Goal: Task Accomplishment & Management: Use online tool/utility

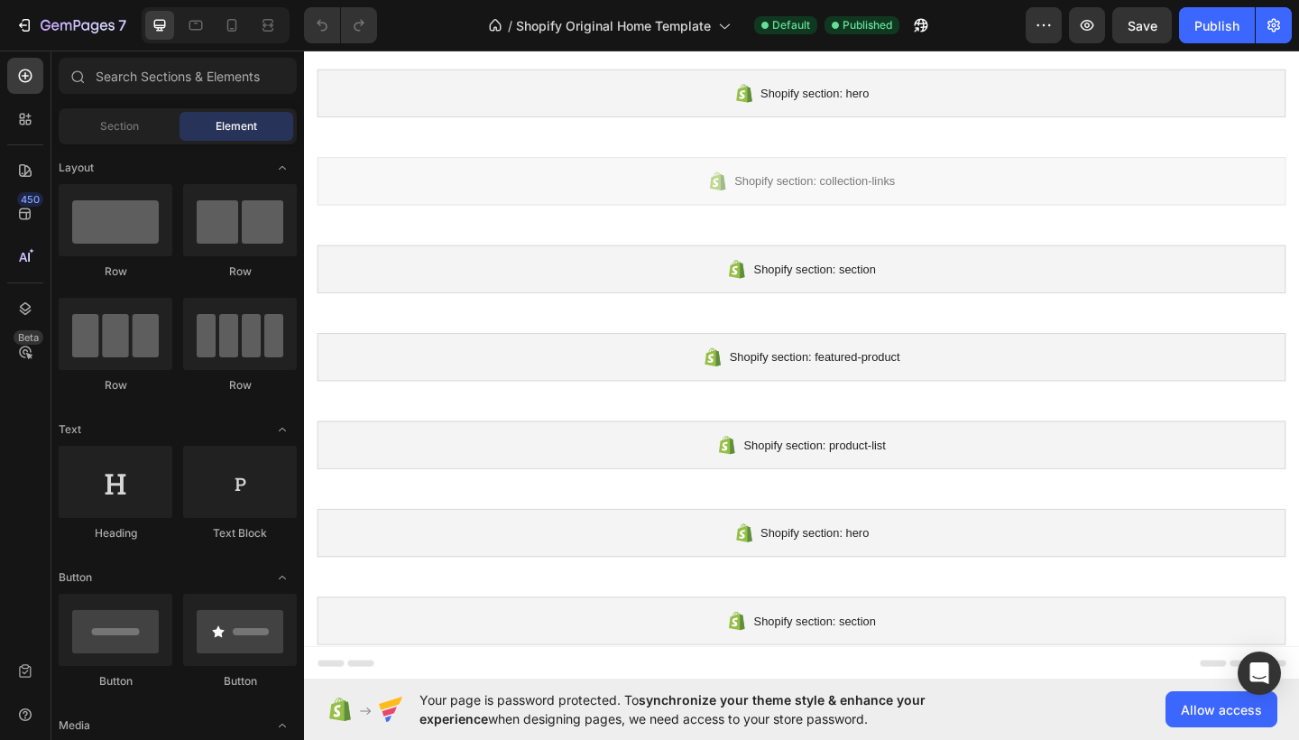
scroll to position [45, 0]
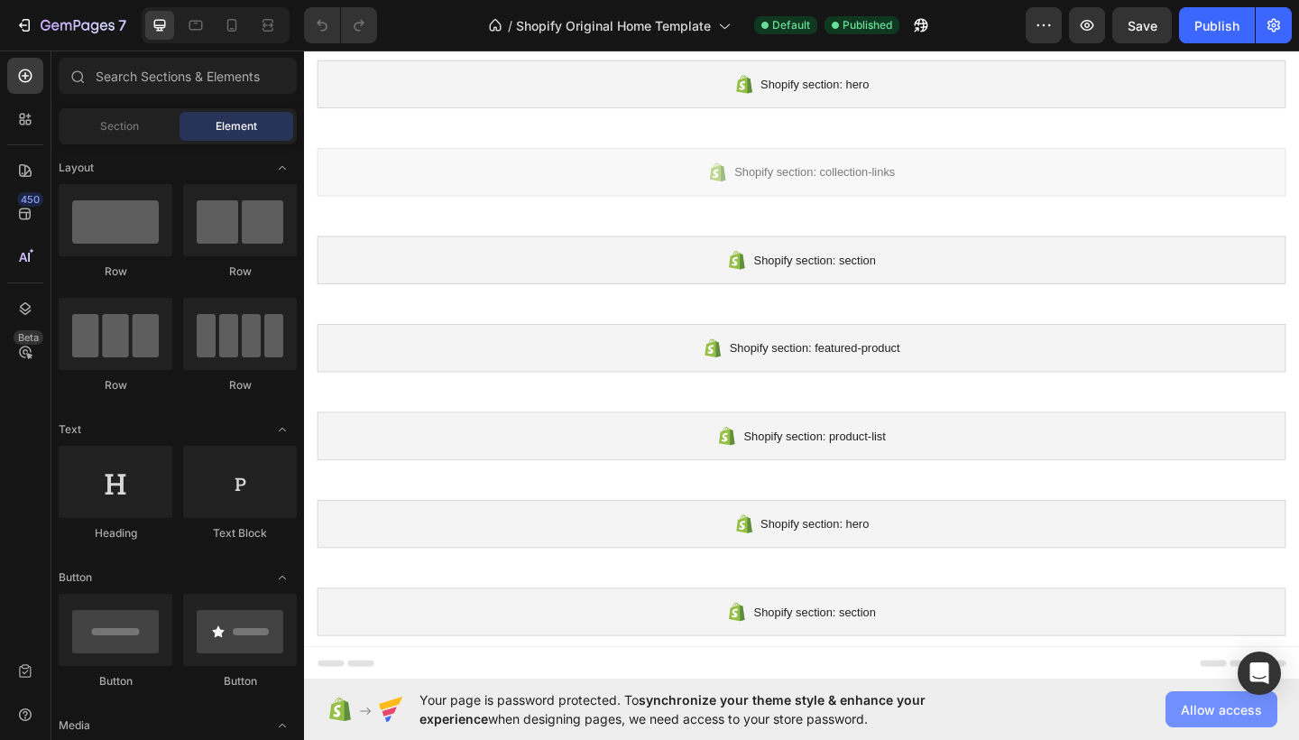
click at [1189, 697] on button "Allow access" at bounding box center [1221, 709] width 112 height 36
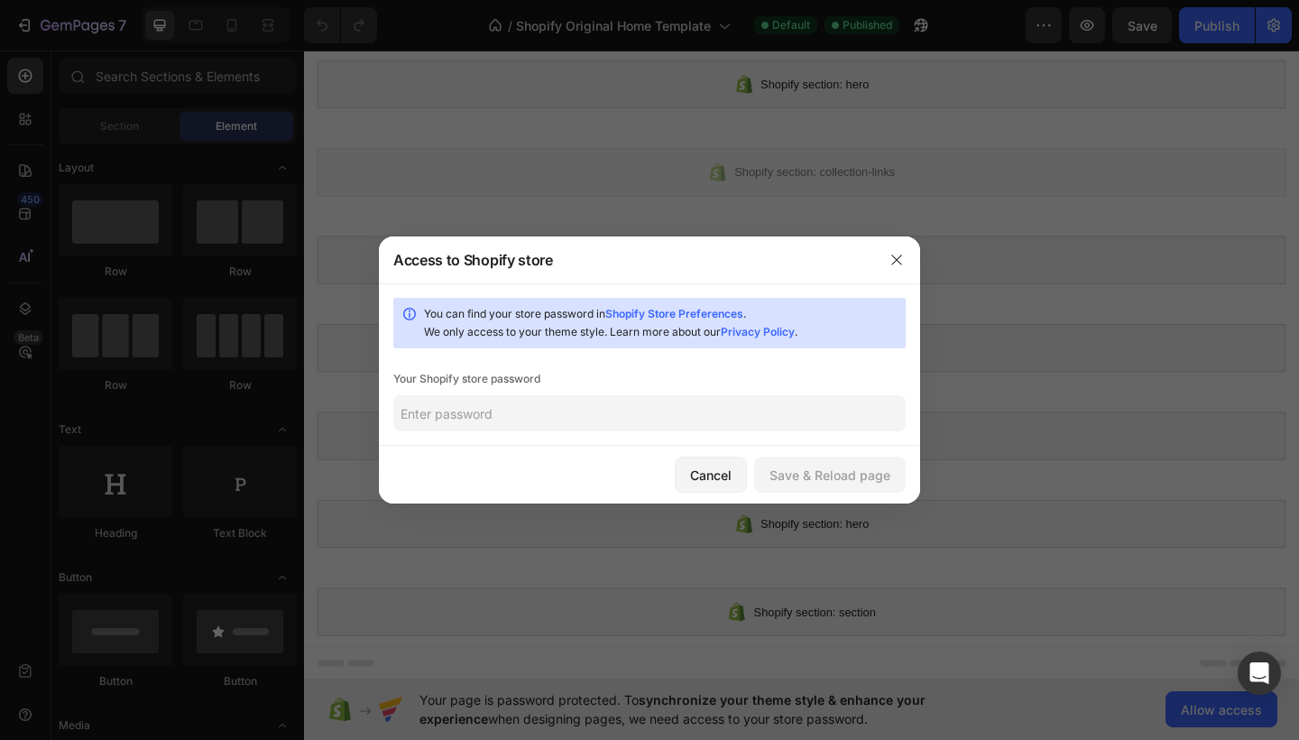
click at [706, 433] on div "You can find your store password in Shopify Store Preferences . We only access …" at bounding box center [649, 364] width 541 height 162
click at [707, 427] on input "text" at bounding box center [649, 413] width 512 height 36
paste input "awckaw"
type input "awckaw"
click at [796, 473] on div "Save & Reload page" at bounding box center [829, 474] width 121 height 19
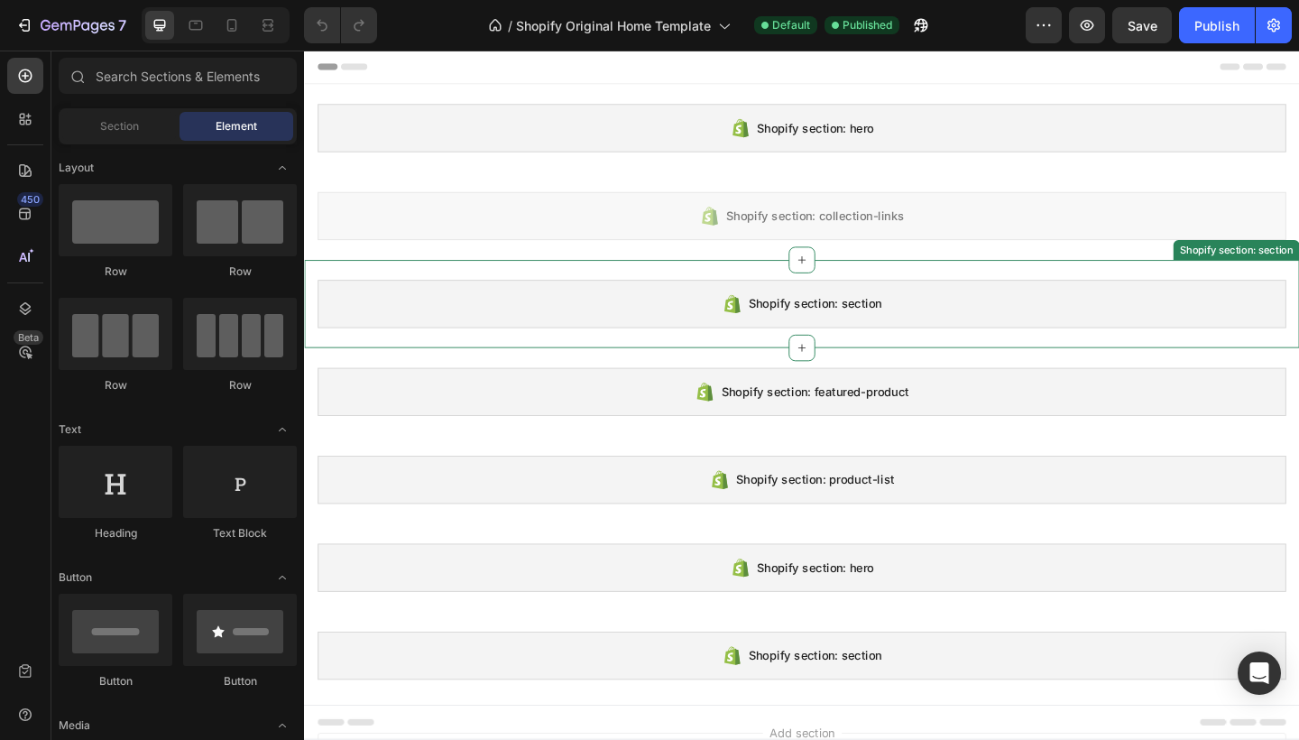
scroll to position [0, 0]
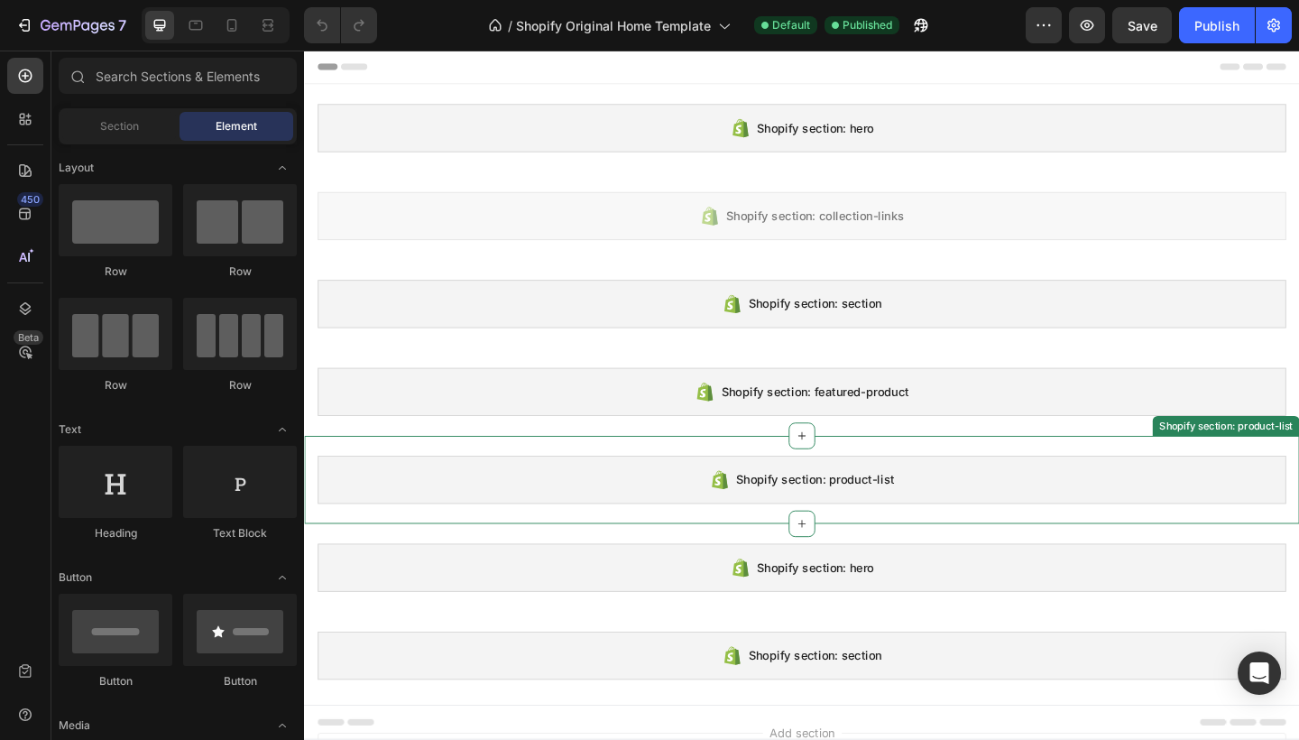
click at [839, 528] on div "Shopify section: product-list" at bounding box center [844, 518] width 1053 height 52
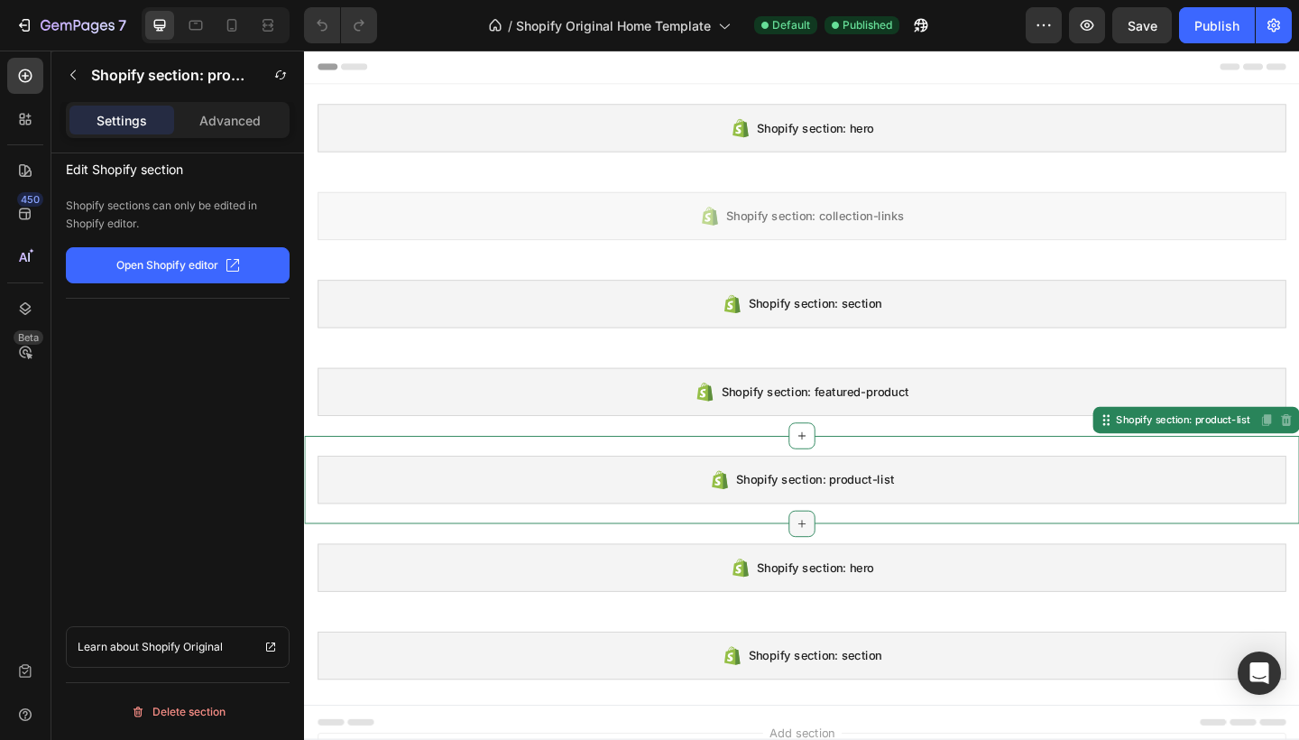
click at [841, 572] on icon at bounding box center [845, 565] width 14 height 14
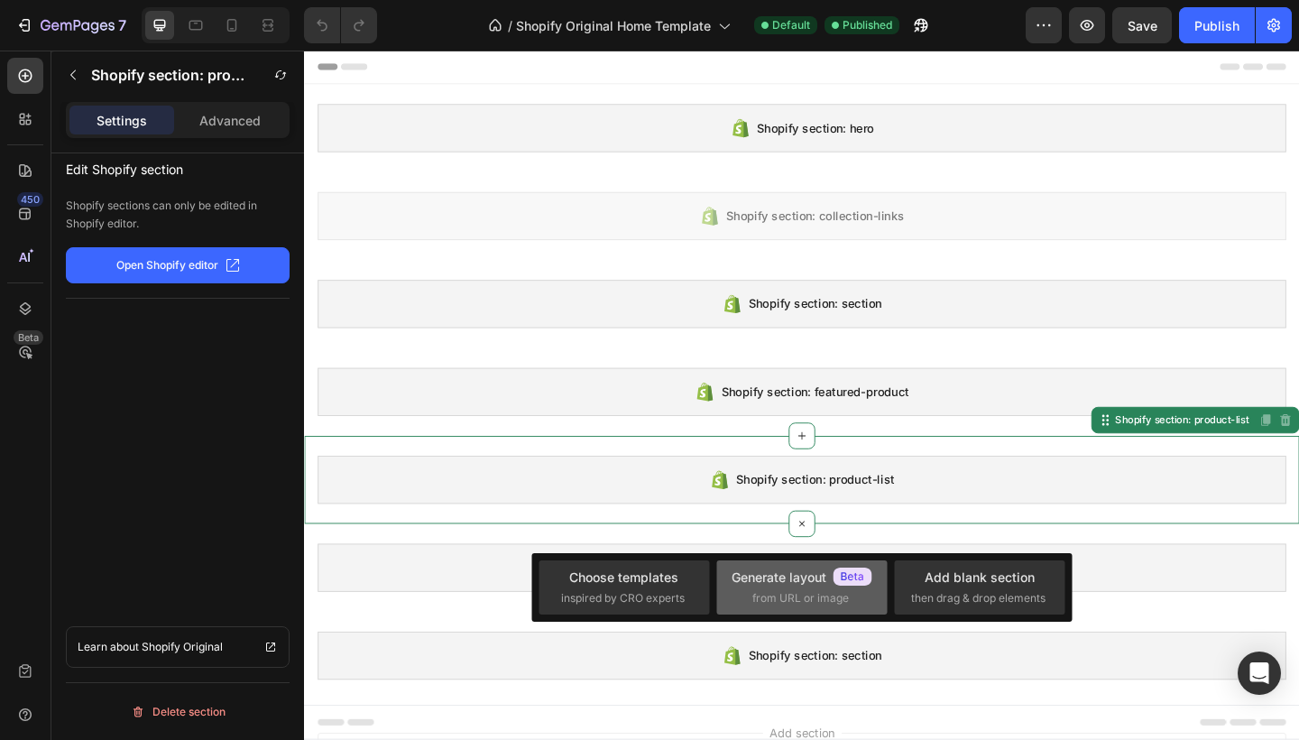
click at [754, 582] on div "Generate layout" at bounding box center [801, 576] width 141 height 19
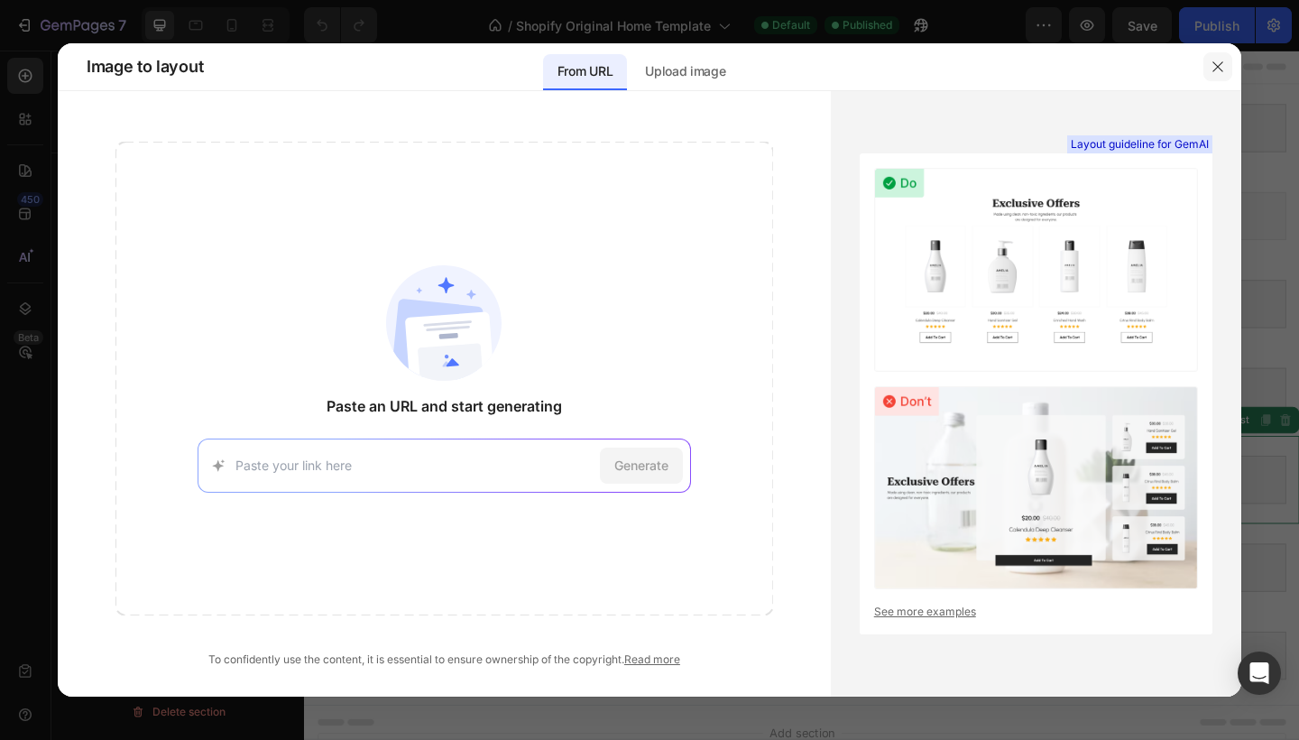
click at [1212, 70] on icon "button" at bounding box center [1217, 67] width 14 height 14
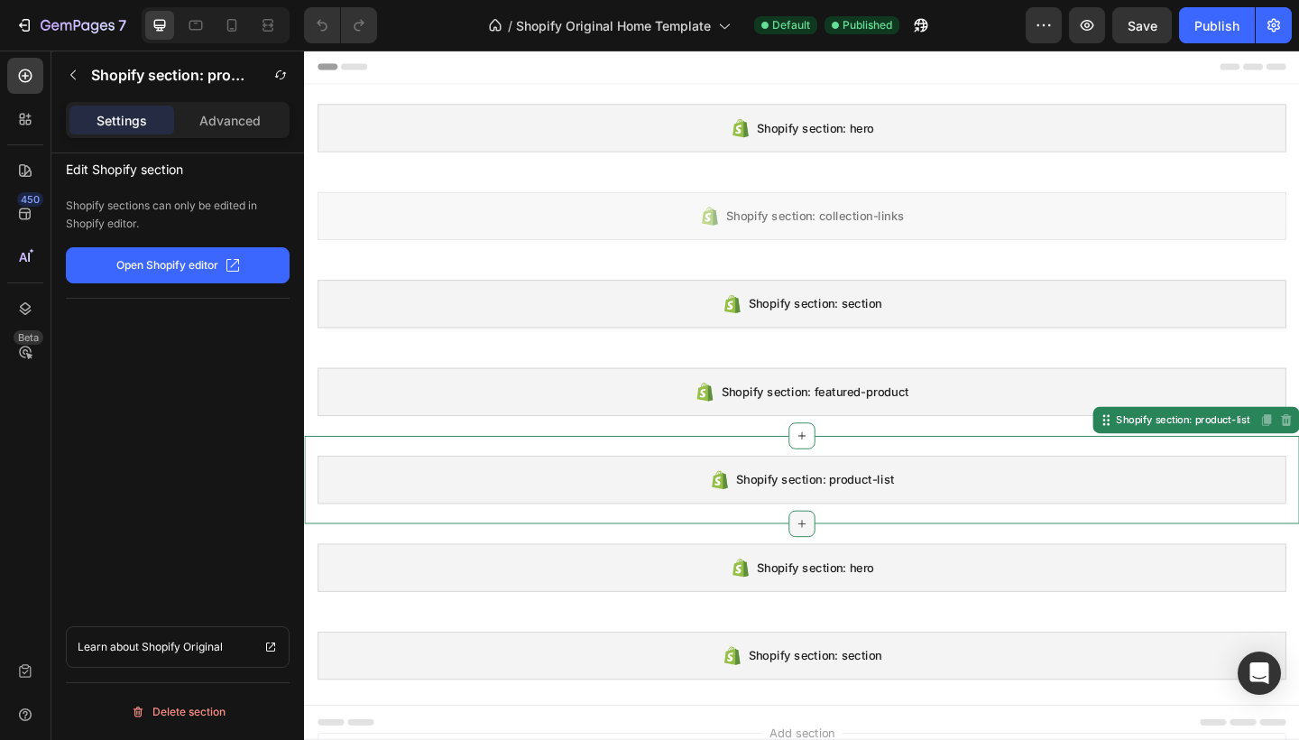
click at [853, 560] on div at bounding box center [845, 565] width 29 height 29
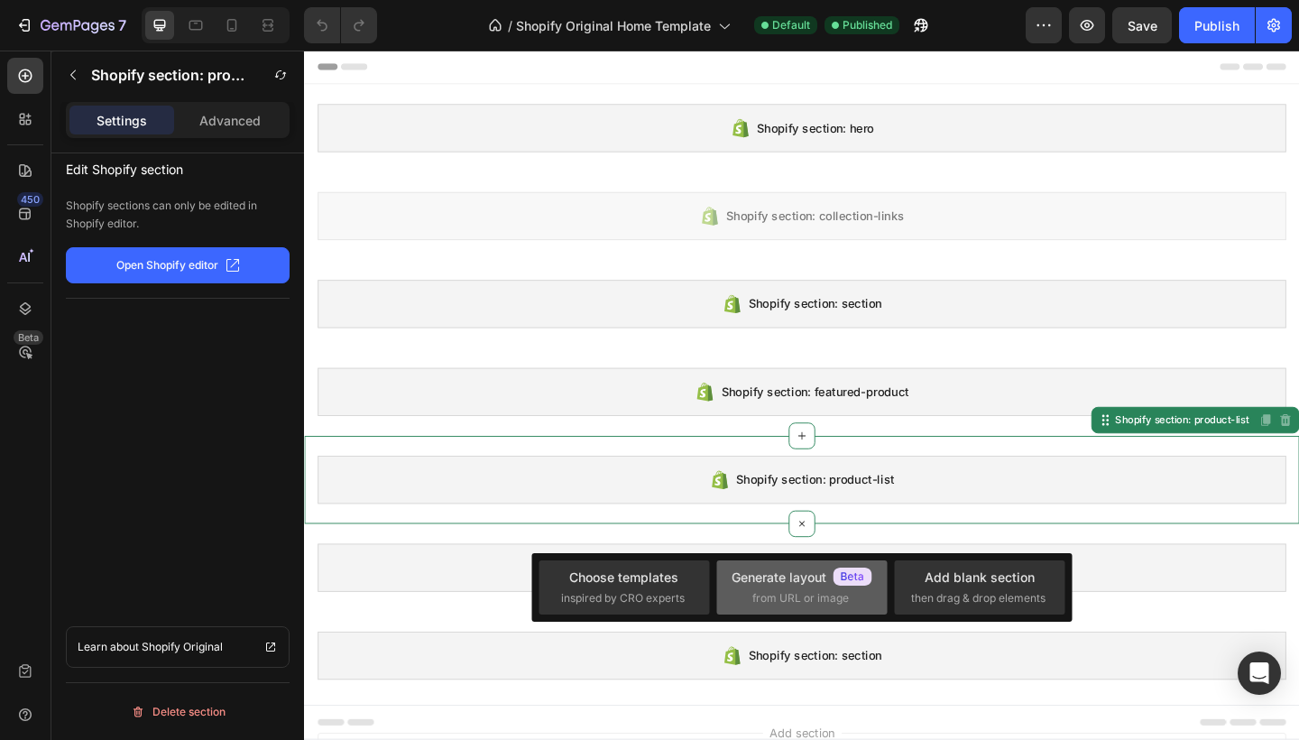
click at [803, 569] on div "Generate layout" at bounding box center [801, 576] width 141 height 19
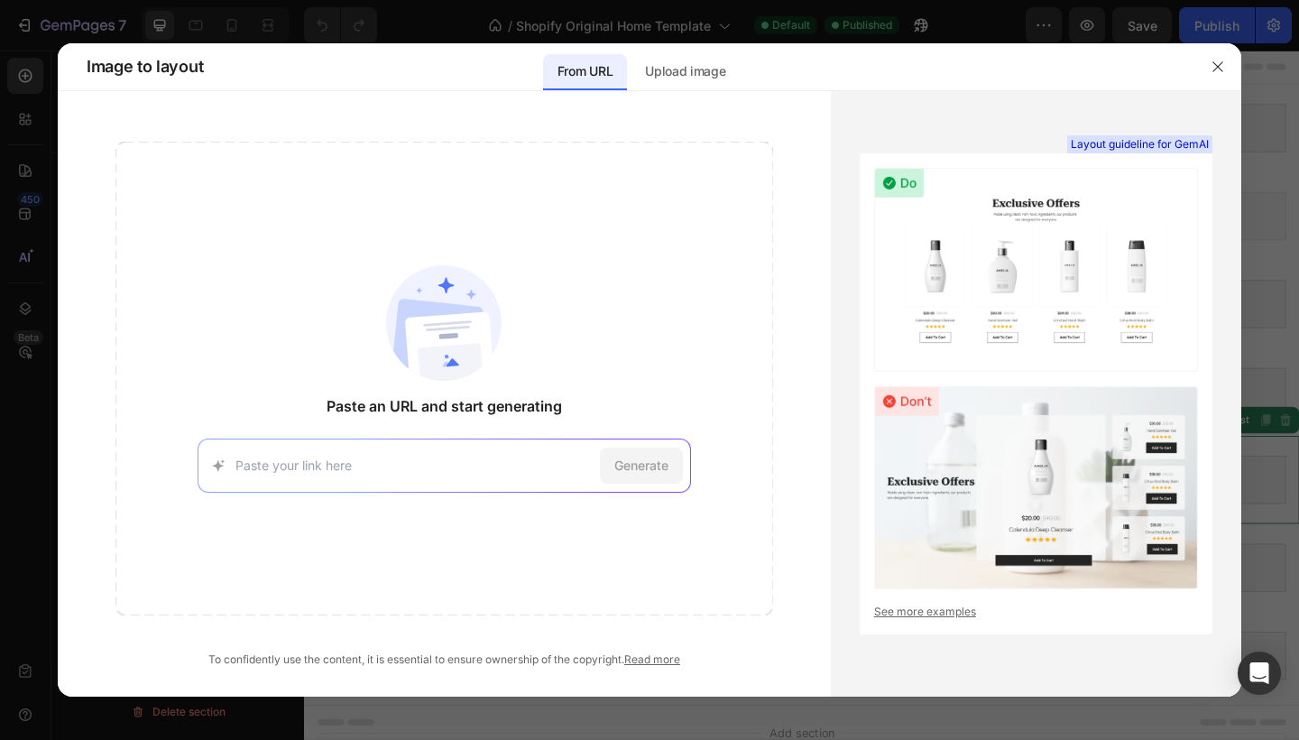
paste input "[URL][DOMAIN_NAME]"
type input "[URL][DOMAIN_NAME]"
click at [631, 478] on div "Generate" at bounding box center [641, 465] width 83 height 36
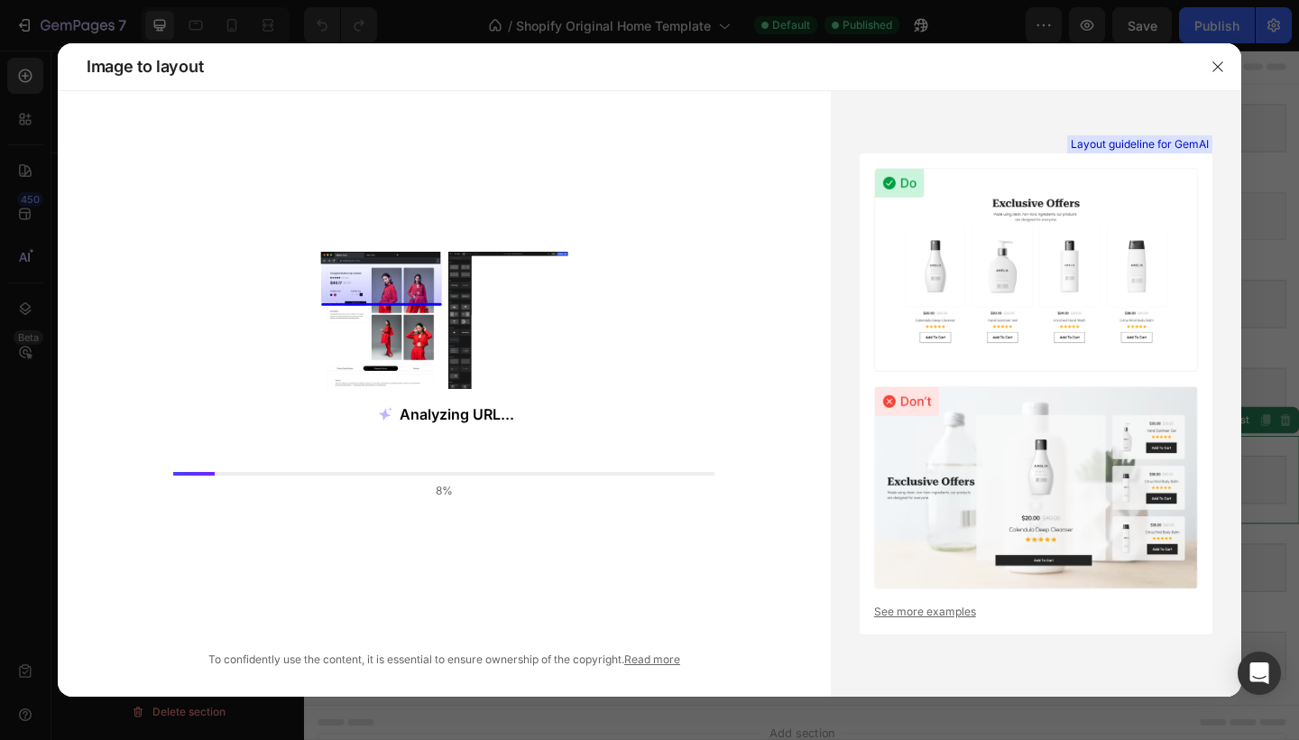
drag, startPoint x: 701, startPoint y: 81, endPoint x: 685, endPoint y: 146, distance: 66.7
click at [685, 146] on div "Image to layout Analyzing URL... 8% To confidently use the content, it is essen…" at bounding box center [649, 369] width 1183 height 653
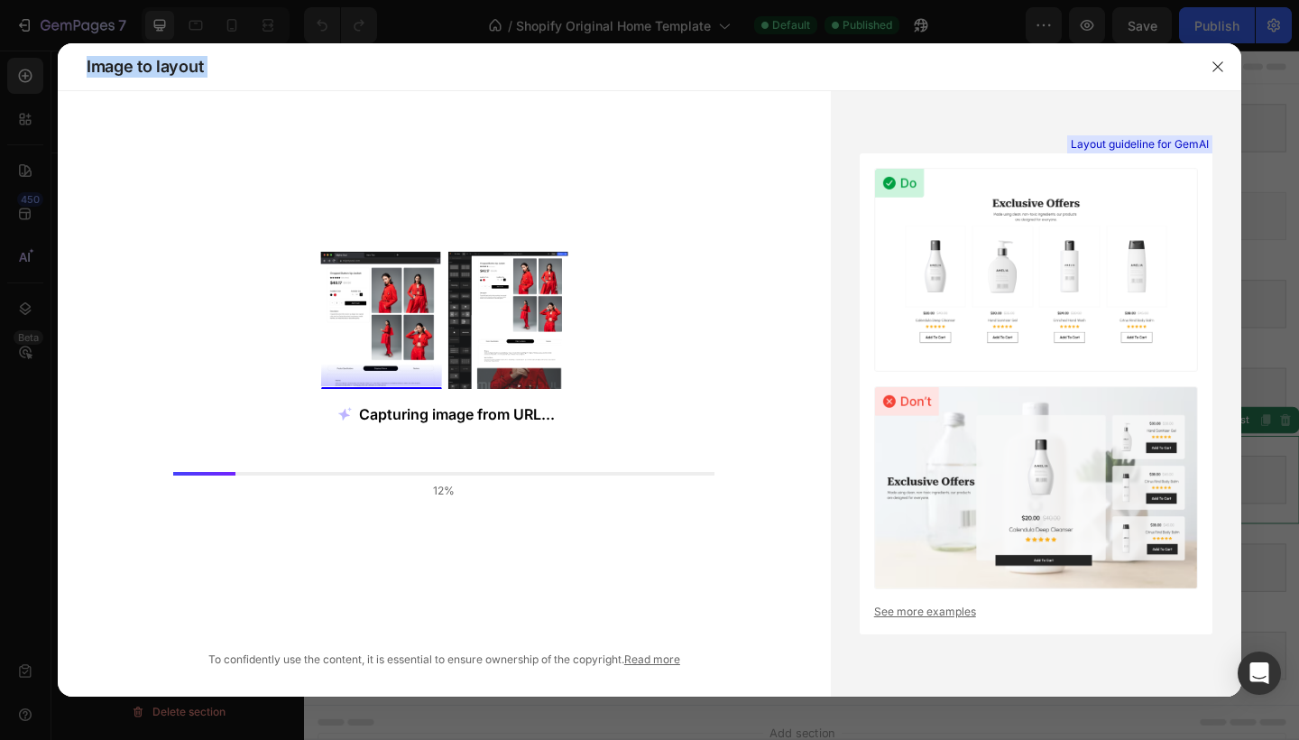
drag, startPoint x: 743, startPoint y: 51, endPoint x: 730, endPoint y: 98, distance: 49.7
click at [730, 98] on div "Image to layout Capturing image from URL... 12% To confidently use the content,…" at bounding box center [649, 369] width 1183 height 653
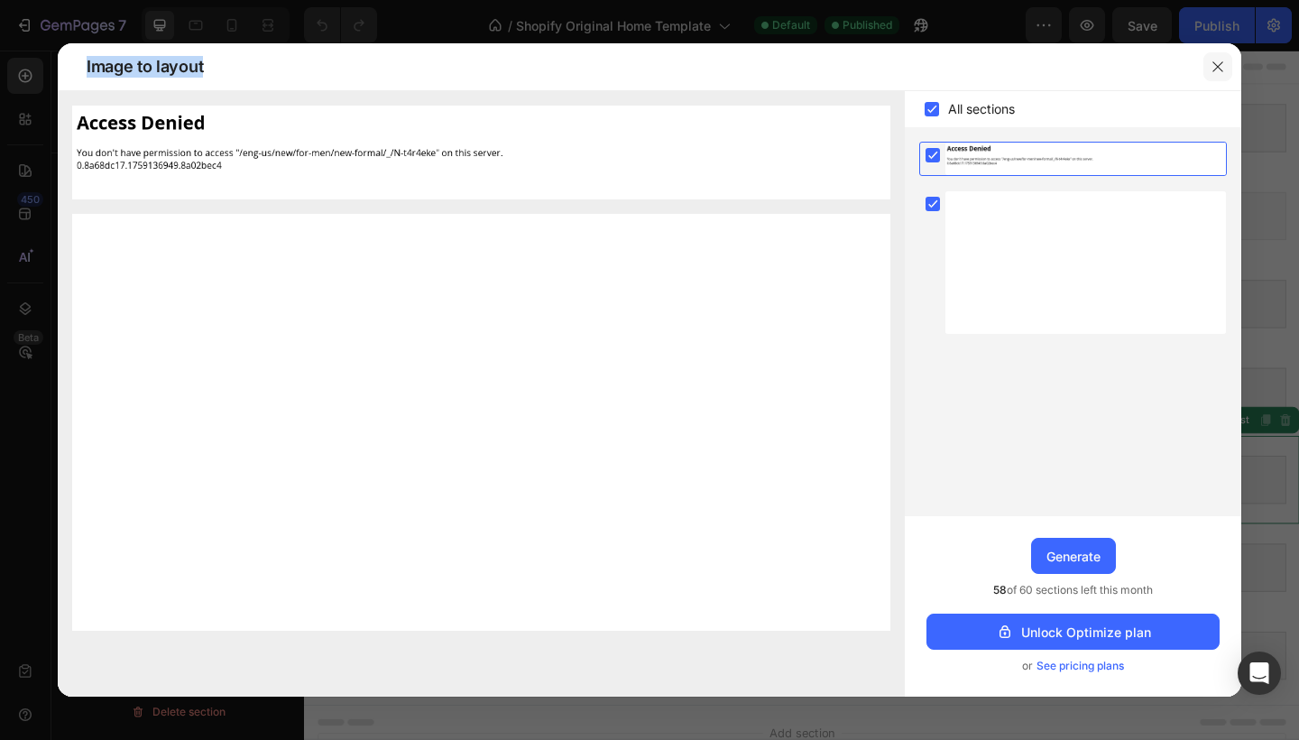
click at [1209, 69] on button "button" at bounding box center [1217, 66] width 29 height 29
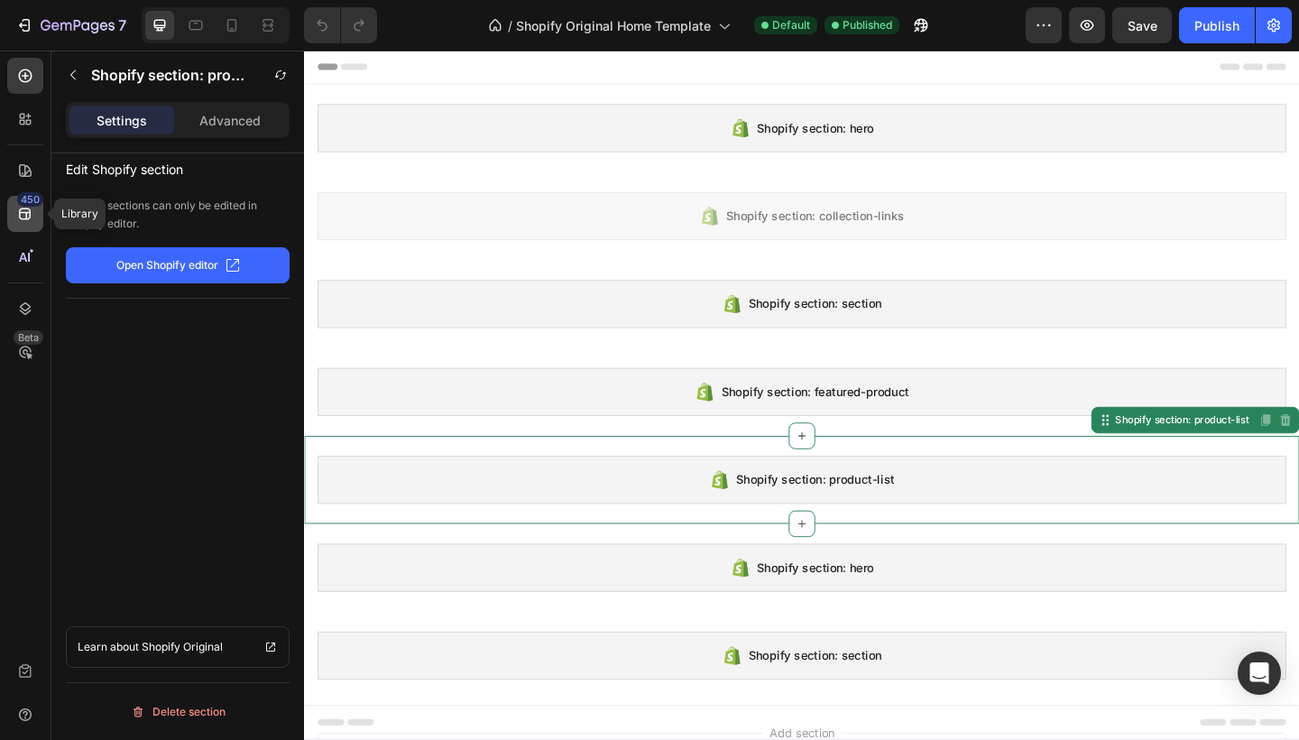
click at [30, 212] on icon at bounding box center [25, 214] width 12 height 12
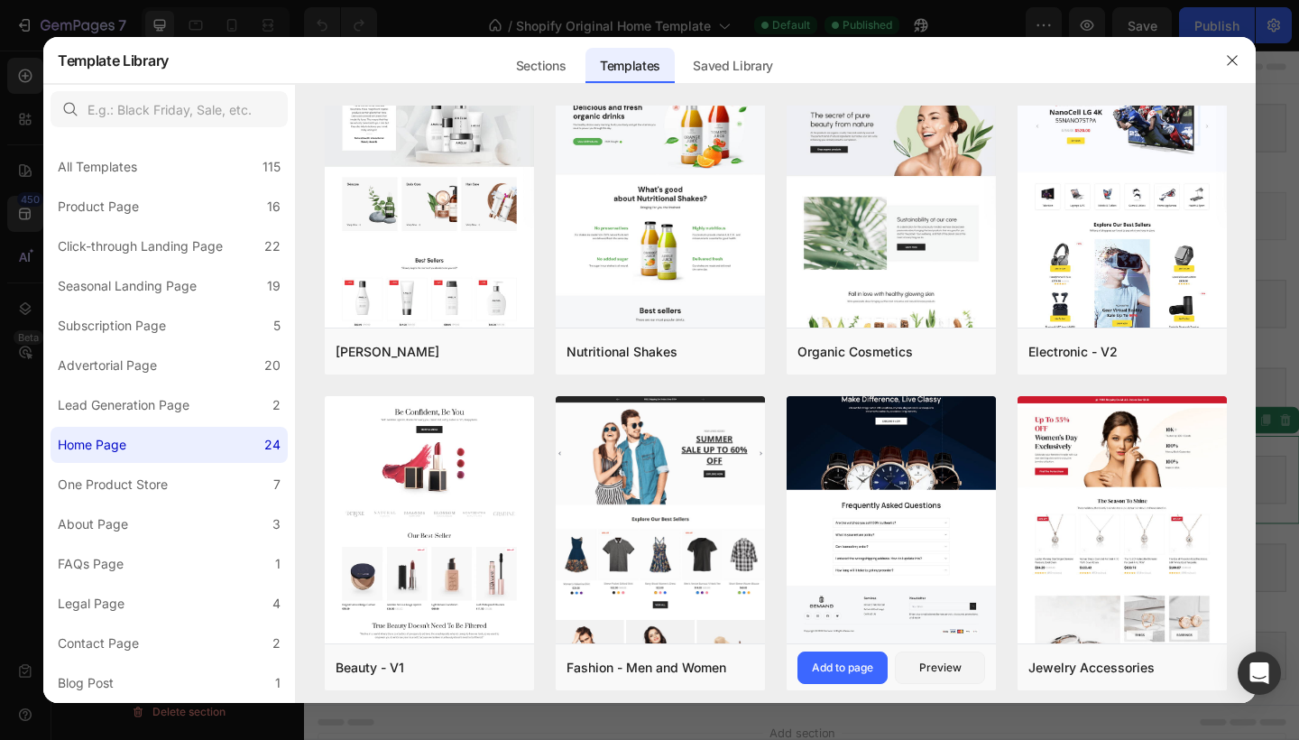
scroll to position [981, 0]
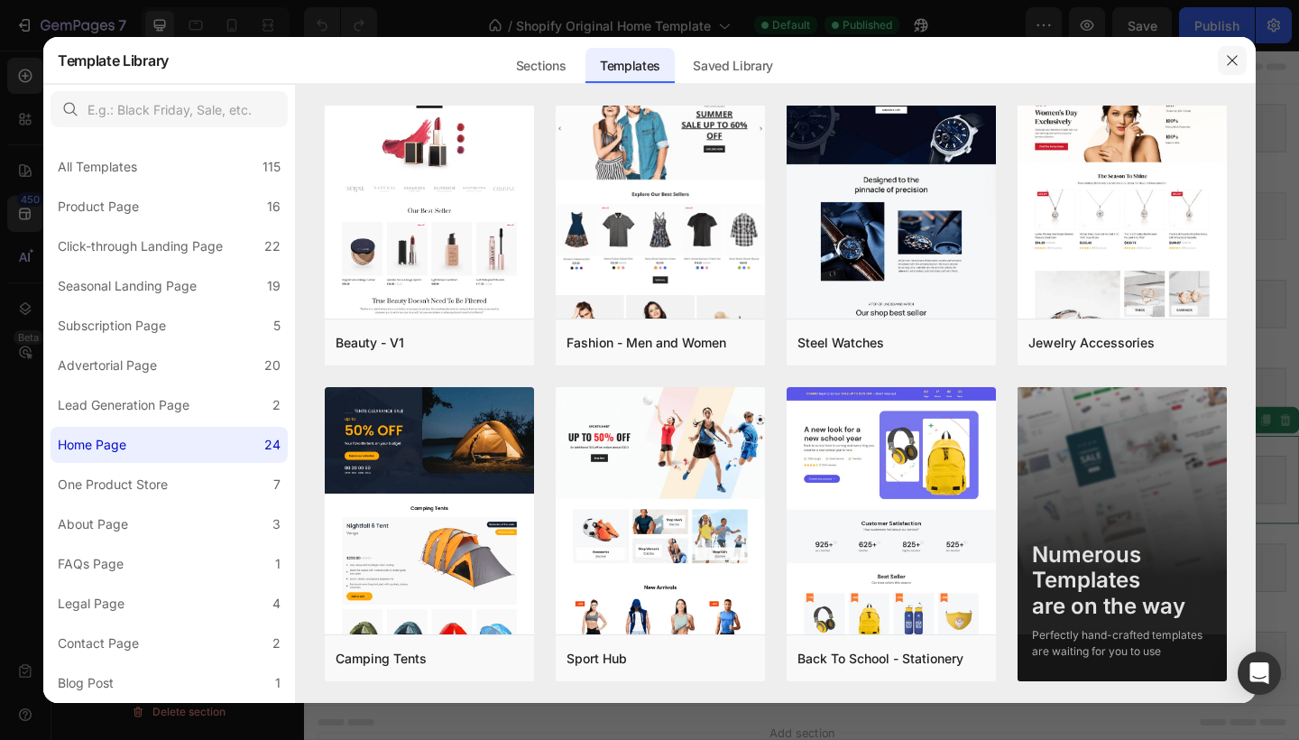
click at [1218, 51] on button "button" at bounding box center [1231, 60] width 29 height 29
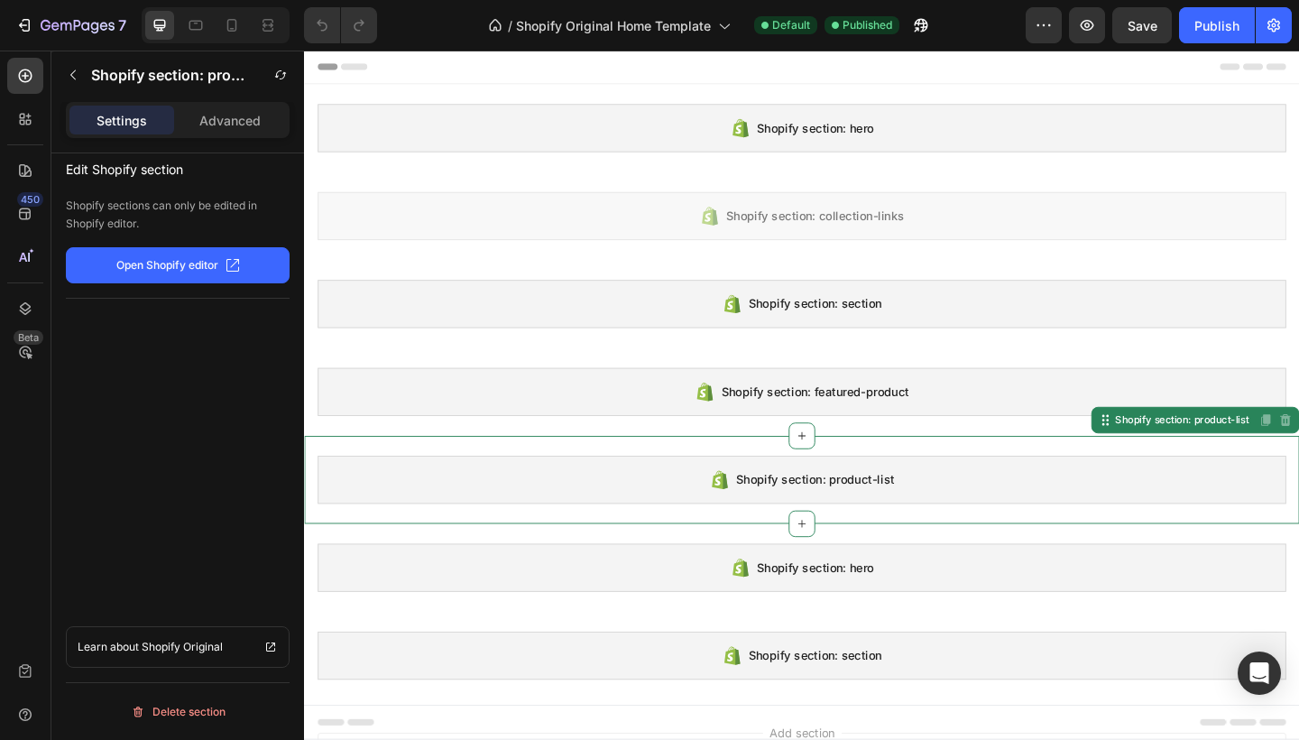
click at [225, 264] on icon "button" at bounding box center [232, 265] width 14 height 14
click at [30, 74] on icon at bounding box center [25, 76] width 18 height 18
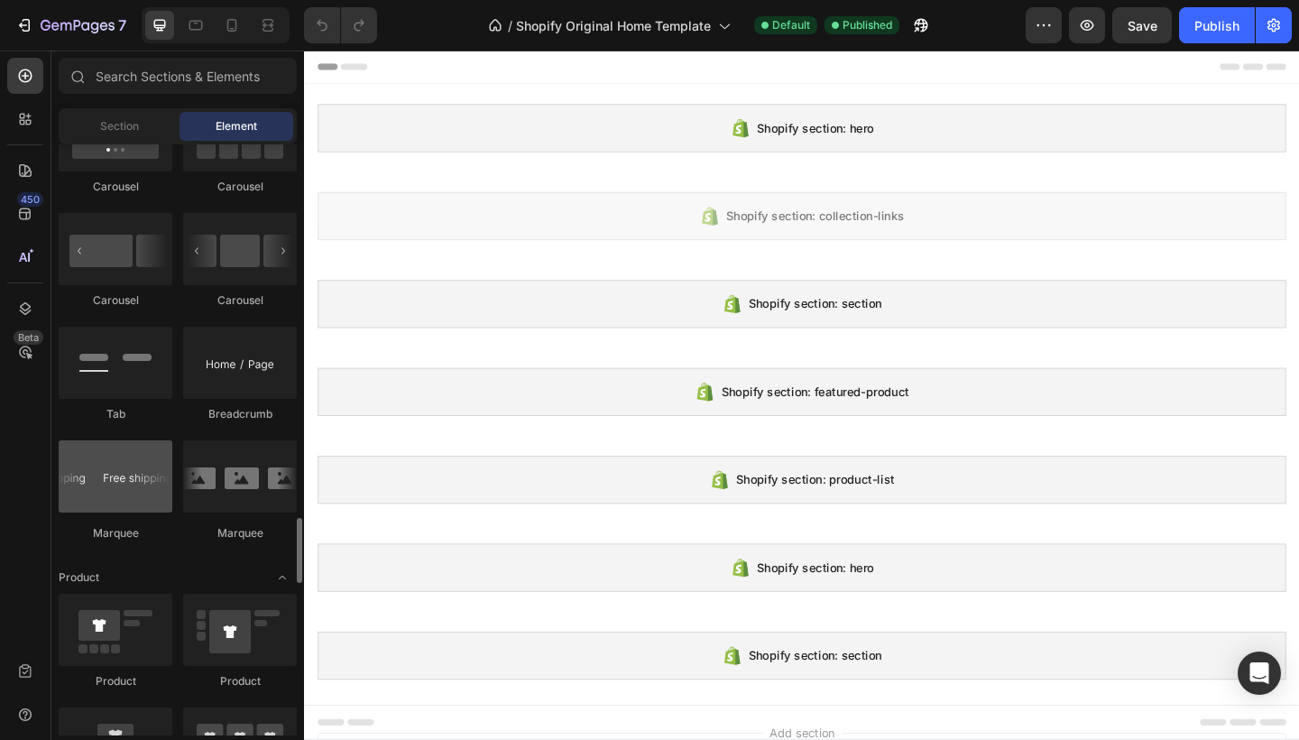
scroll to position [2118, 0]
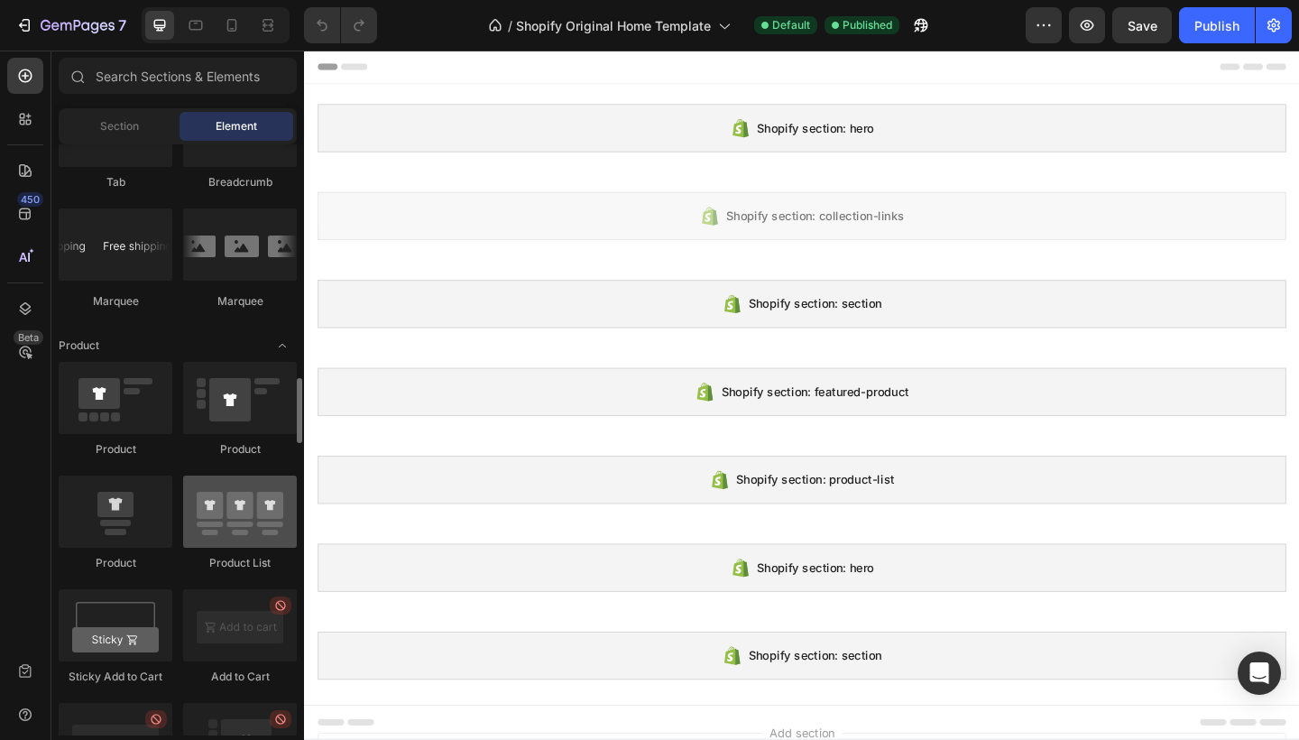
click at [228, 519] on div at bounding box center [240, 511] width 114 height 72
click at [245, 501] on div at bounding box center [240, 511] width 114 height 72
click at [246, 519] on div at bounding box center [240, 511] width 114 height 72
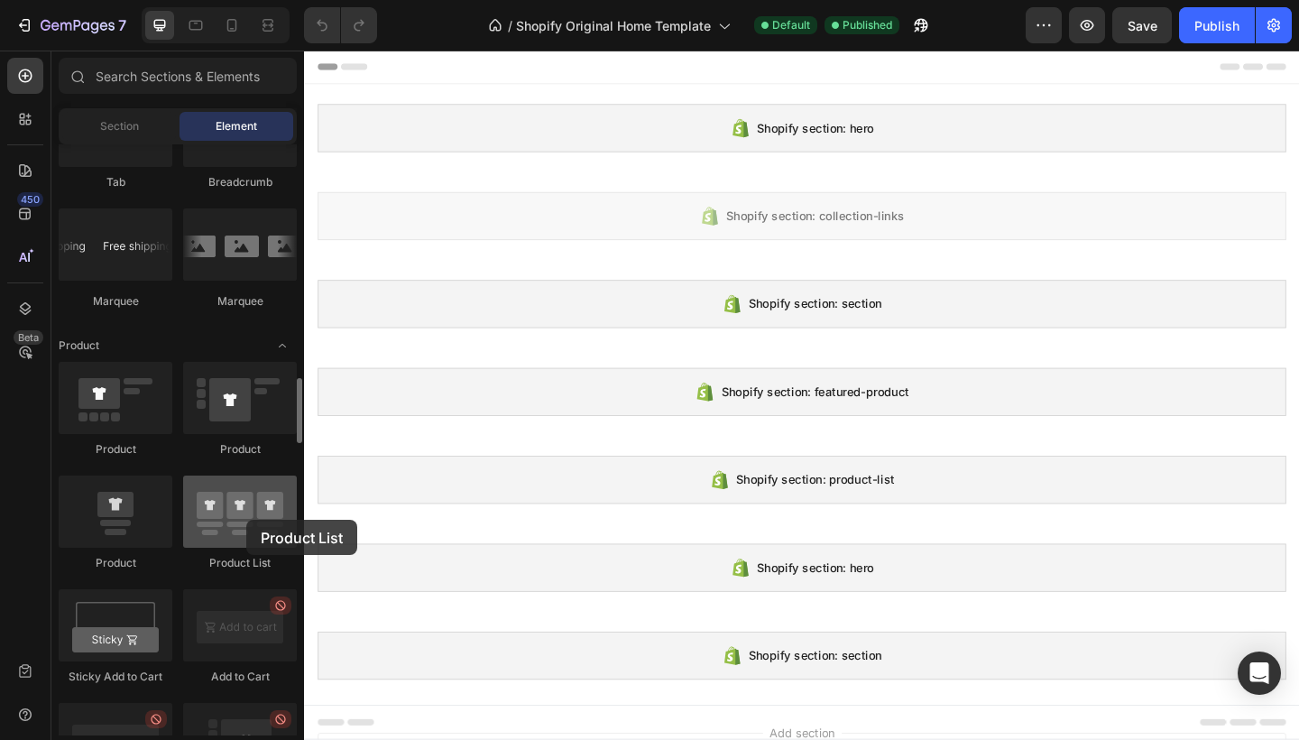
click at [246, 519] on div at bounding box center [240, 511] width 114 height 72
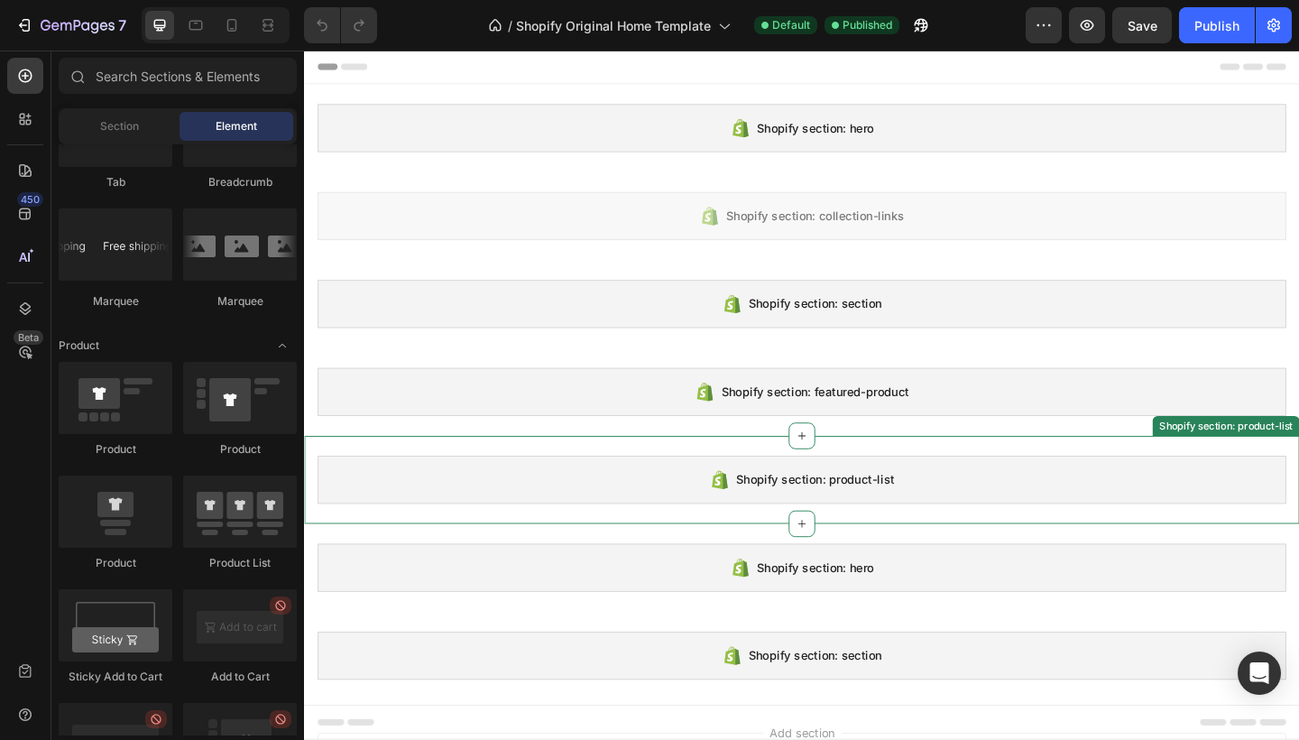
click at [847, 526] on span "Shopify section: product-list" at bounding box center [860, 518] width 172 height 22
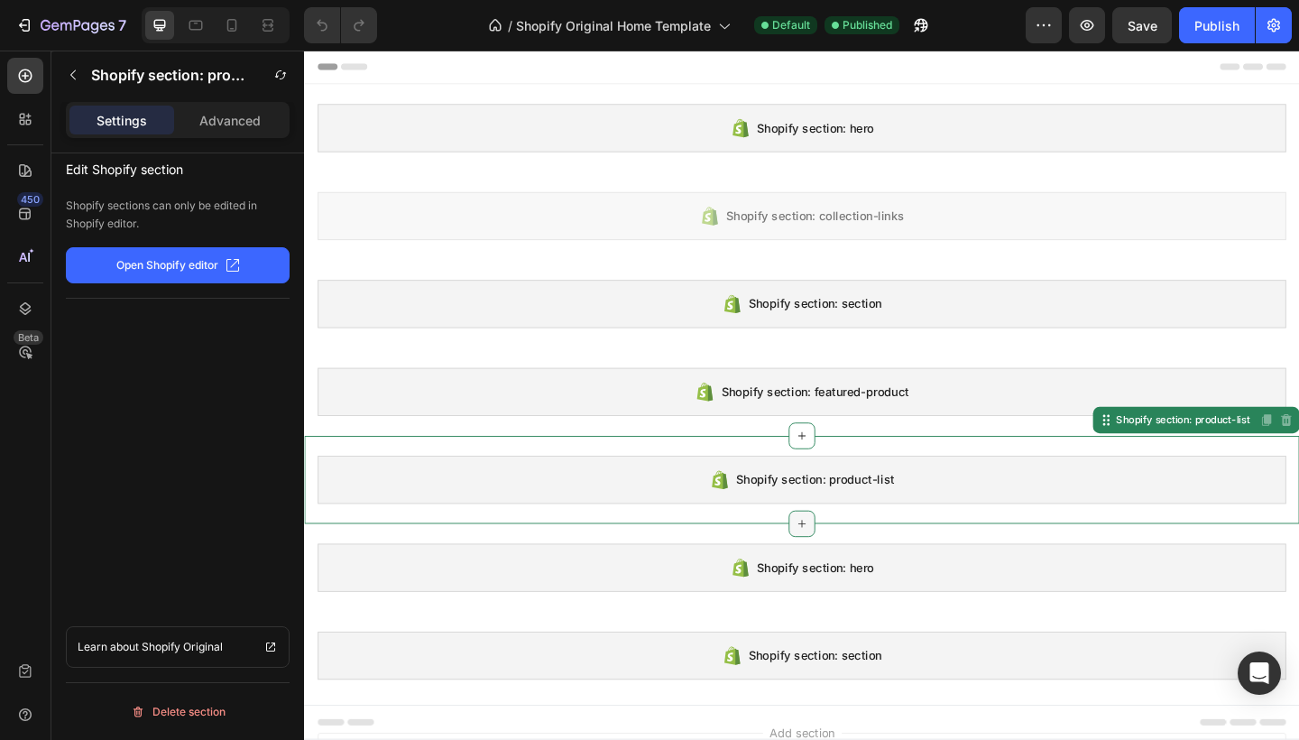
click at [839, 567] on icon at bounding box center [845, 565] width 14 height 14
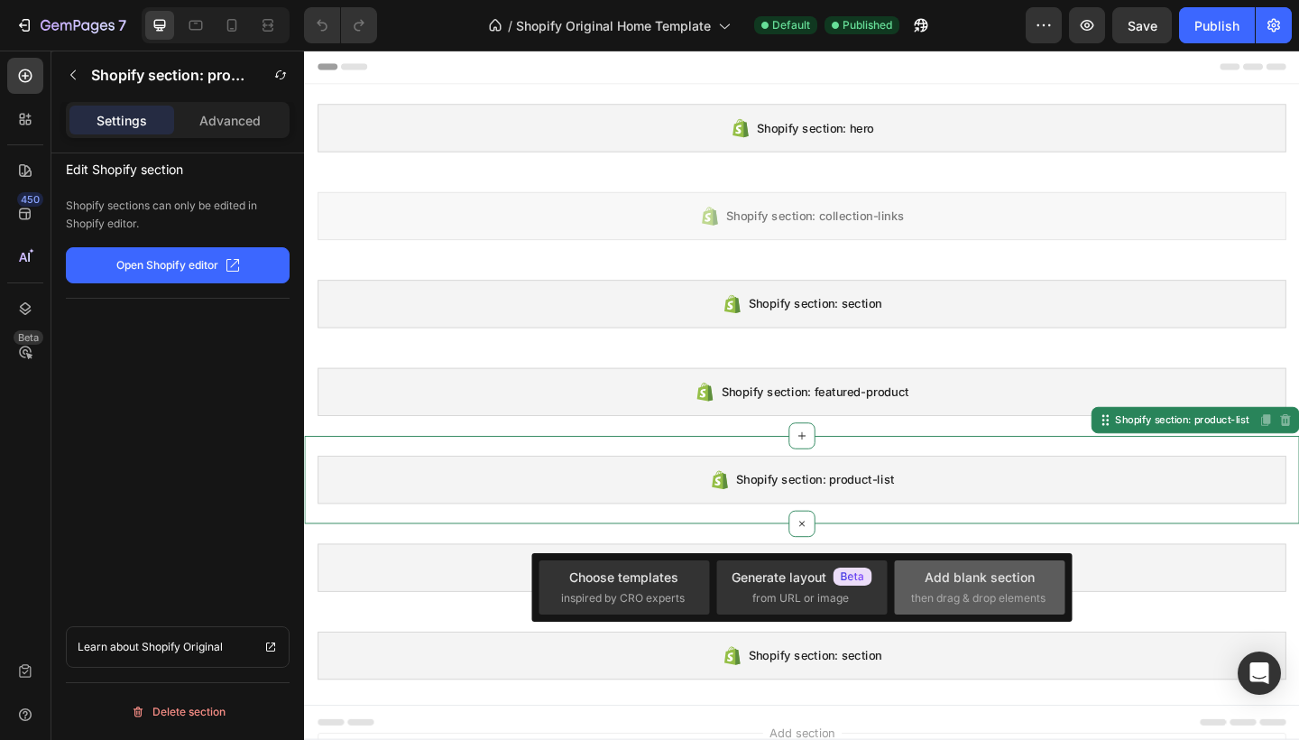
click at [984, 589] on div "Add blank section then drag & drop elements" at bounding box center [979, 586] width 137 height 39
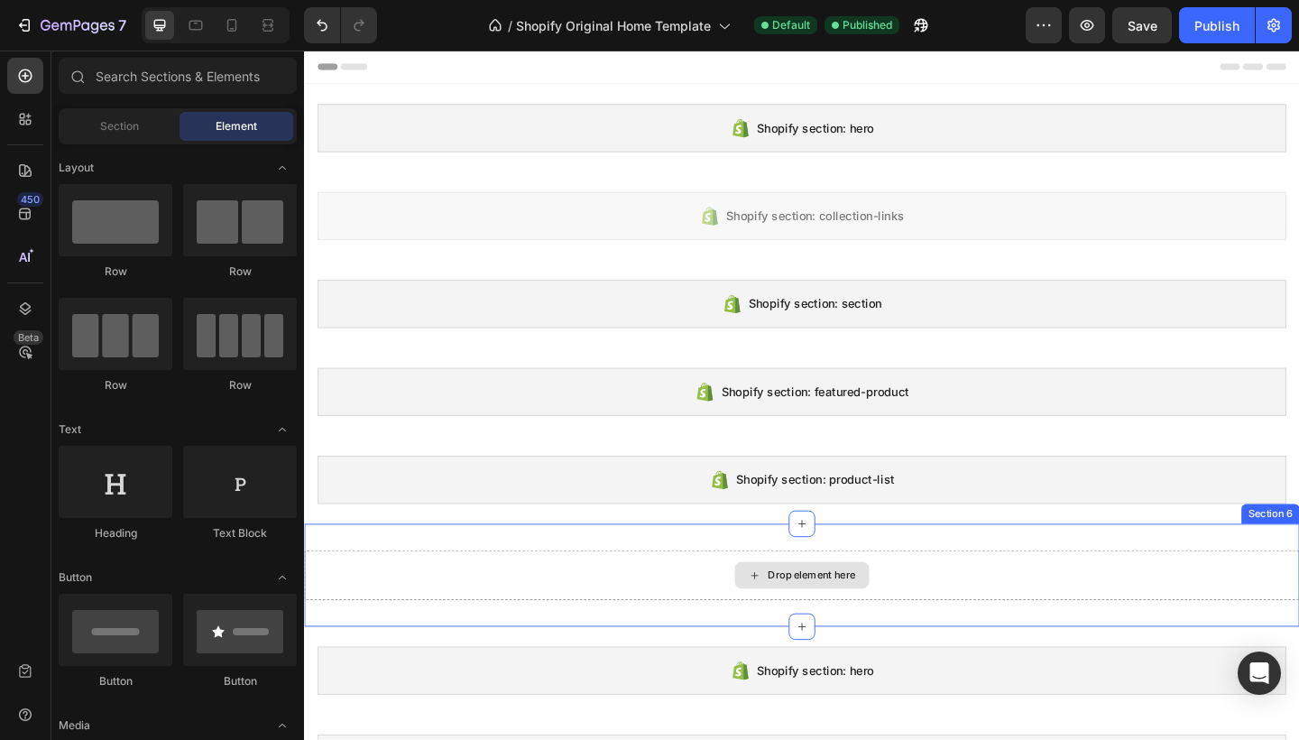
click at [861, 618] on div "Drop element here" at bounding box center [856, 621] width 96 height 14
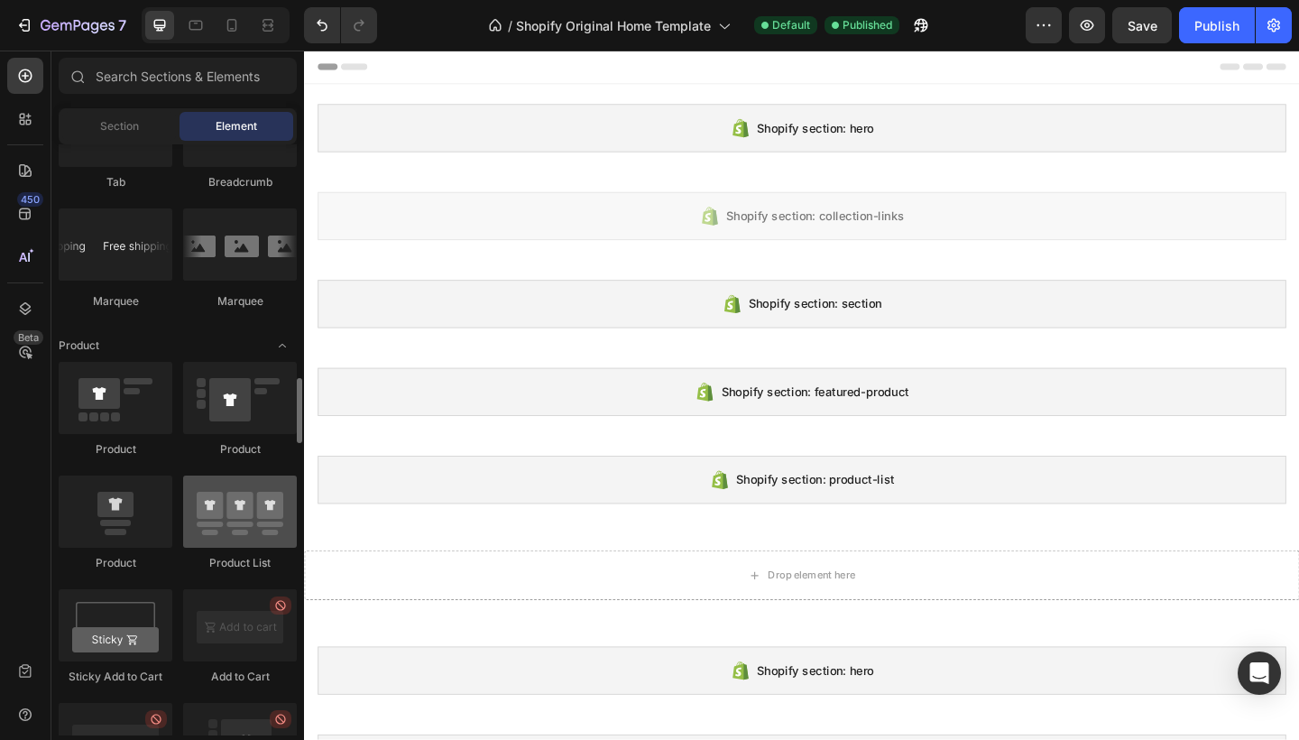
click at [273, 518] on div at bounding box center [240, 511] width 114 height 72
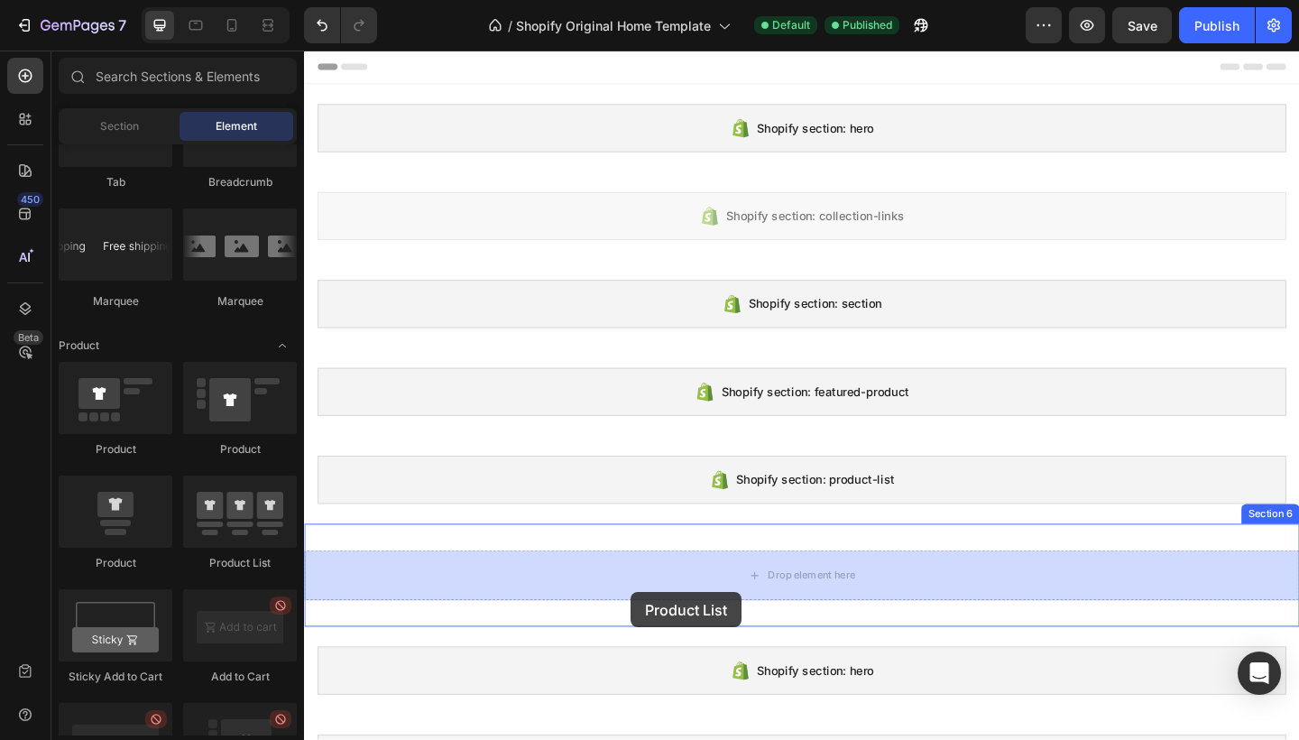
drag, startPoint x: 560, startPoint y: 582, endPoint x: 659, endPoint y: 639, distance: 114.8
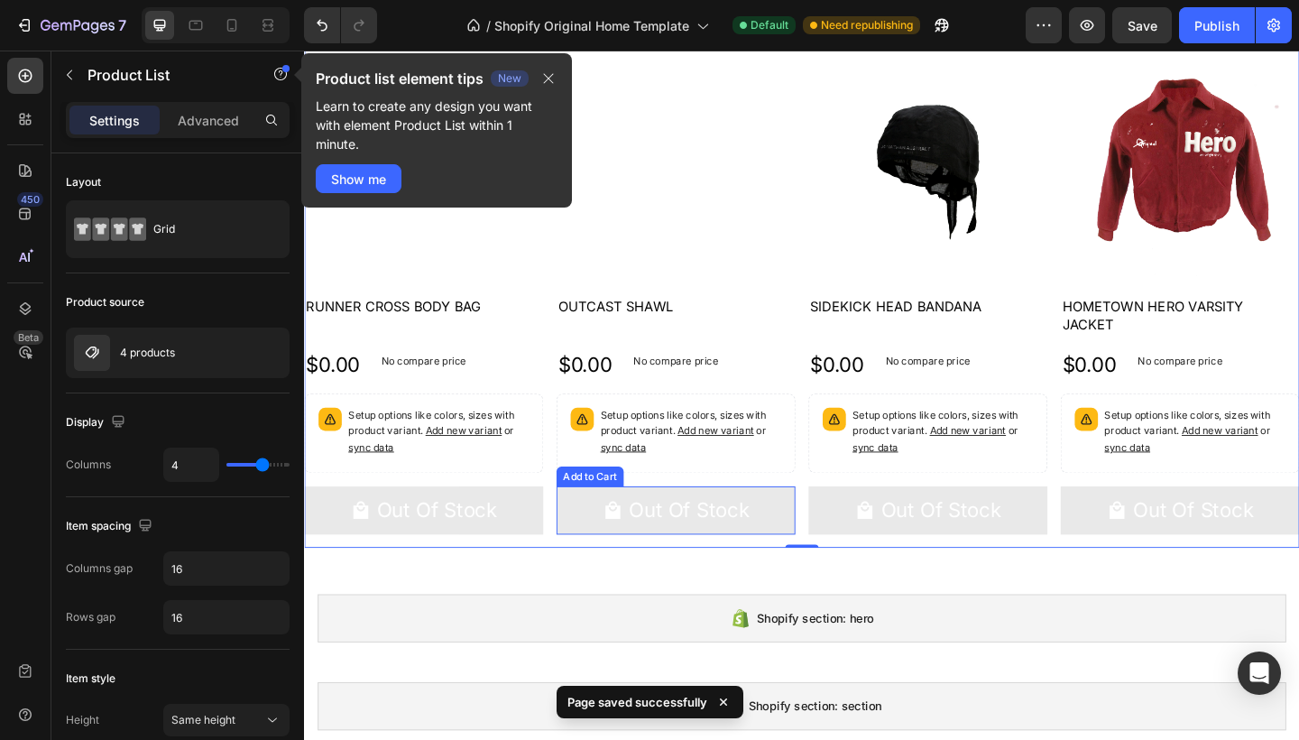
scroll to position [488, 0]
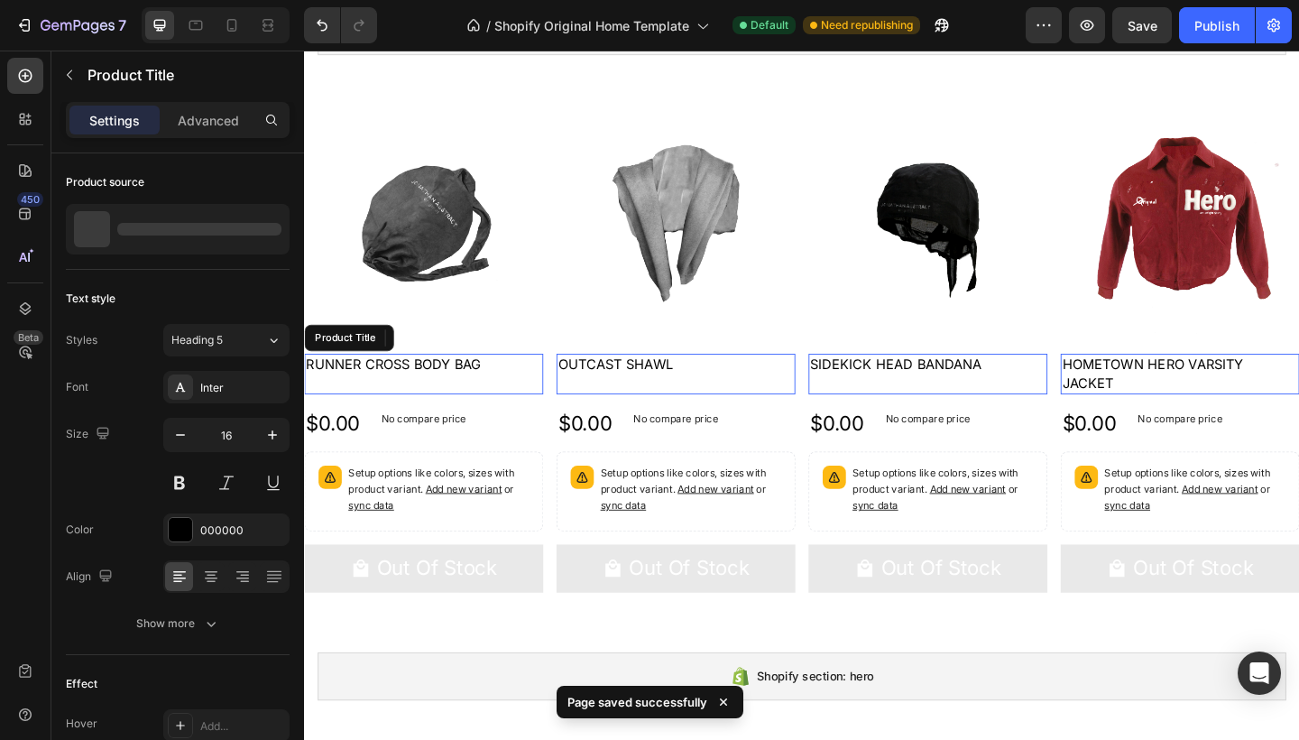
click at [500, 396] on h2 "RUNNER CROSS BODY BAG" at bounding box center [434, 392] width 260 height 23
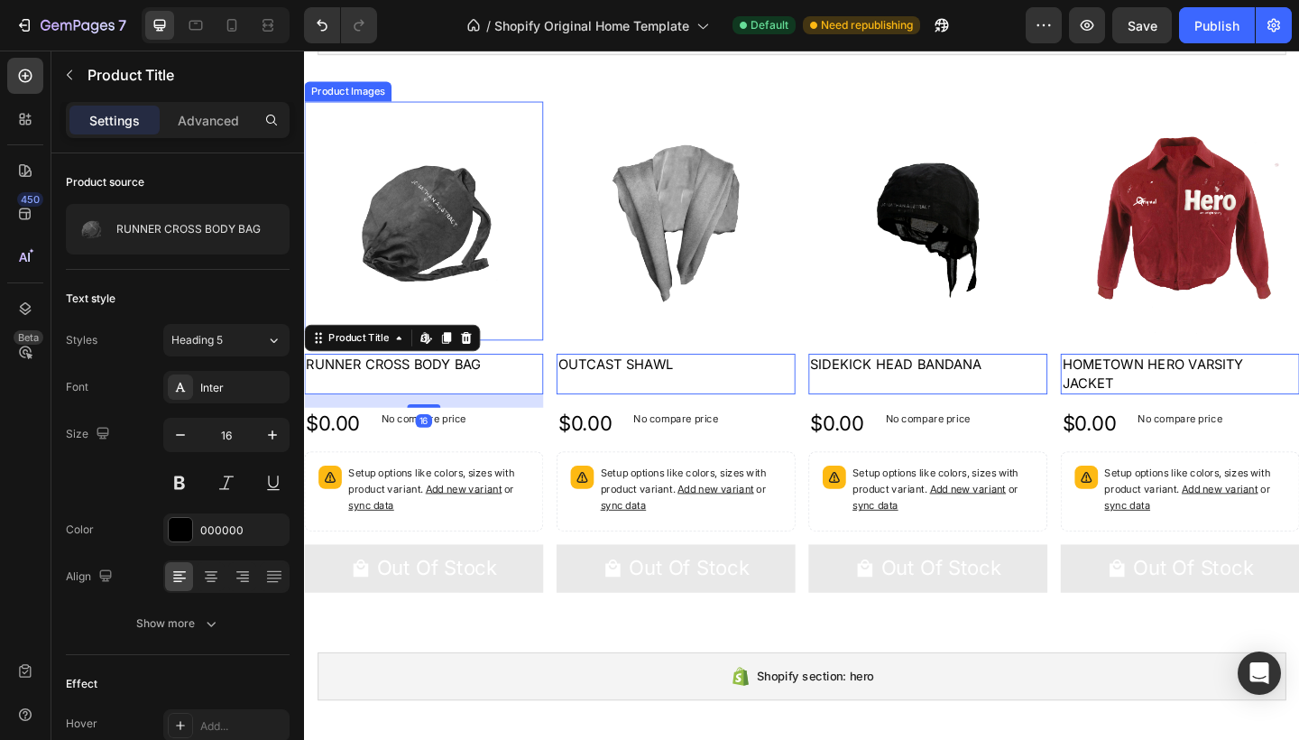
click at [494, 333] on img at bounding box center [434, 236] width 260 height 260
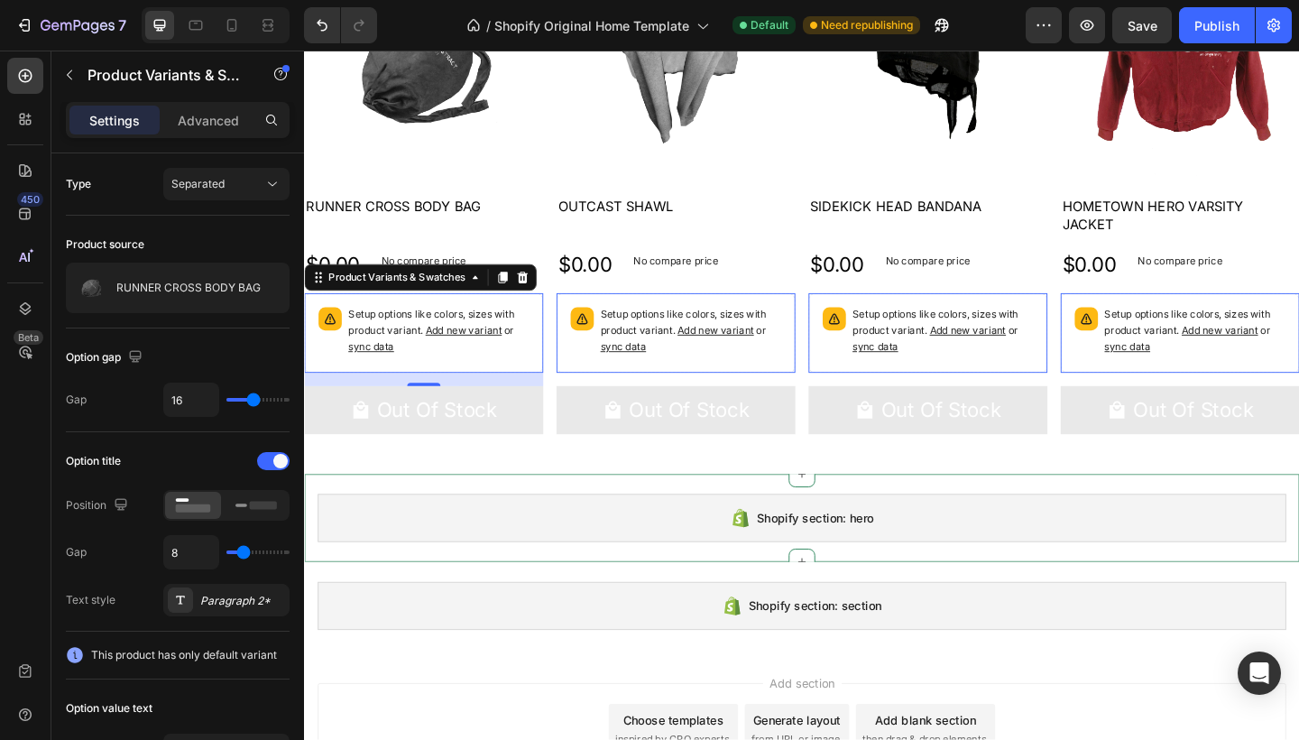
scroll to position [671, 0]
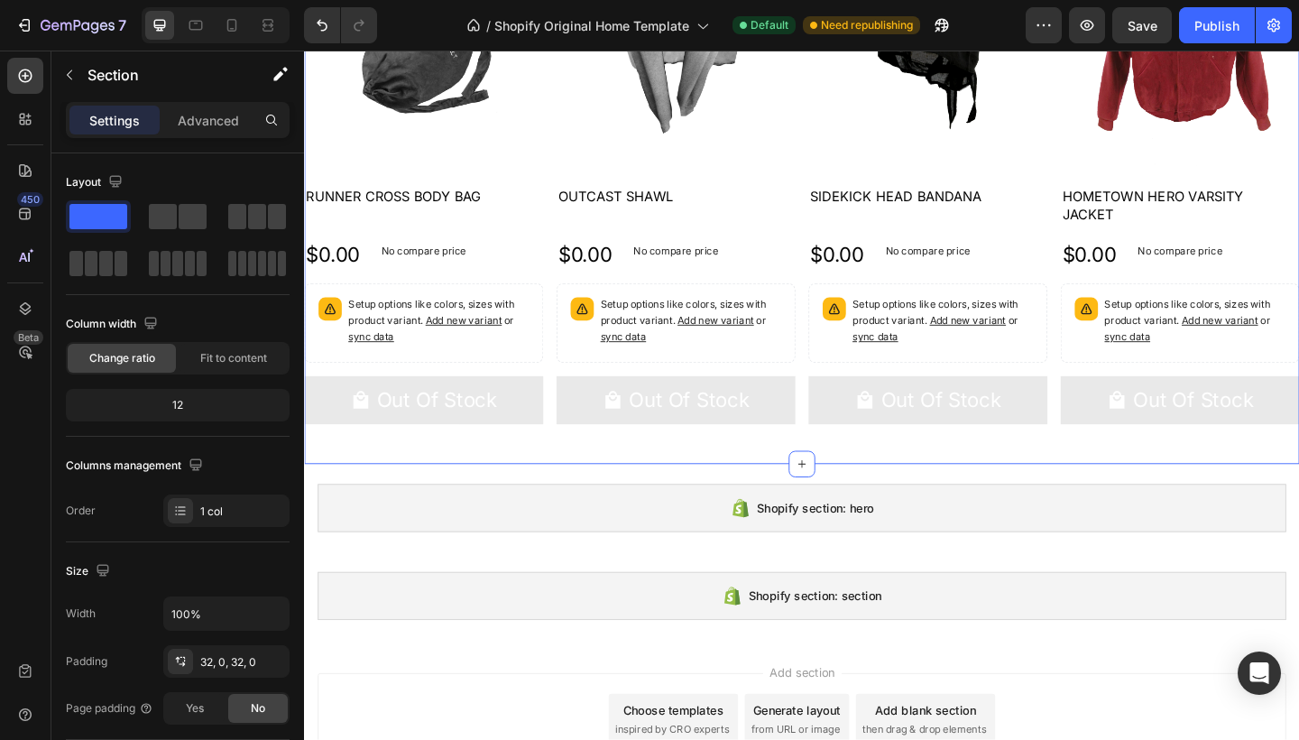
click at [806, 478] on div "Product Images RUNNER CROSS BODY BAG Product Title $0.00 Product Price Product …" at bounding box center [845, 197] width 1082 height 606
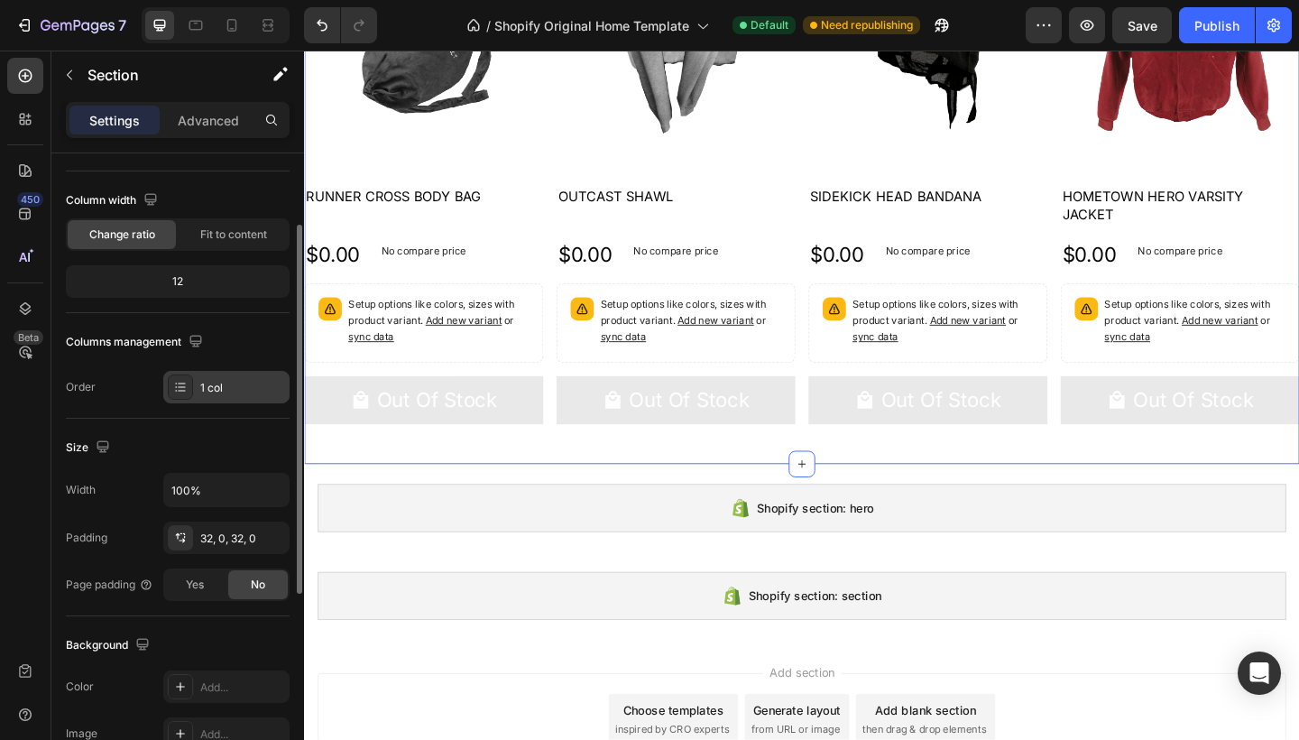
click at [207, 396] on div "1 col" at bounding box center [226, 387] width 126 height 32
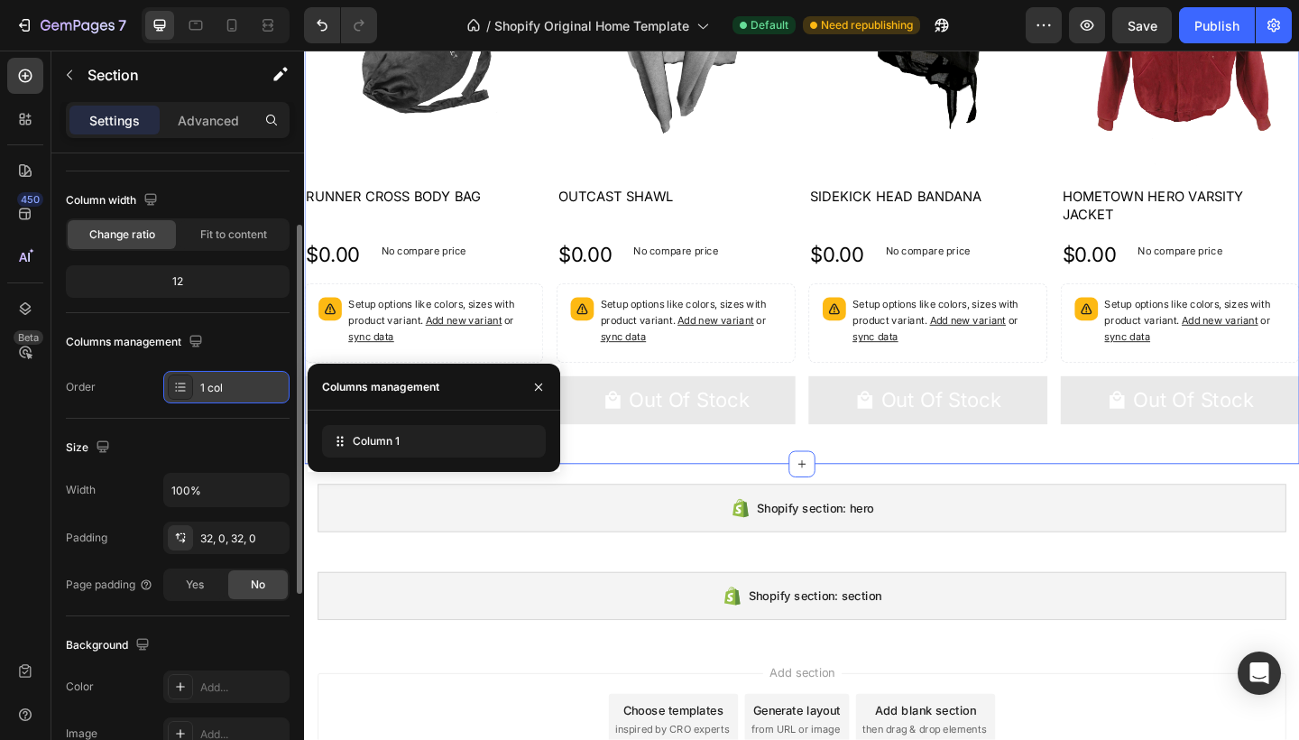
click at [207, 396] on div "1 col" at bounding box center [226, 387] width 126 height 32
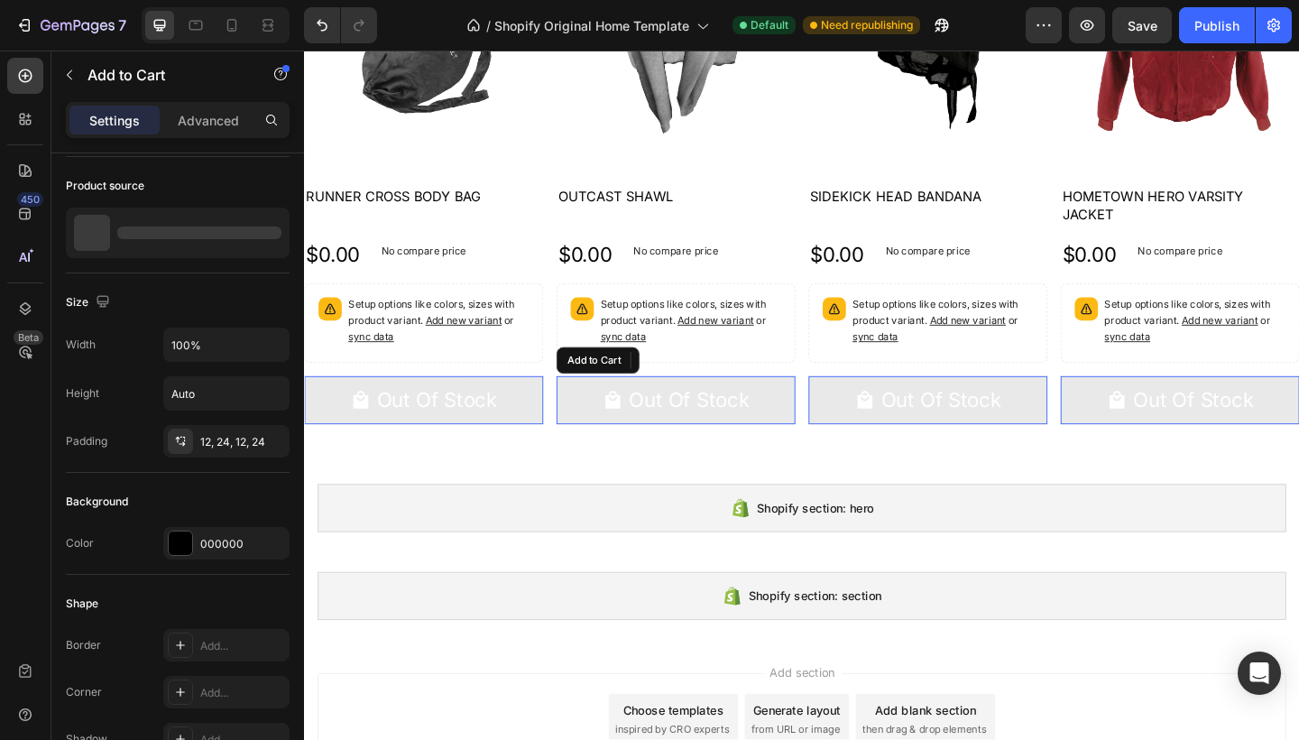
click at [610, 455] on button "Out Of Stock" at bounding box center [708, 431] width 260 height 52
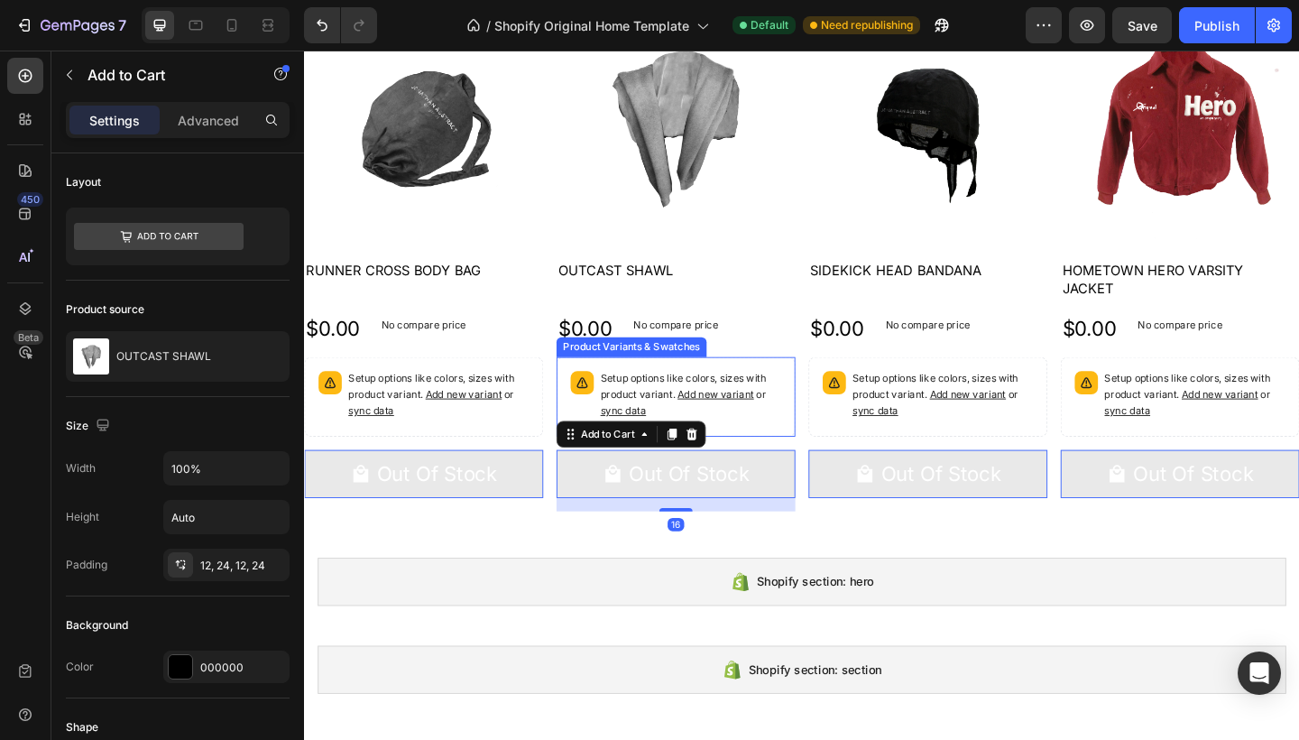
scroll to position [547, 0]
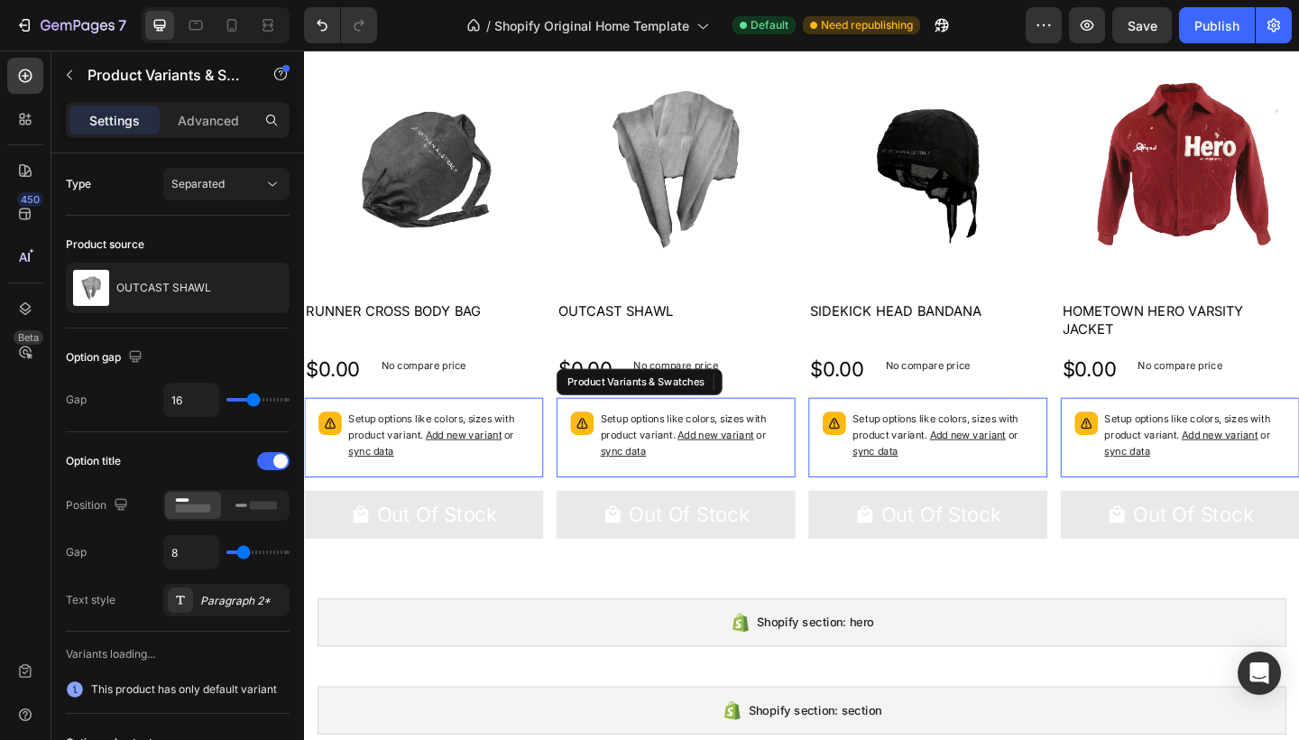
click at [771, 486] on p "Setup options like colors, sizes with product variant. Add new variant or sync …" at bounding box center [724, 470] width 197 height 52
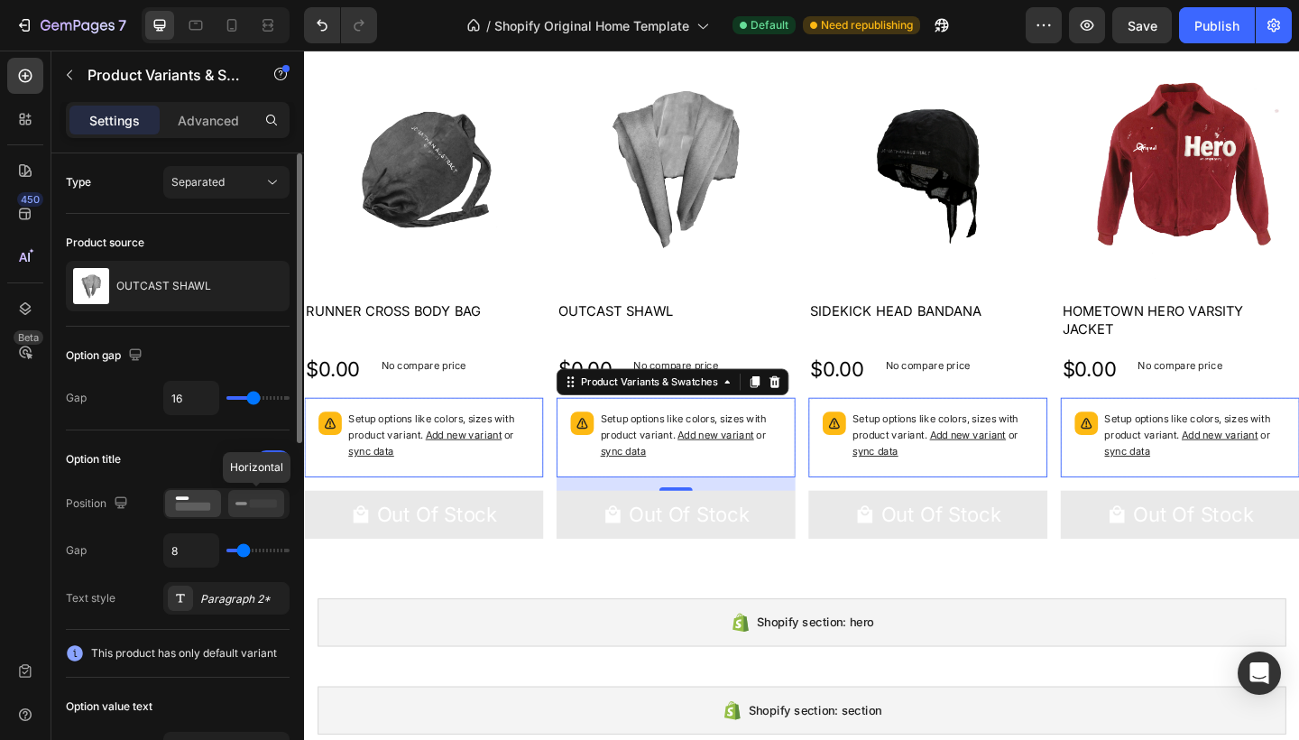
scroll to position [0, 0]
click at [238, 173] on button "Separated" at bounding box center [226, 184] width 126 height 32
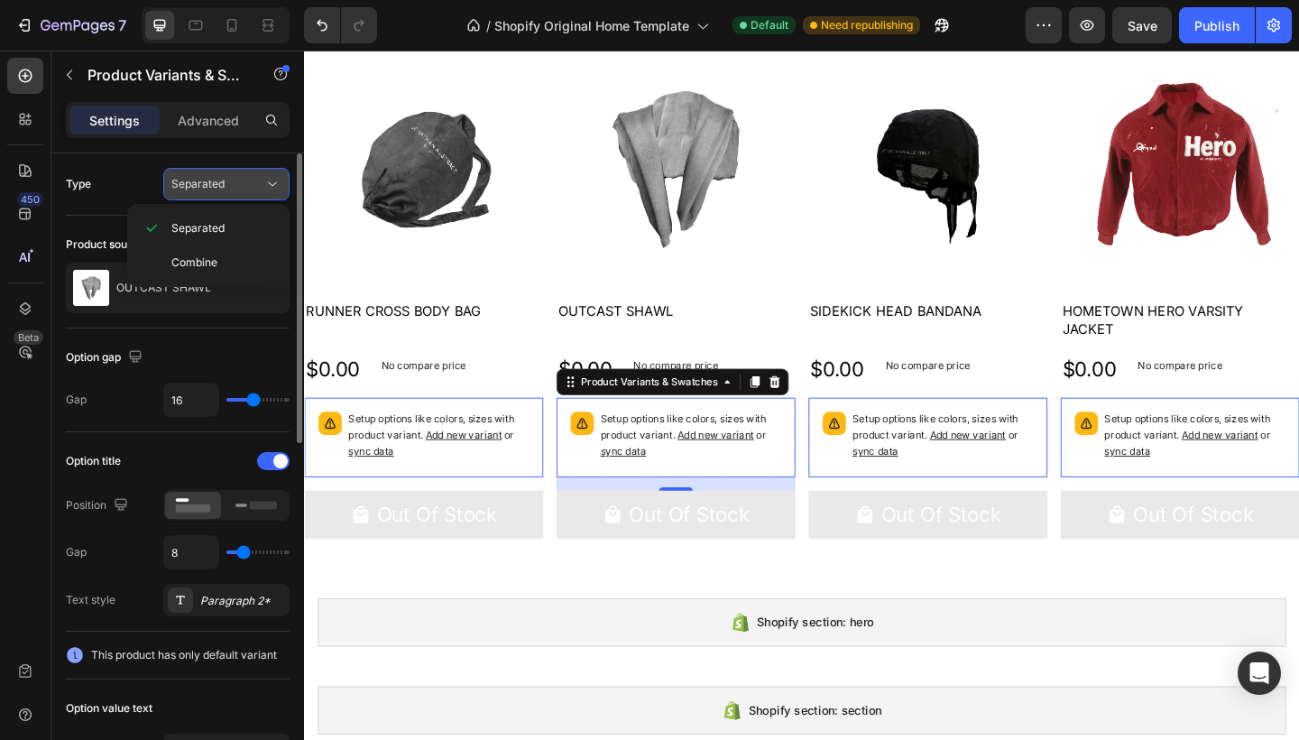
click at [238, 173] on button "Separated" at bounding box center [226, 184] width 126 height 32
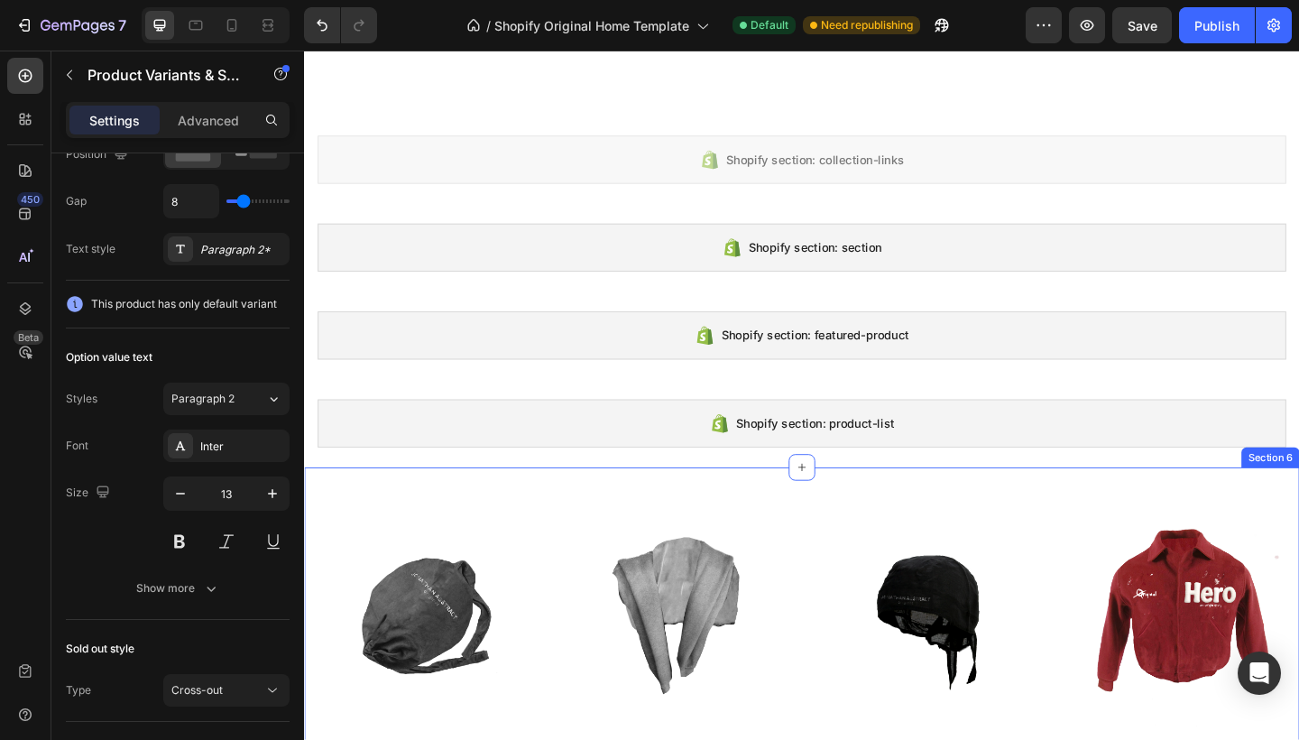
scroll to position [55, 0]
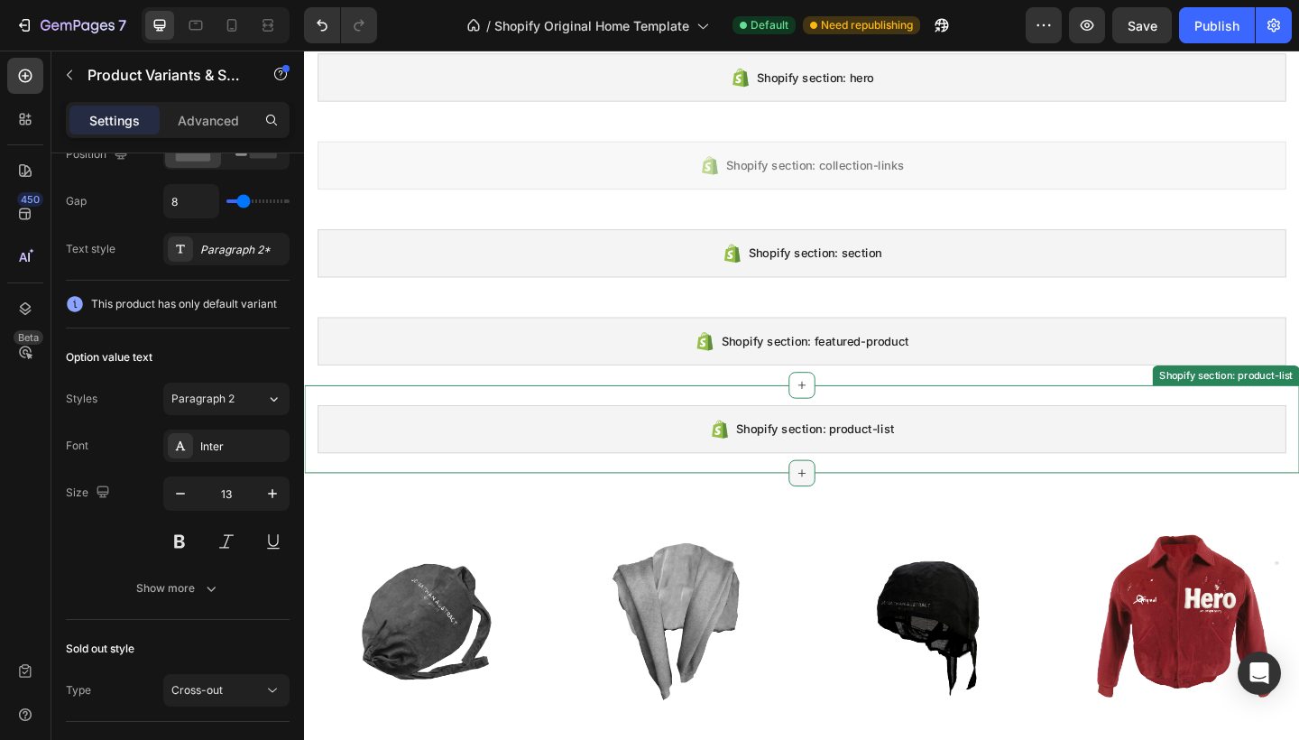
click at [838, 507] on icon at bounding box center [845, 510] width 14 height 14
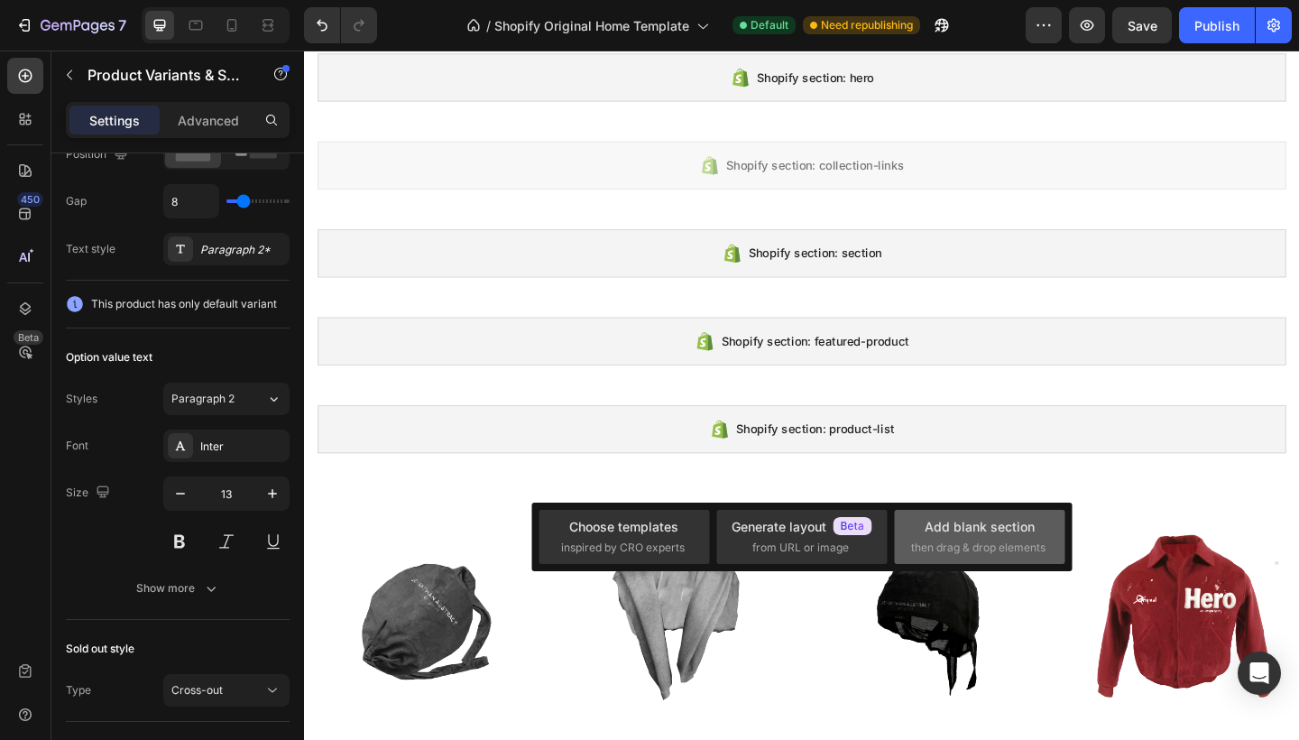
click at [960, 521] on div "Add blank section" at bounding box center [979, 526] width 110 height 19
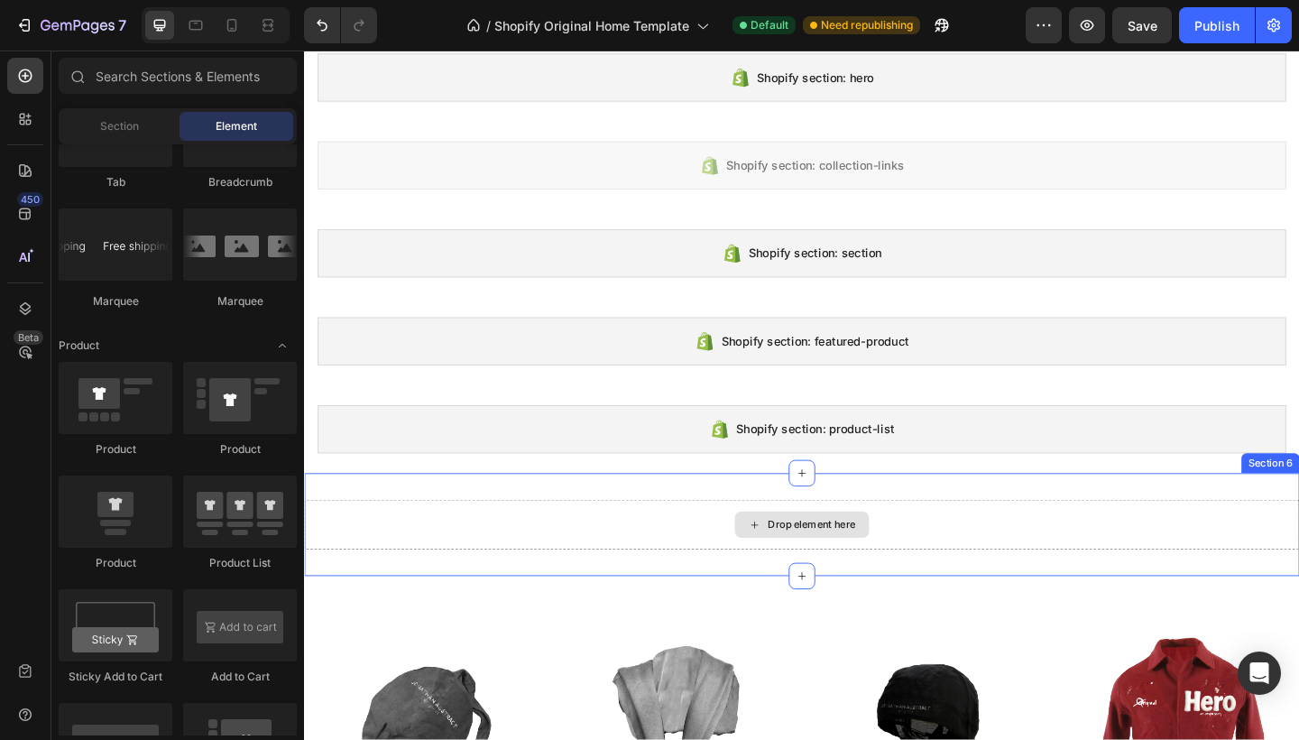
click at [867, 565] on div "Drop element here" at bounding box center [856, 566] width 96 height 14
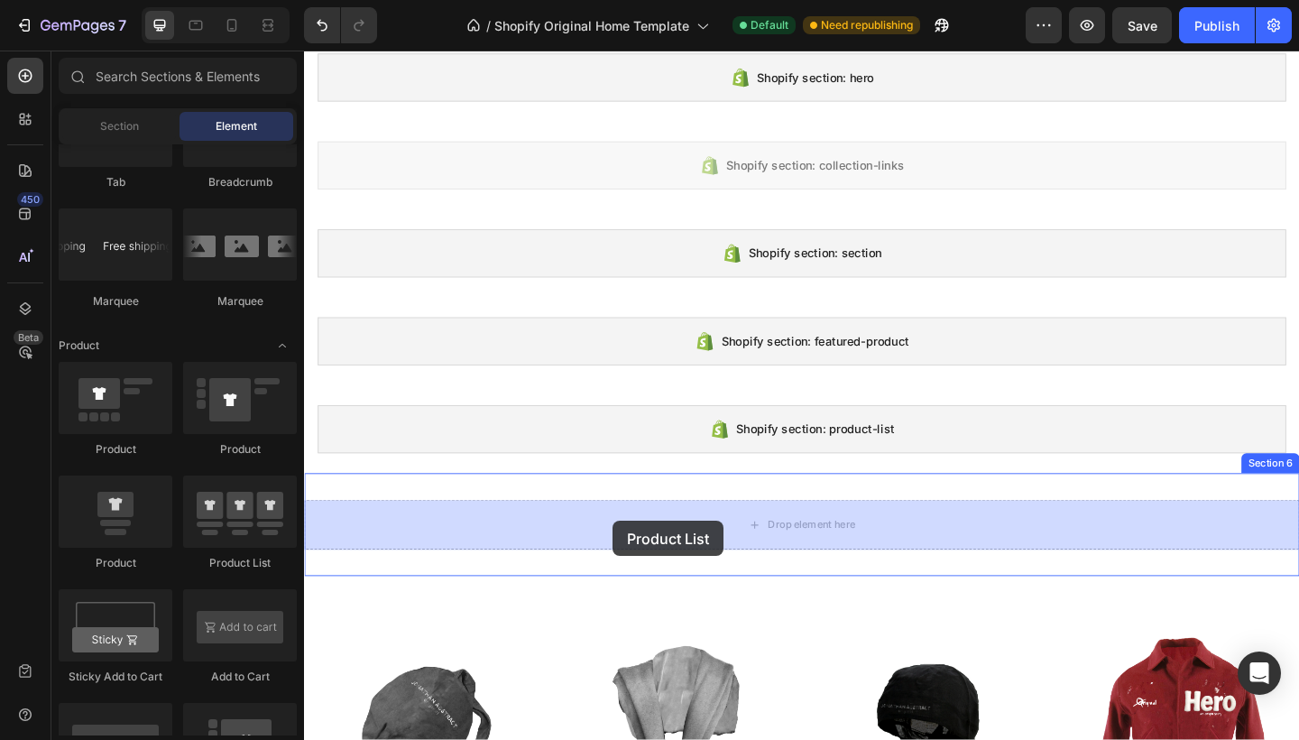
drag, startPoint x: 568, startPoint y: 573, endPoint x: 684, endPoint y: 555, distance: 117.7
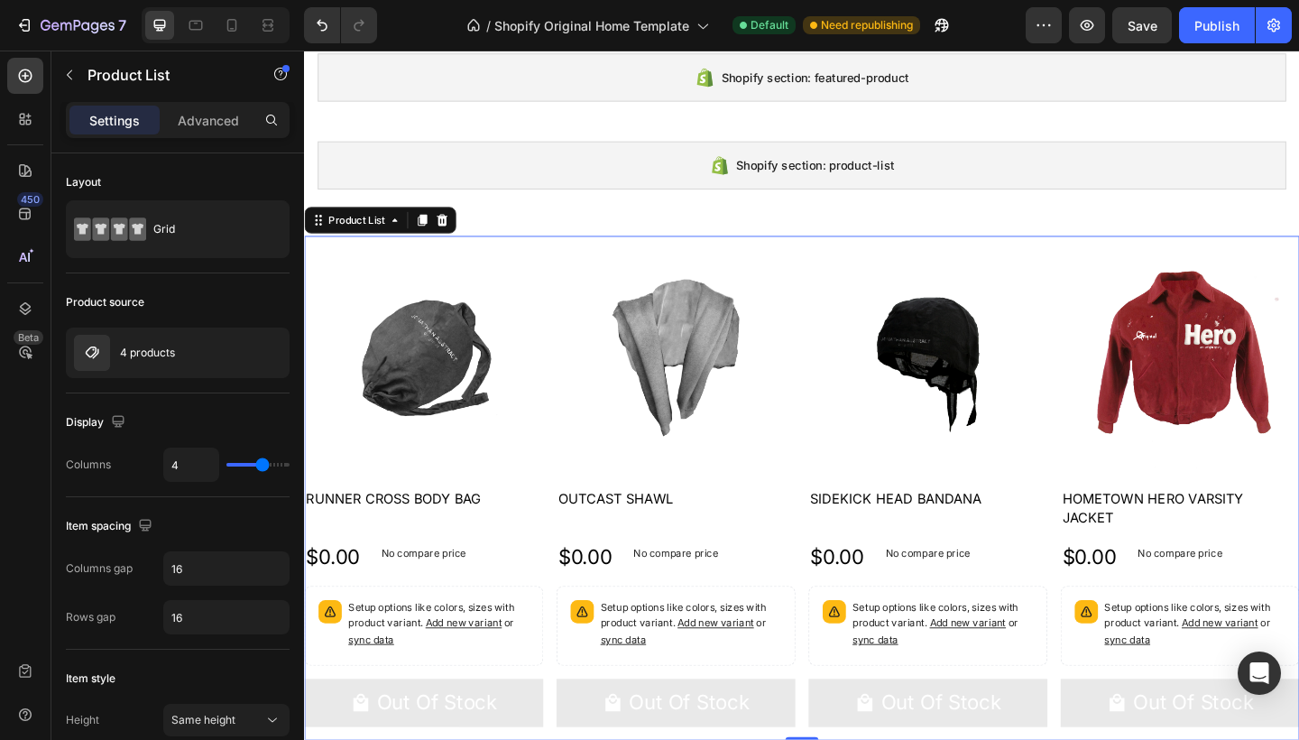
scroll to position [178, 0]
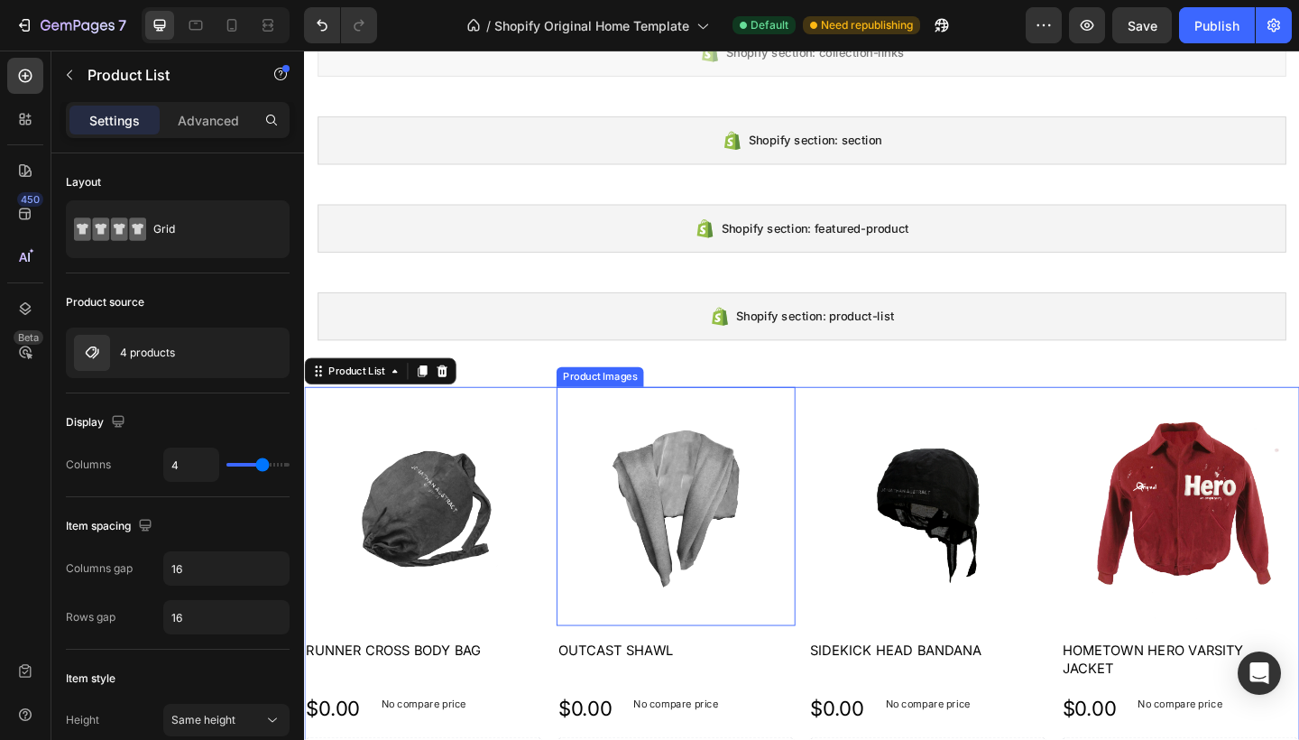
click at [694, 543] on img at bounding box center [708, 547] width 260 height 260
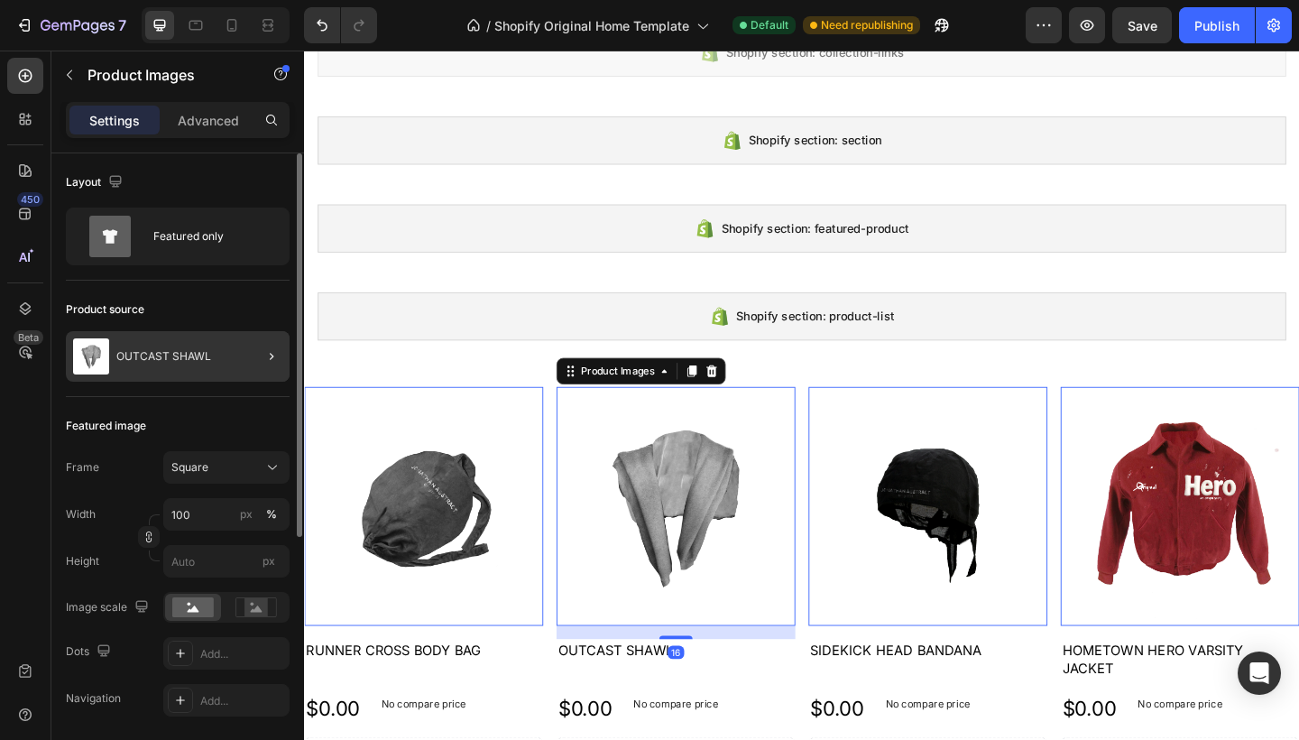
click at [240, 351] on div at bounding box center [264, 356] width 51 height 51
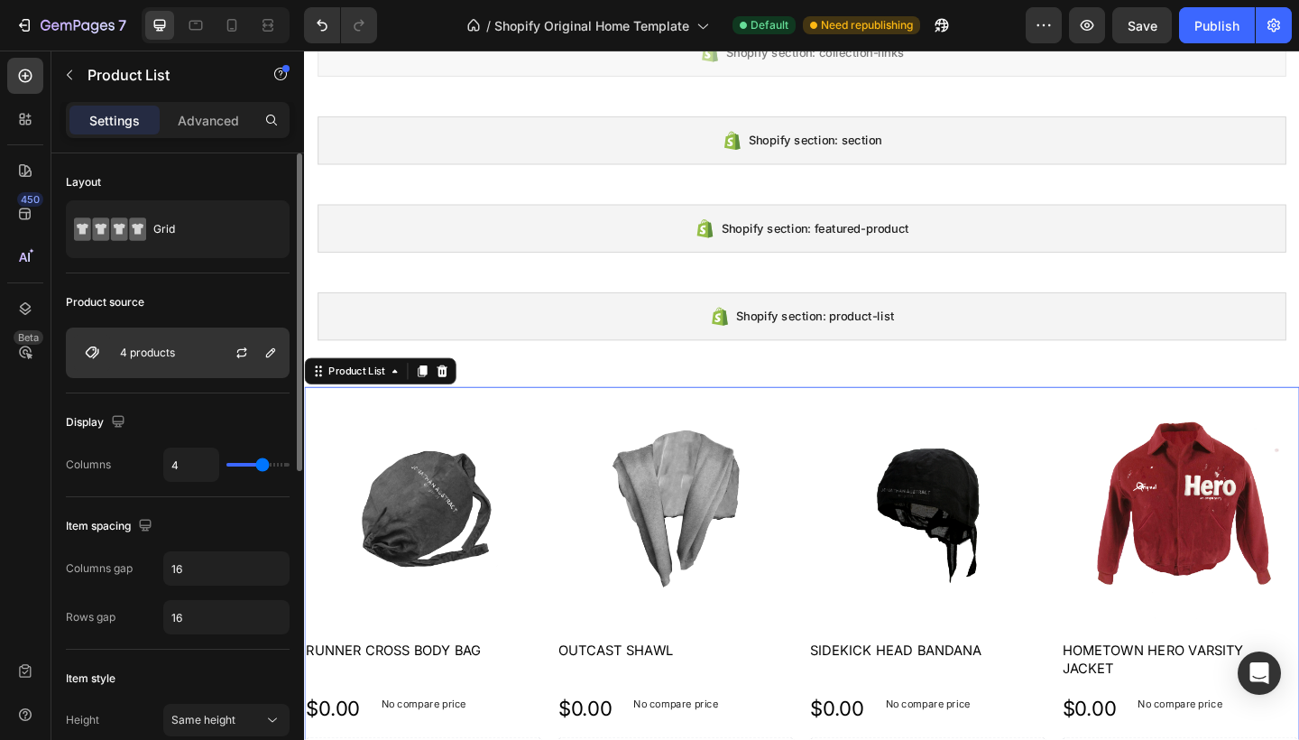
click at [210, 353] on div at bounding box center [248, 352] width 79 height 49
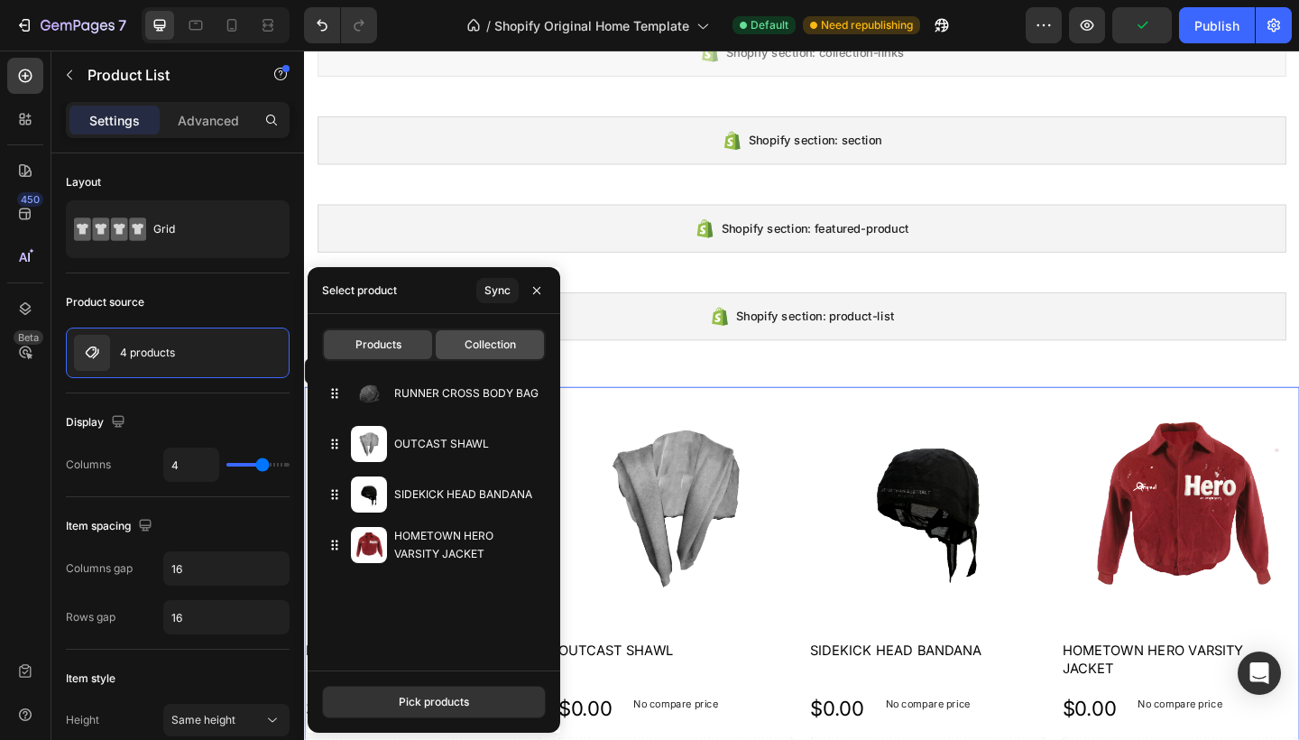
click at [481, 358] on div "Collection" at bounding box center [490, 344] width 108 height 29
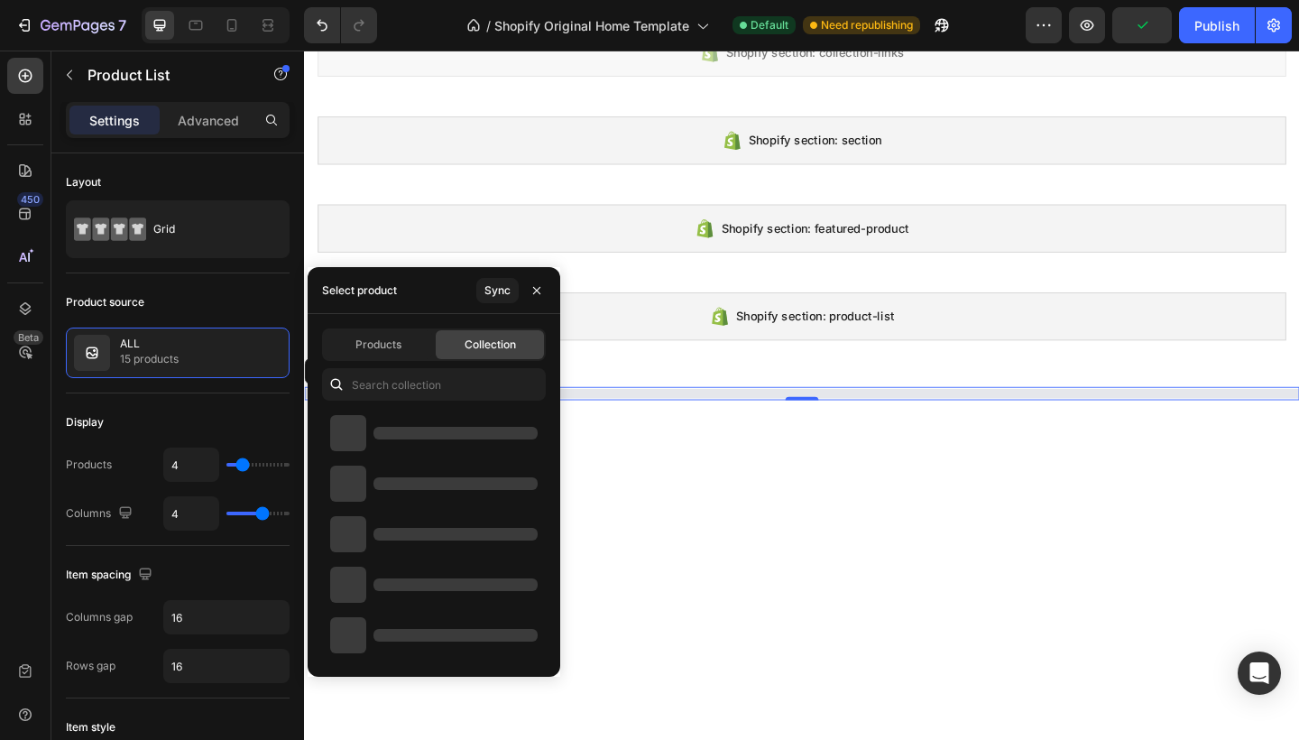
type input "10"
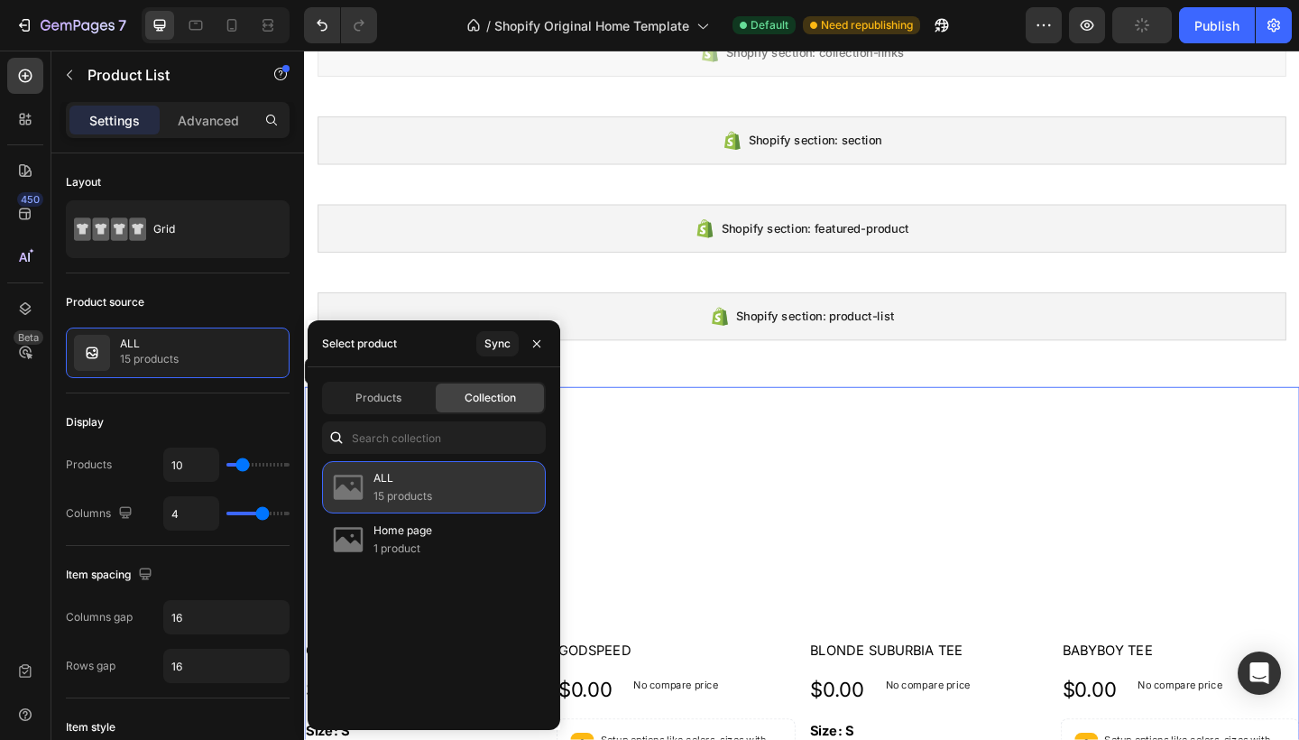
click at [430, 489] on p "15 products" at bounding box center [402, 496] width 59 height 18
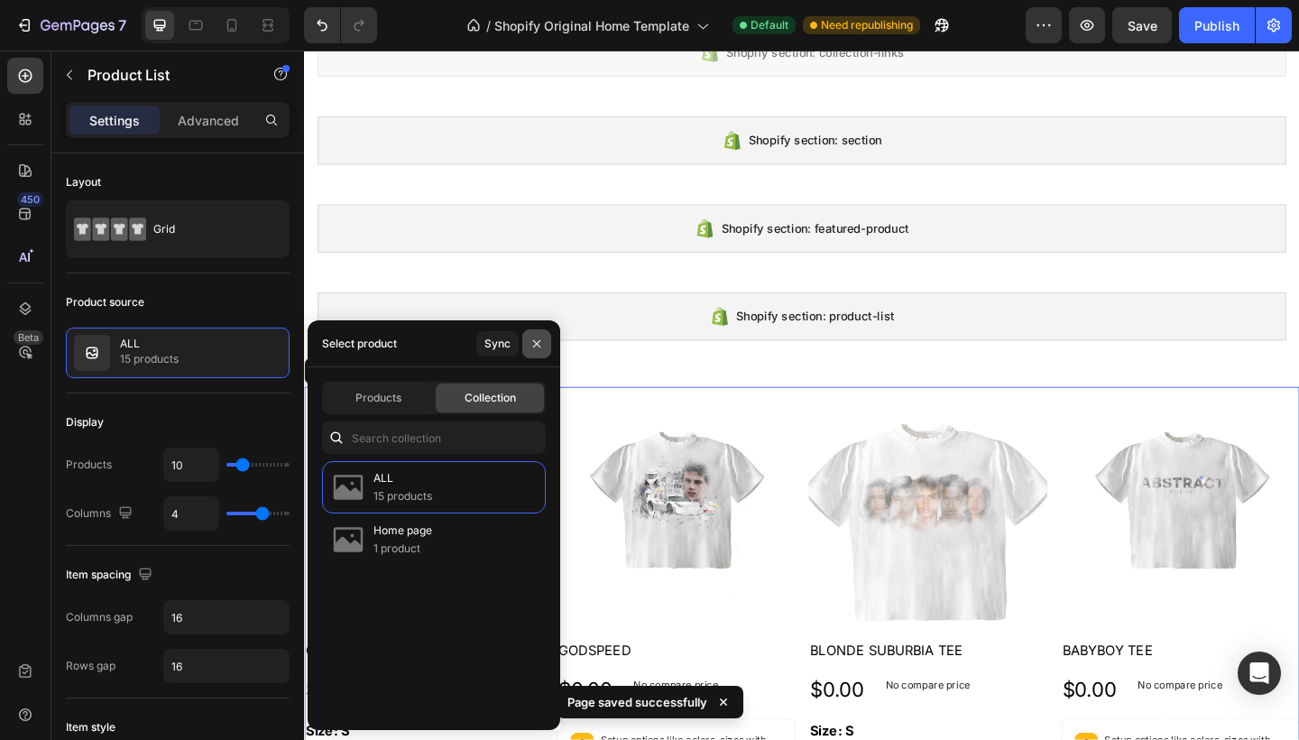
click at [545, 351] on button "button" at bounding box center [536, 343] width 29 height 29
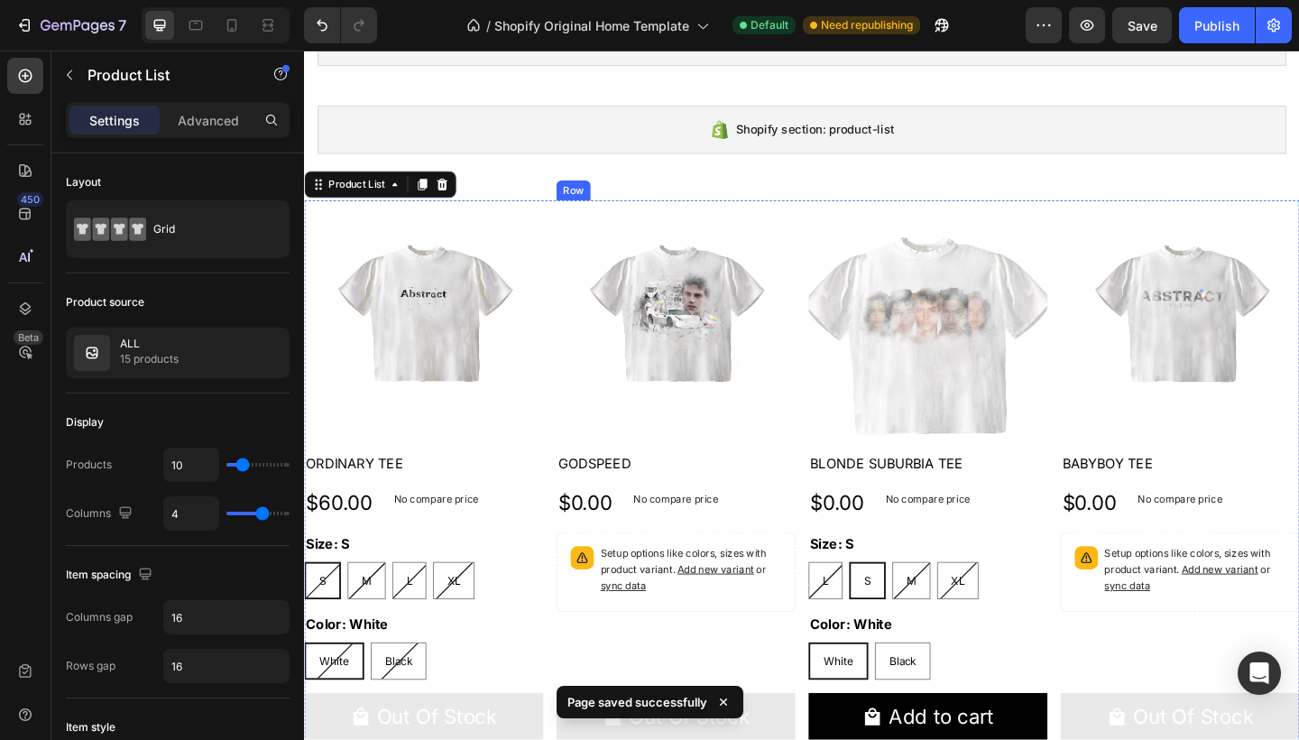
scroll to position [503, 0]
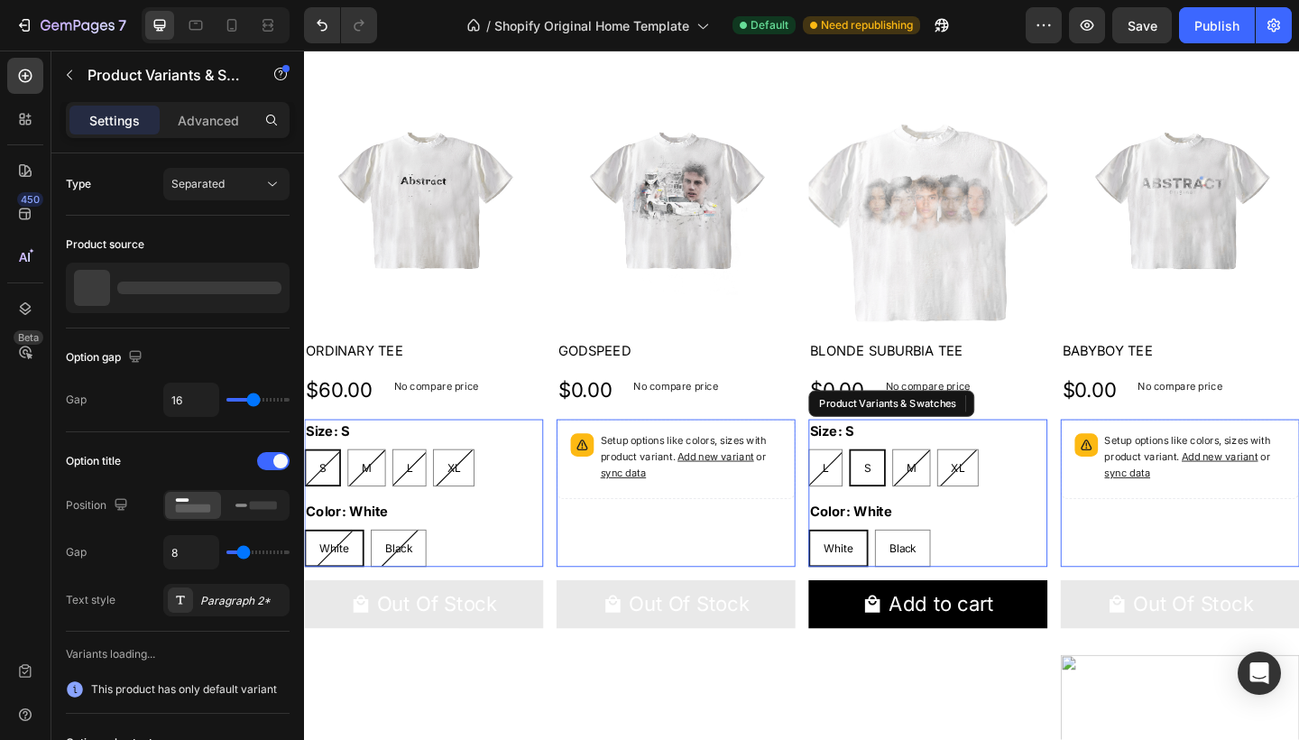
click at [1020, 455] on div "Size: S L L L S S S M M M XL XL XL" at bounding box center [982, 488] width 260 height 73
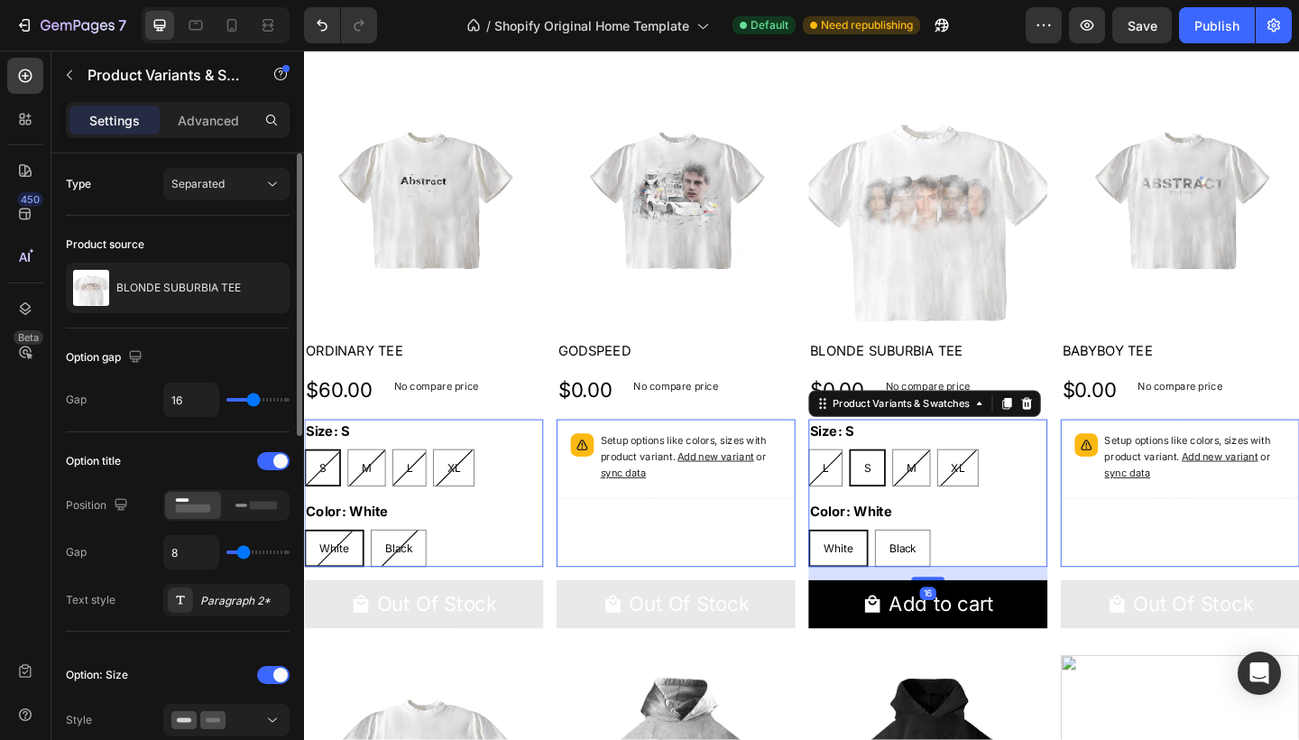
scroll to position [25, 0]
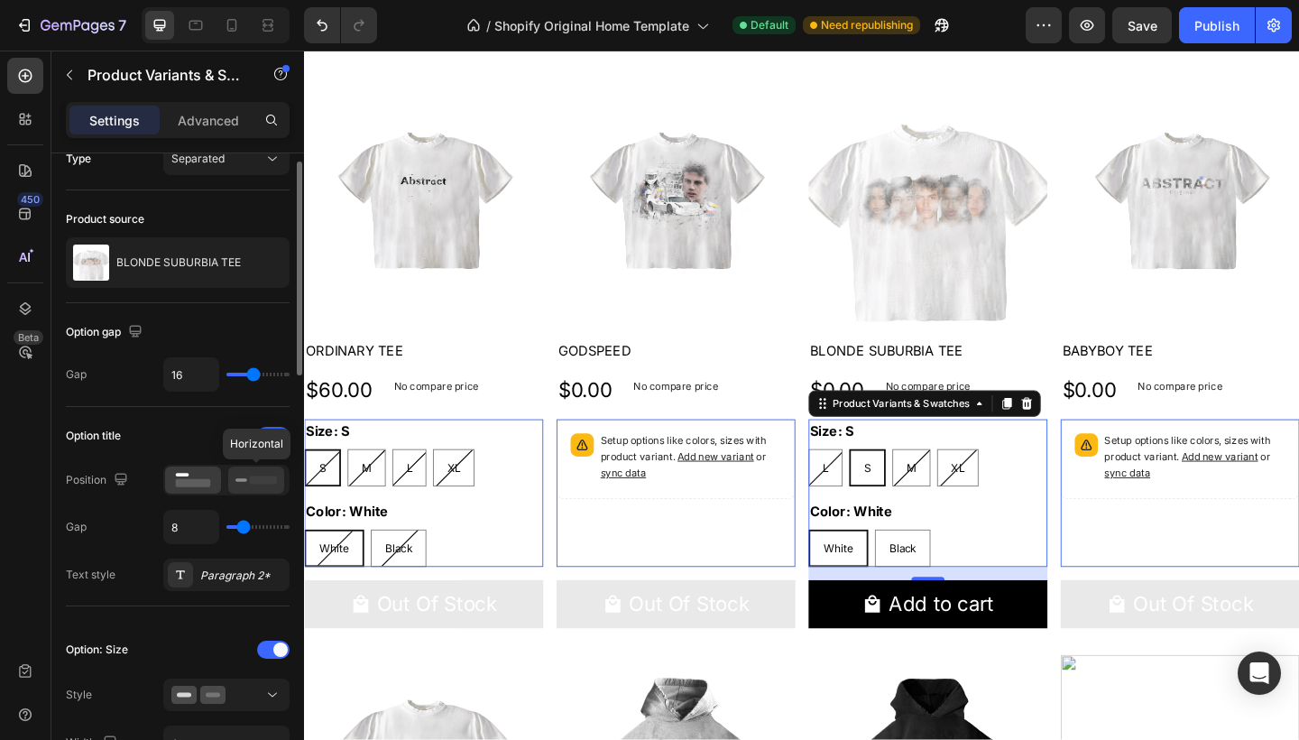
click at [253, 466] on div at bounding box center [256, 479] width 56 height 27
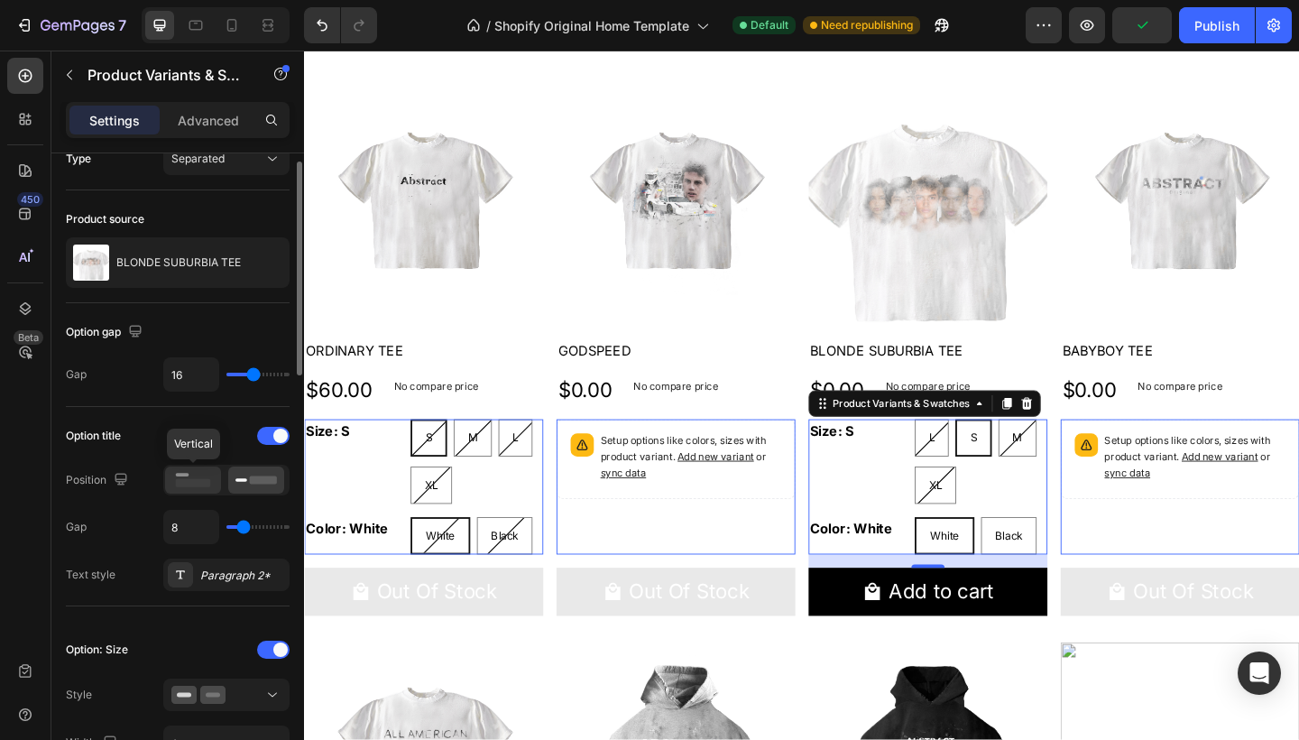
click at [207, 477] on icon at bounding box center [192, 480] width 41 height 20
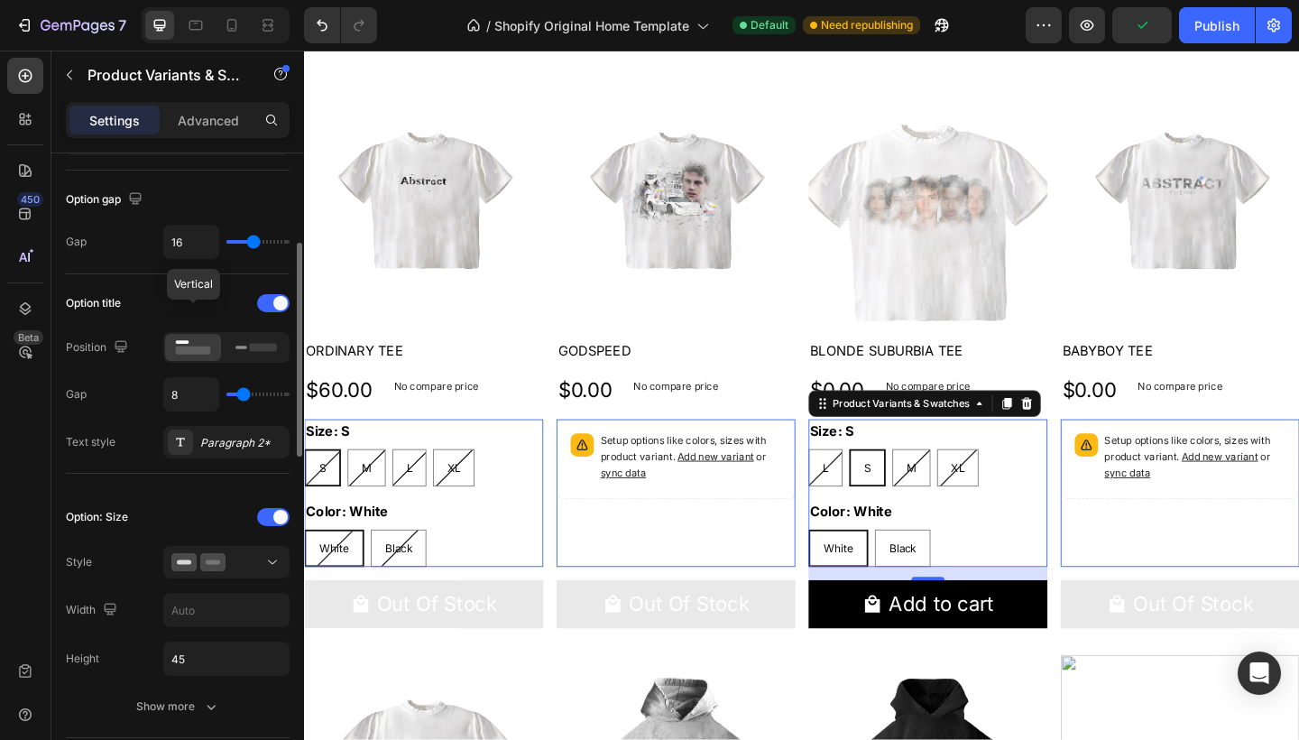
scroll to position [212, 0]
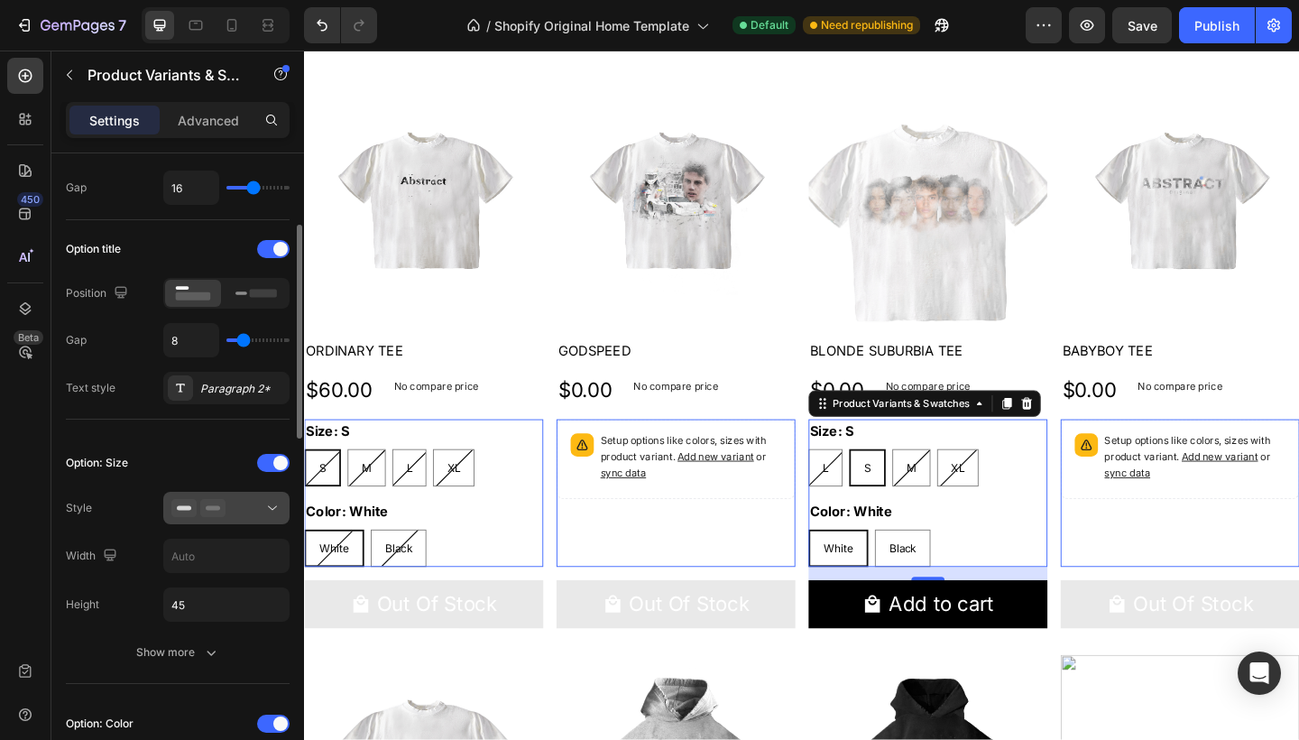
click at [242, 500] on div at bounding box center [226, 508] width 110 height 18
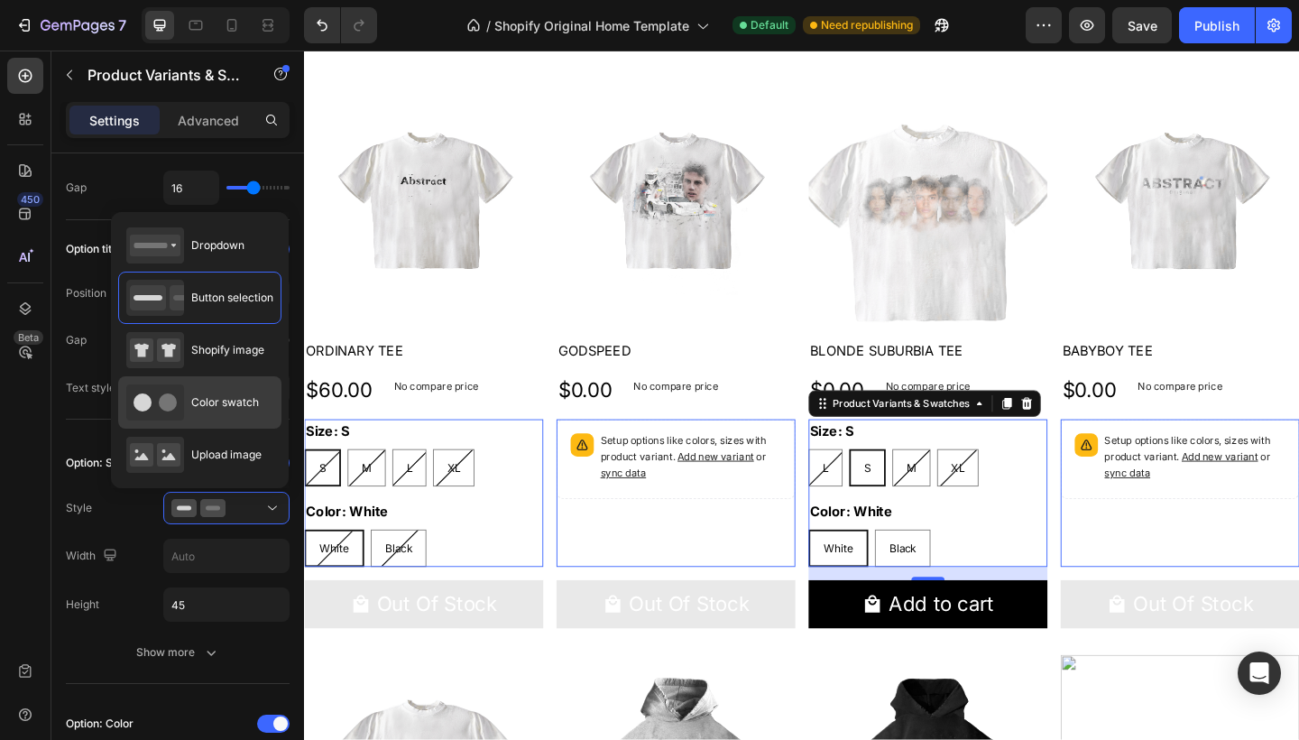
click at [237, 404] on span "Color swatch" at bounding box center [225, 402] width 68 height 16
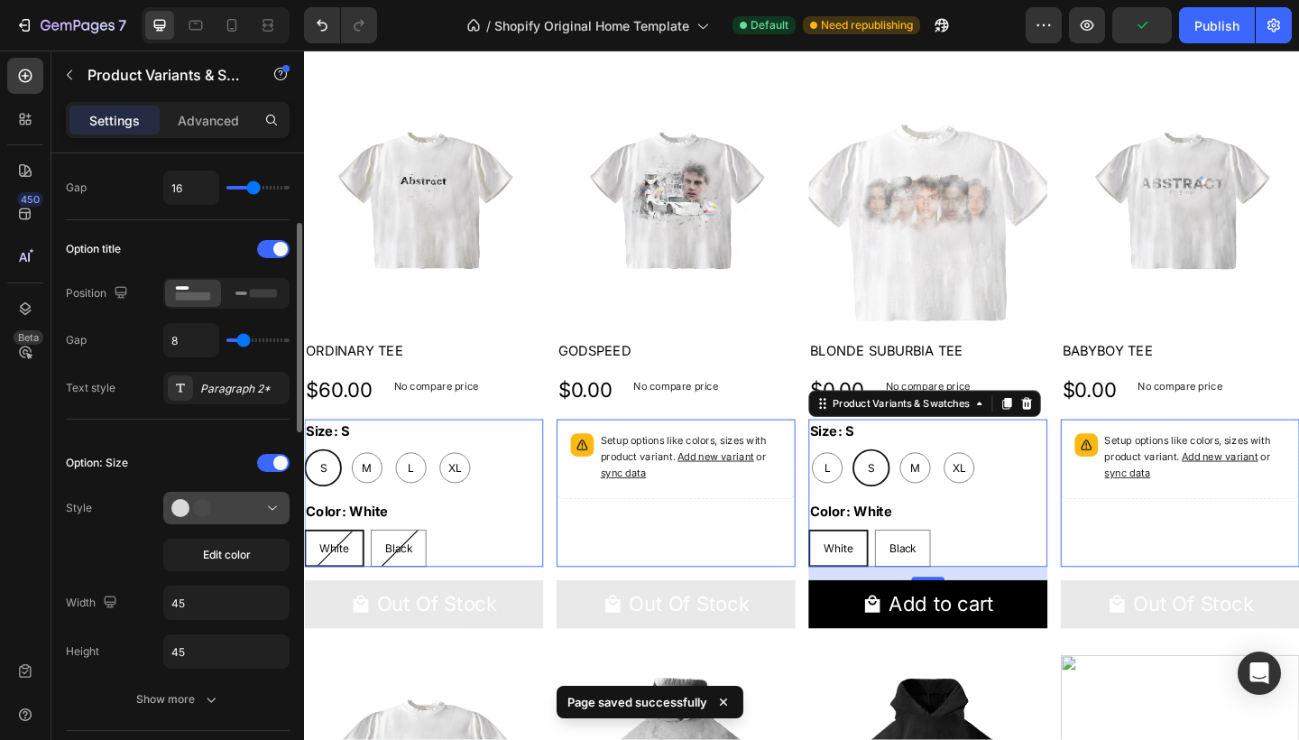
click at [236, 507] on div at bounding box center [226, 508] width 110 height 18
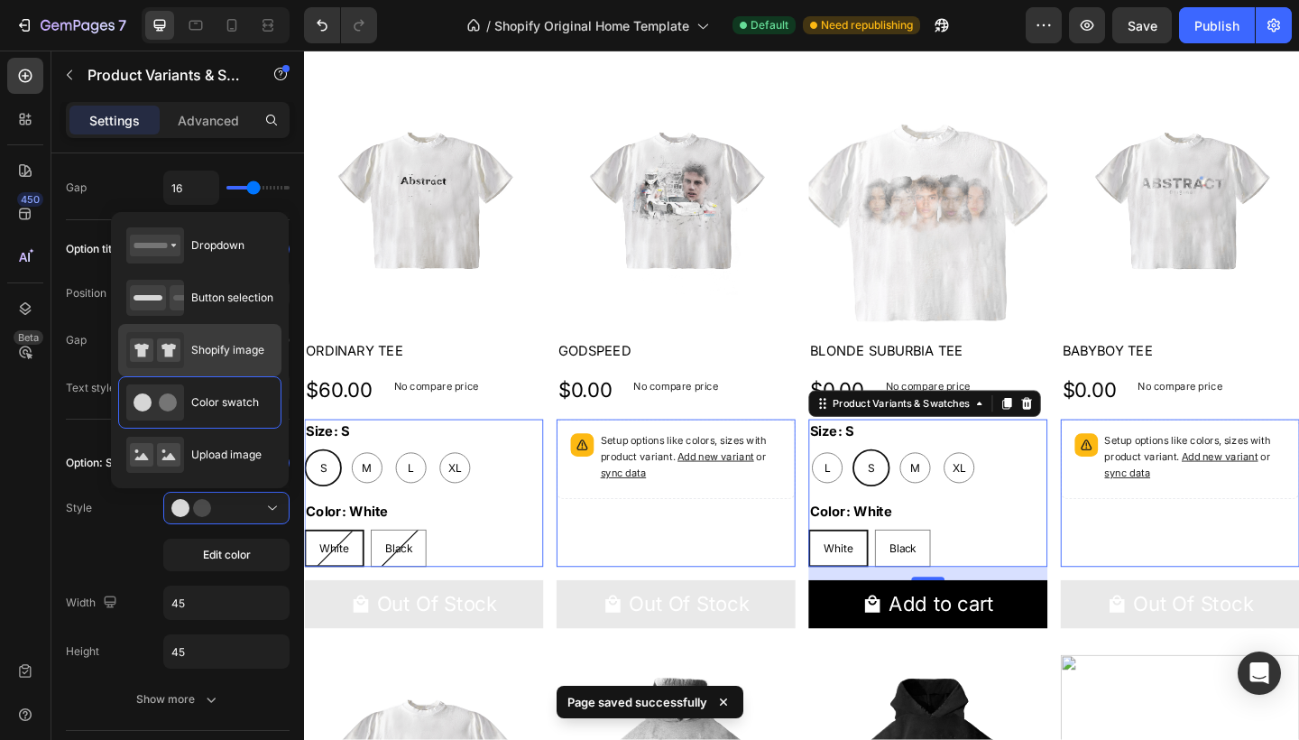
click at [244, 328] on div "Shopify image" at bounding box center [199, 350] width 163 height 52
type input "64"
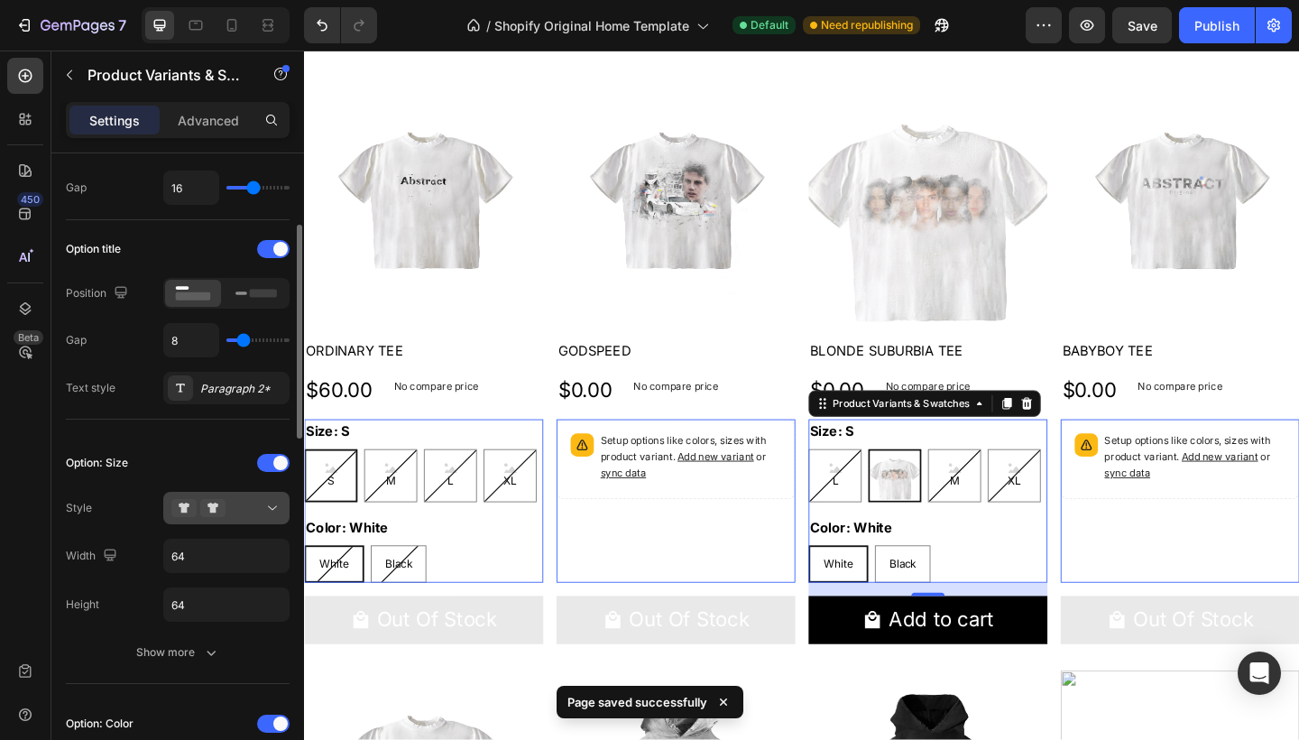
click at [237, 499] on div at bounding box center [226, 508] width 110 height 18
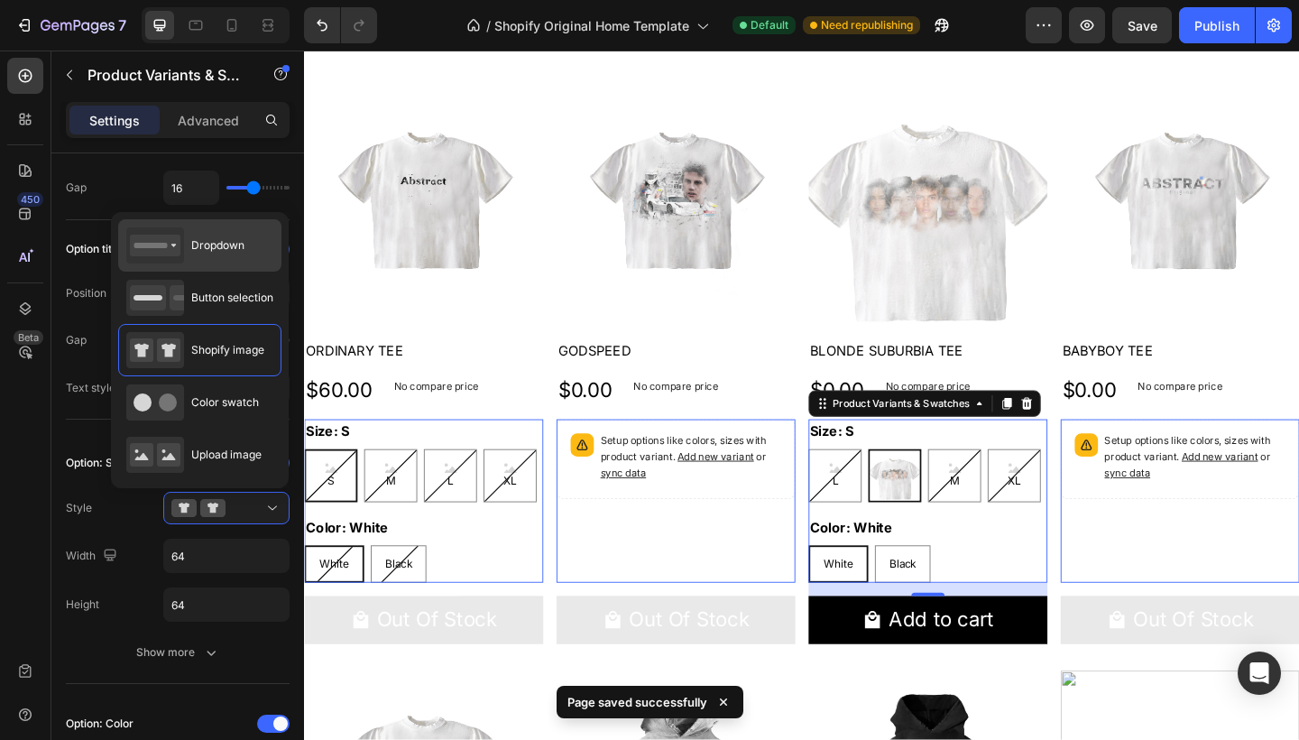
click at [239, 262] on div "Dropdown" at bounding box center [185, 245] width 118 height 36
type input "100%"
type input "45"
select select "S"
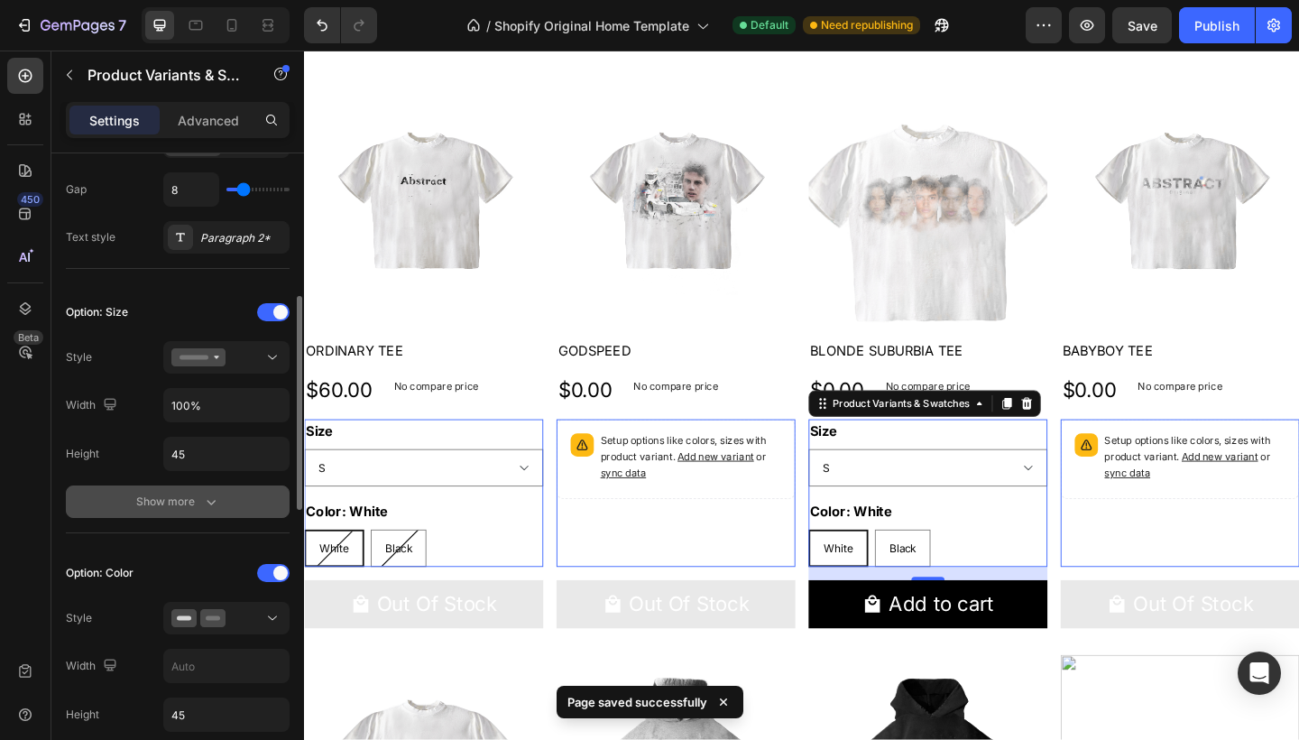
scroll to position [437, 0]
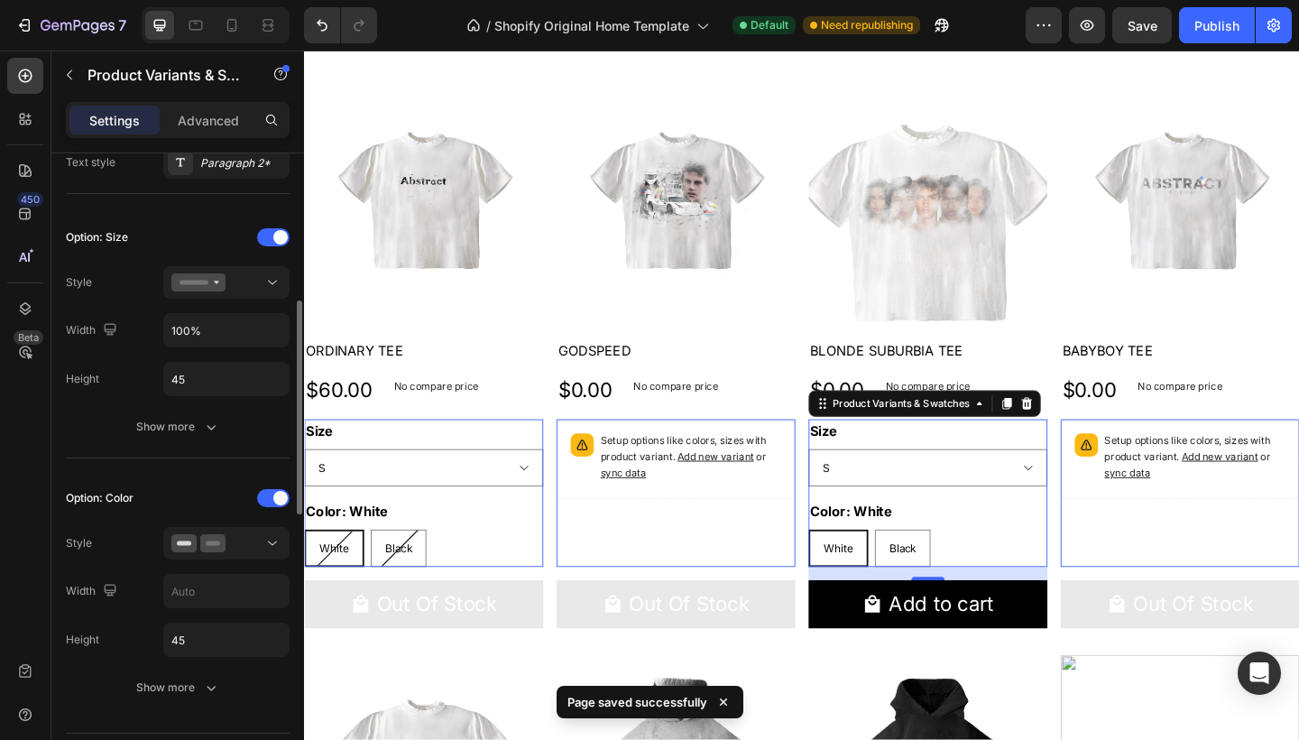
click at [233, 484] on div "Option: Color" at bounding box center [178, 497] width 224 height 29
click at [248, 428] on button "Show more" at bounding box center [178, 426] width 224 height 32
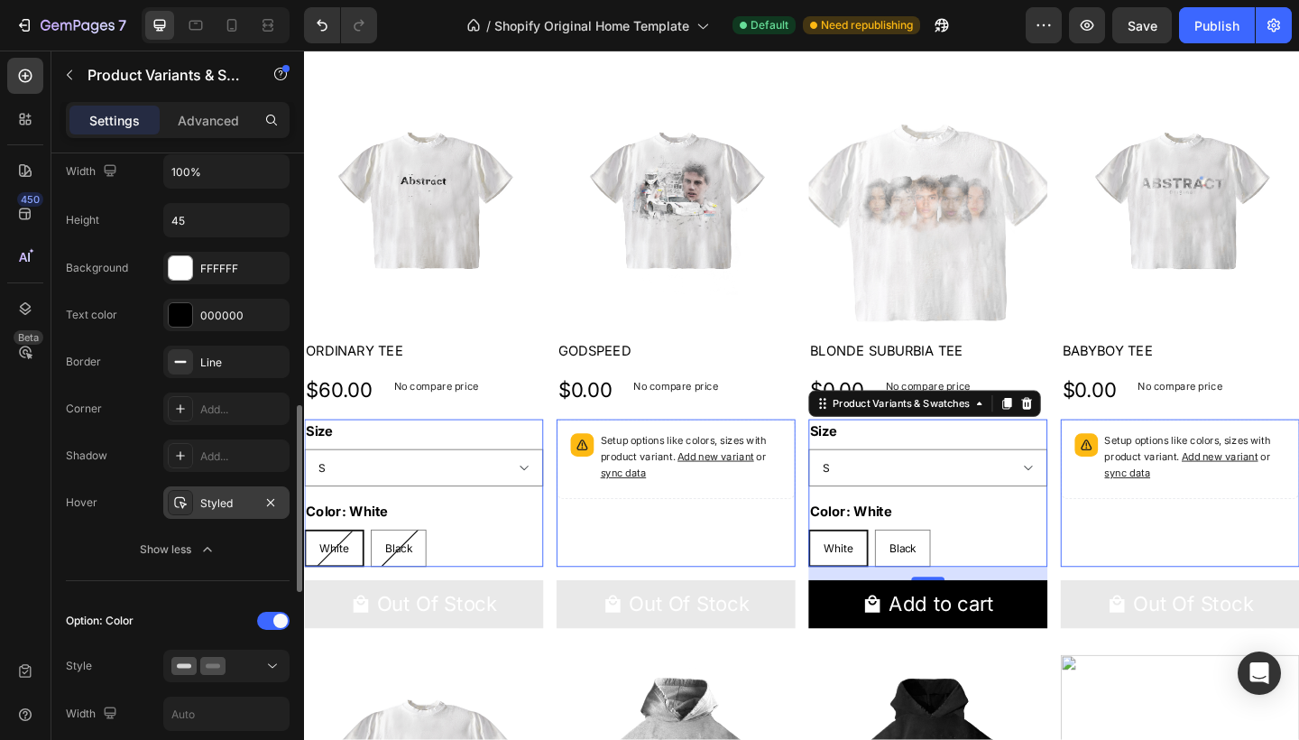
scroll to position [778, 0]
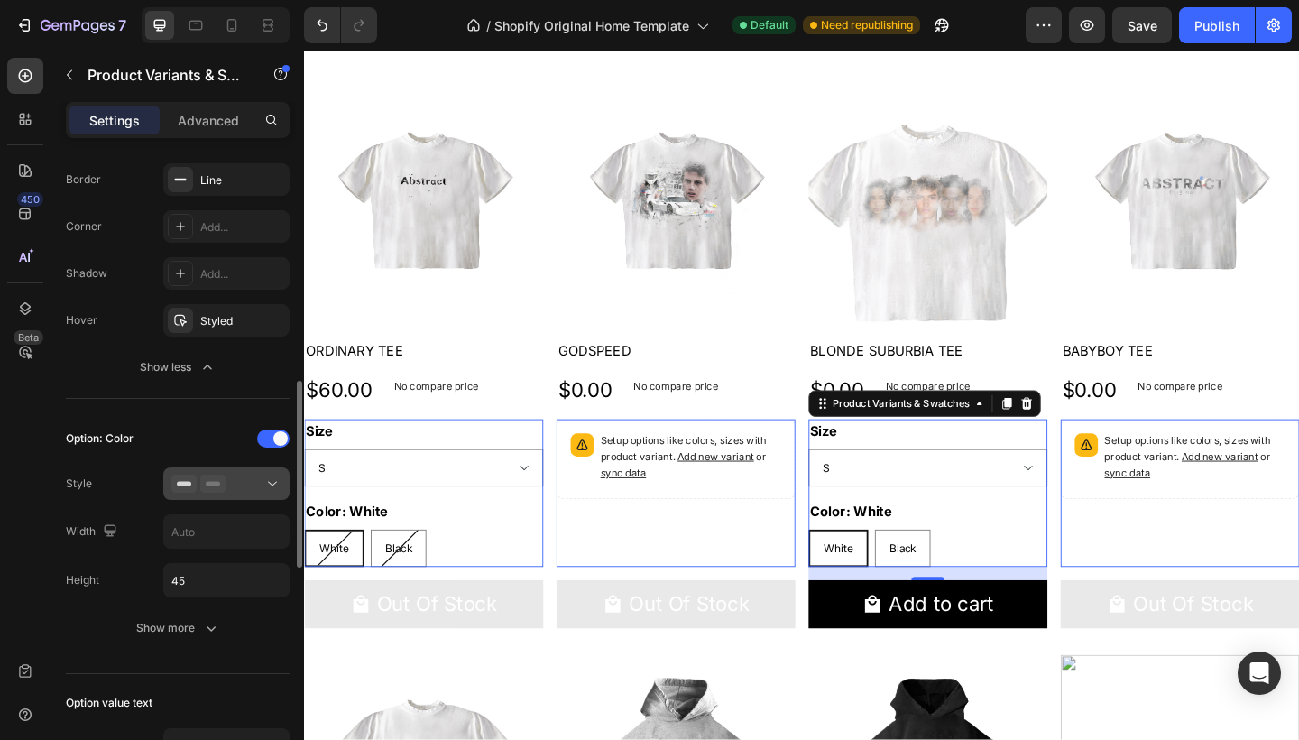
click at [235, 486] on div at bounding box center [226, 483] width 110 height 18
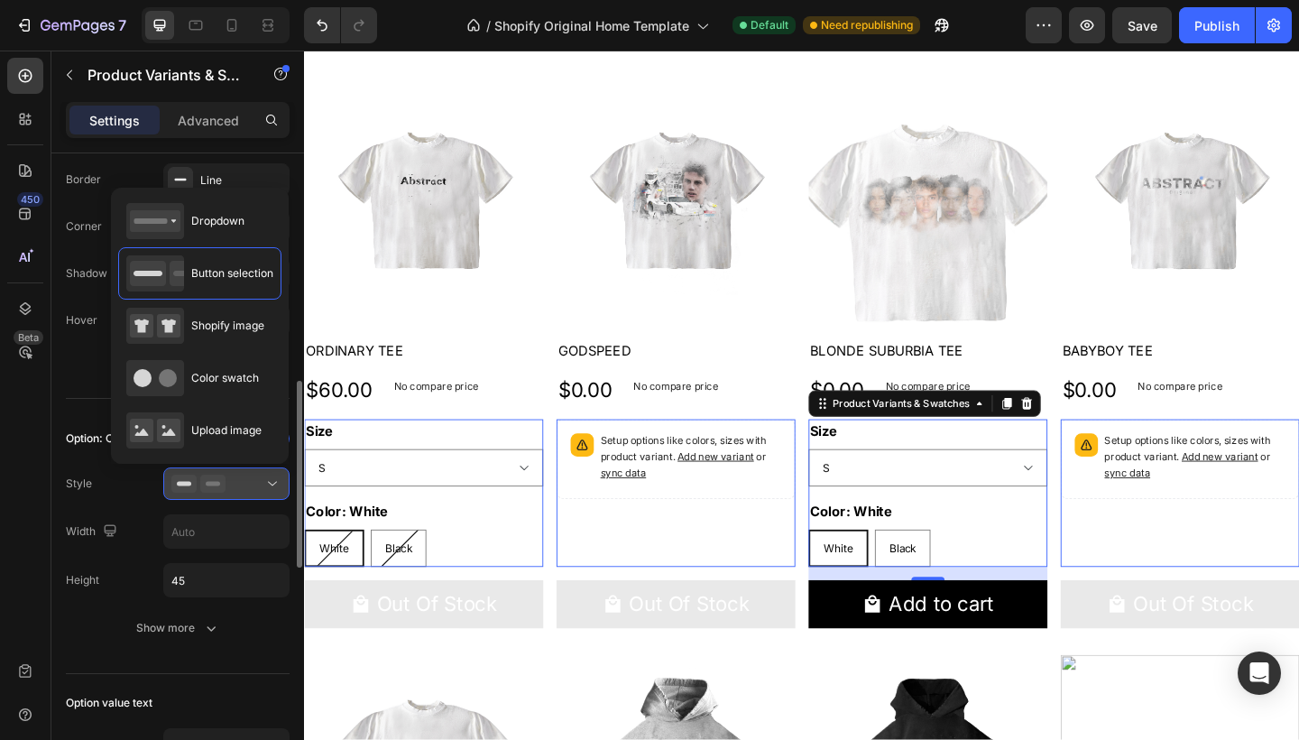
click at [235, 486] on div at bounding box center [226, 483] width 110 height 18
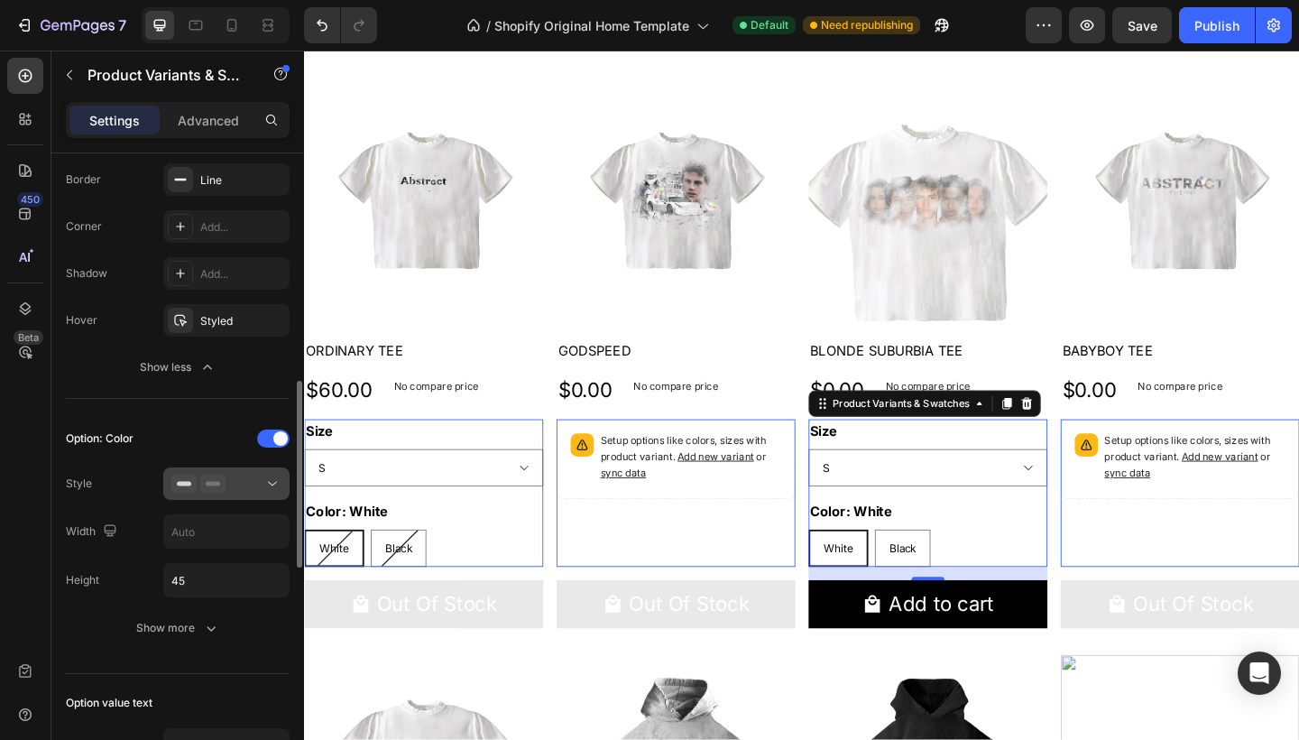
click at [235, 486] on div at bounding box center [226, 483] width 110 height 18
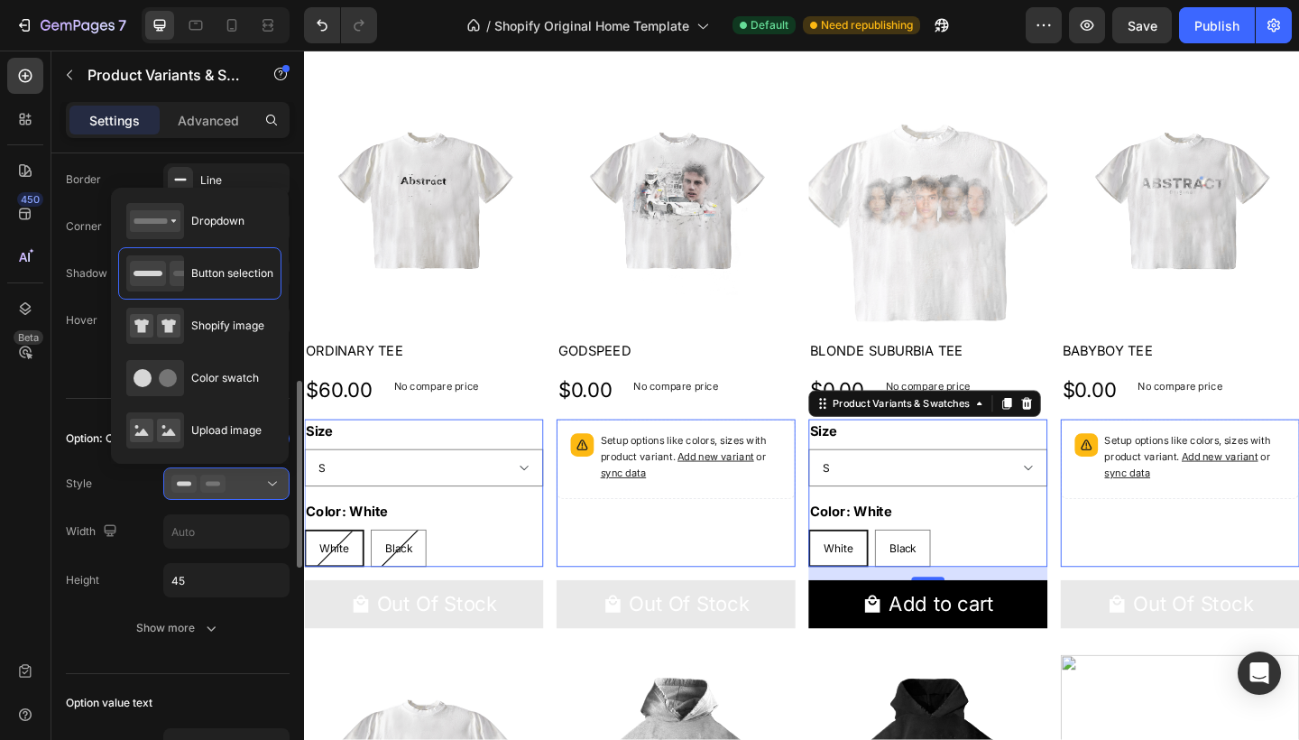
click at [231, 484] on div at bounding box center [226, 483] width 110 height 18
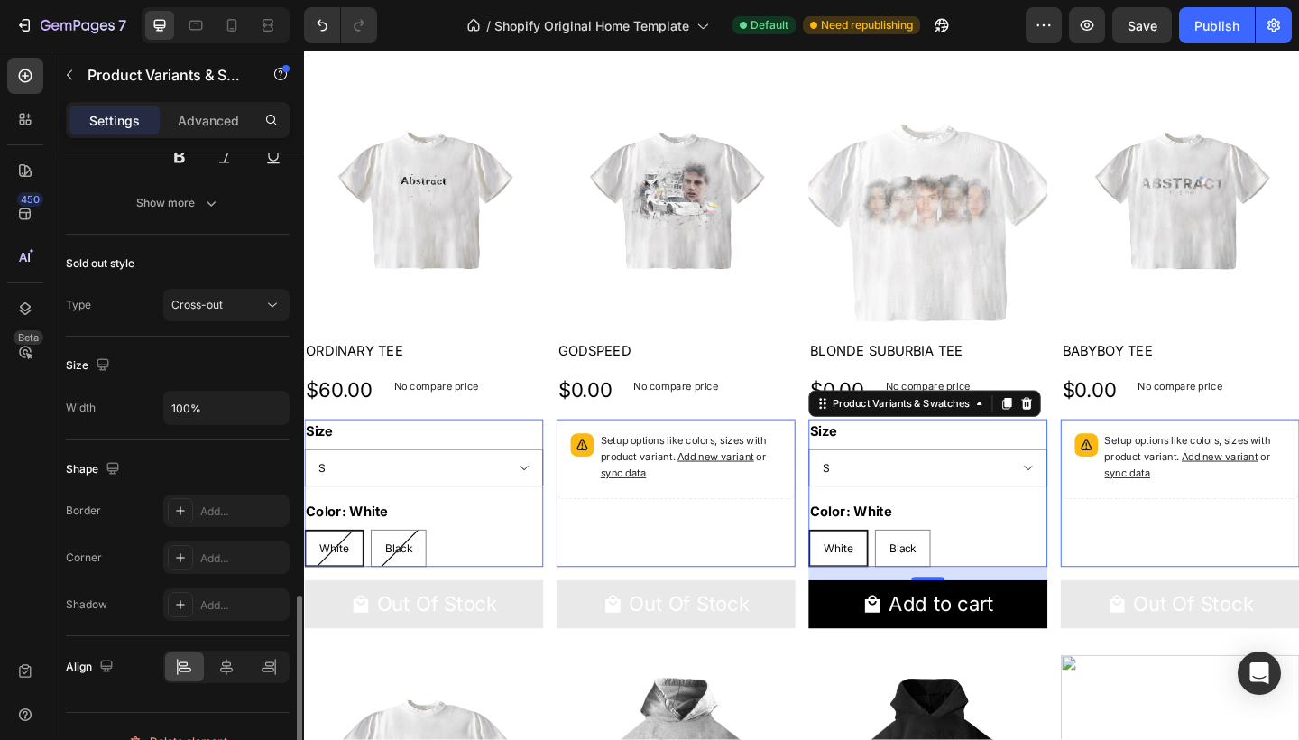
scroll to position [1539, 0]
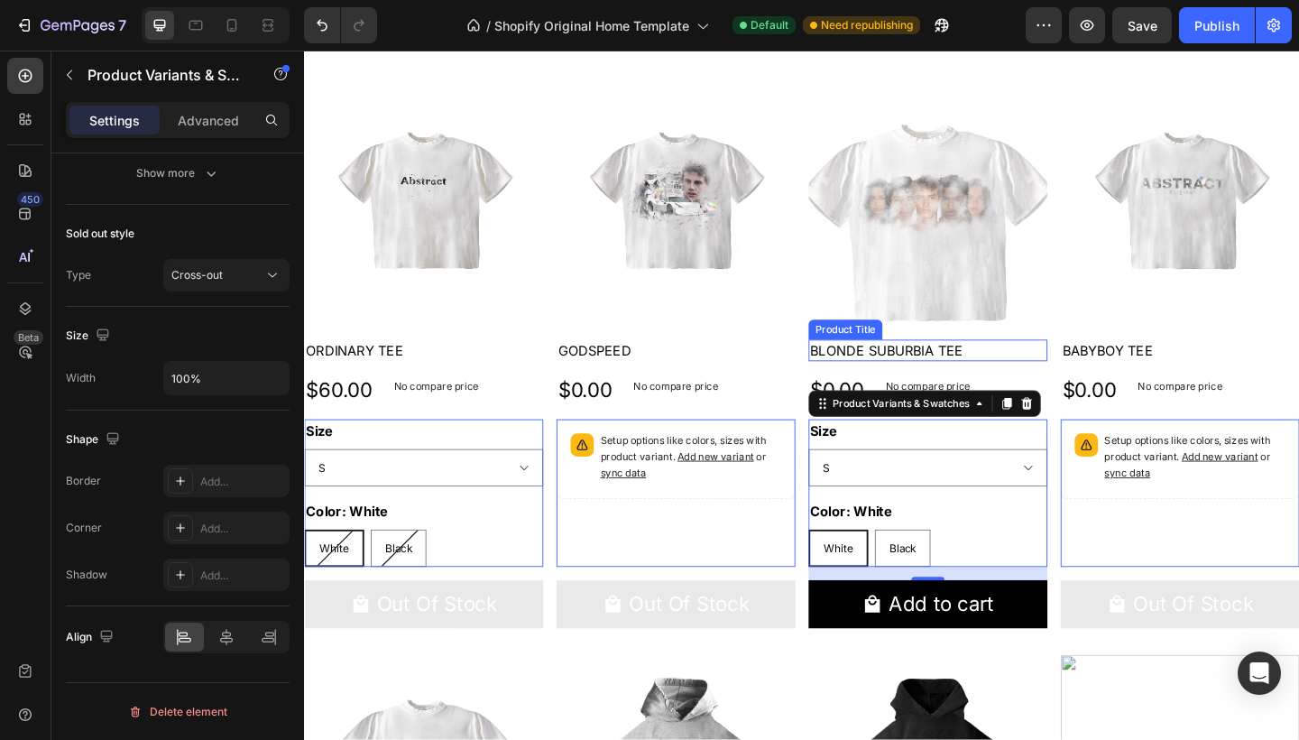
click at [1027, 375] on h2 "BLONDE SUBURBIA TEE" at bounding box center [982, 376] width 260 height 23
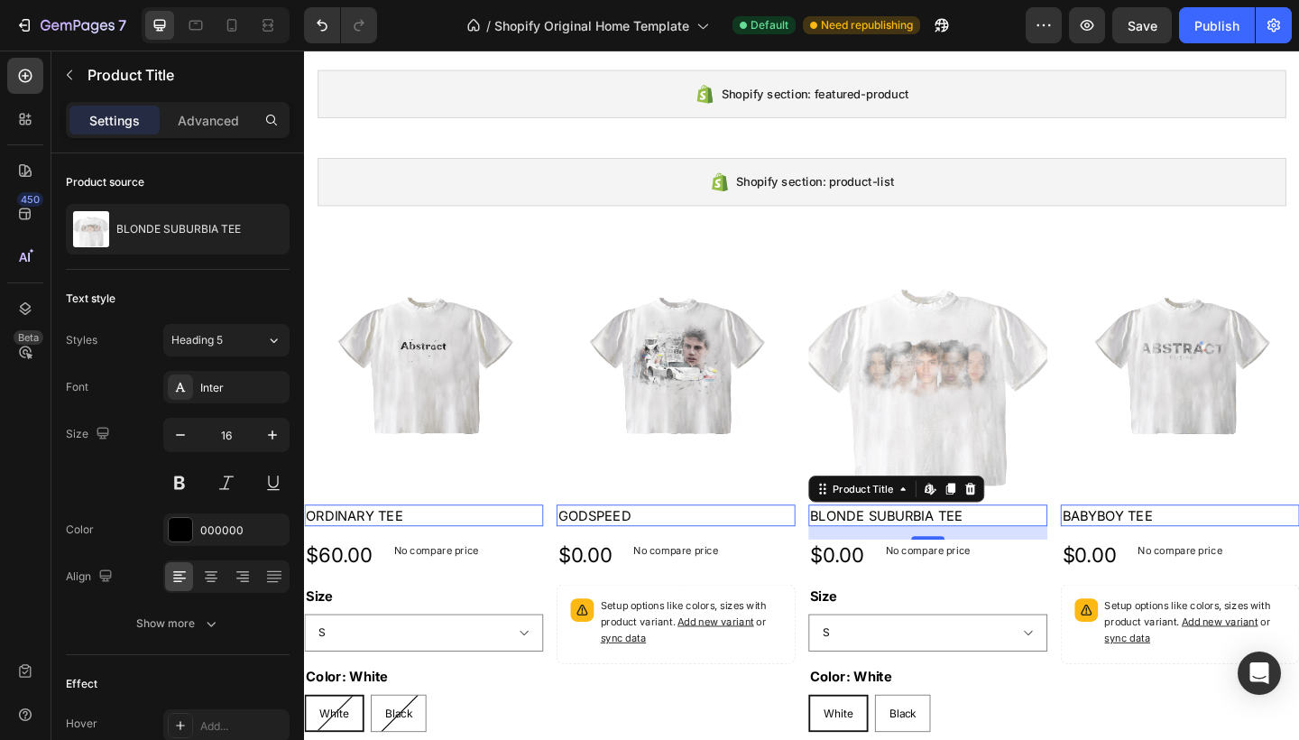
scroll to position [314, 0]
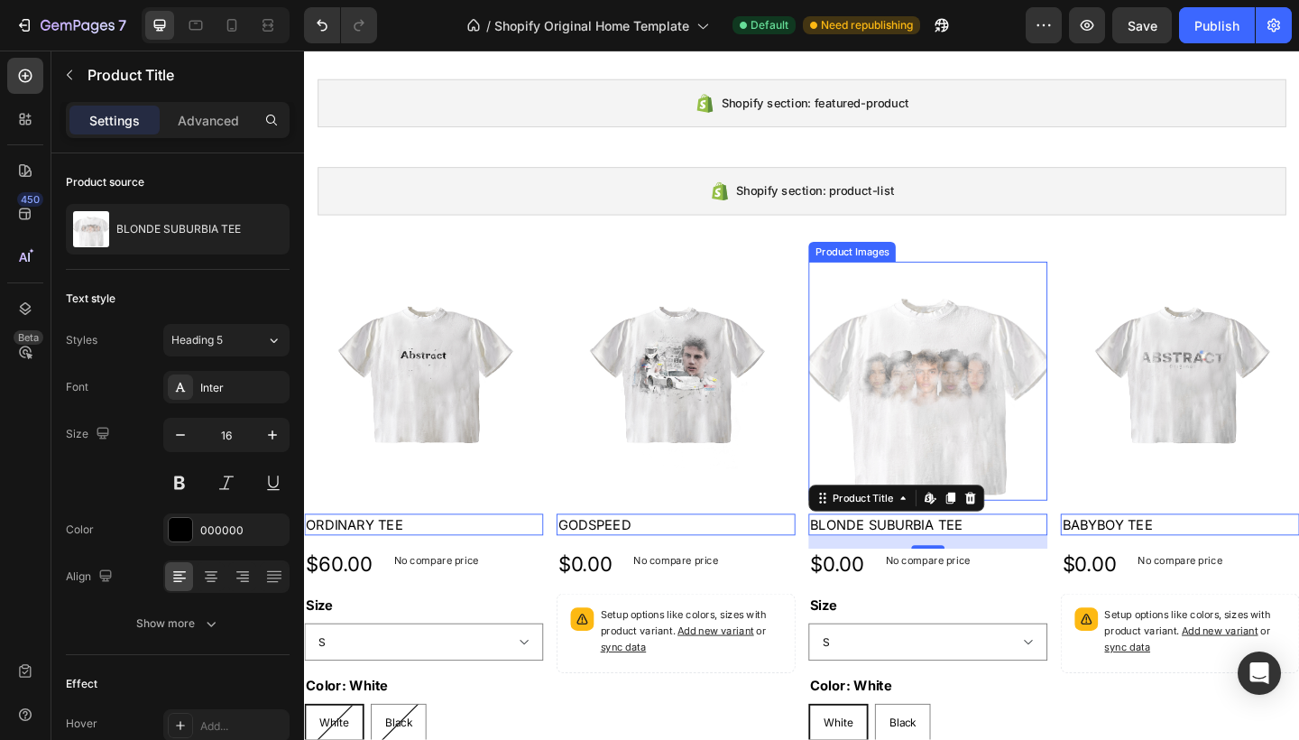
click at [1043, 447] on img at bounding box center [982, 410] width 260 height 260
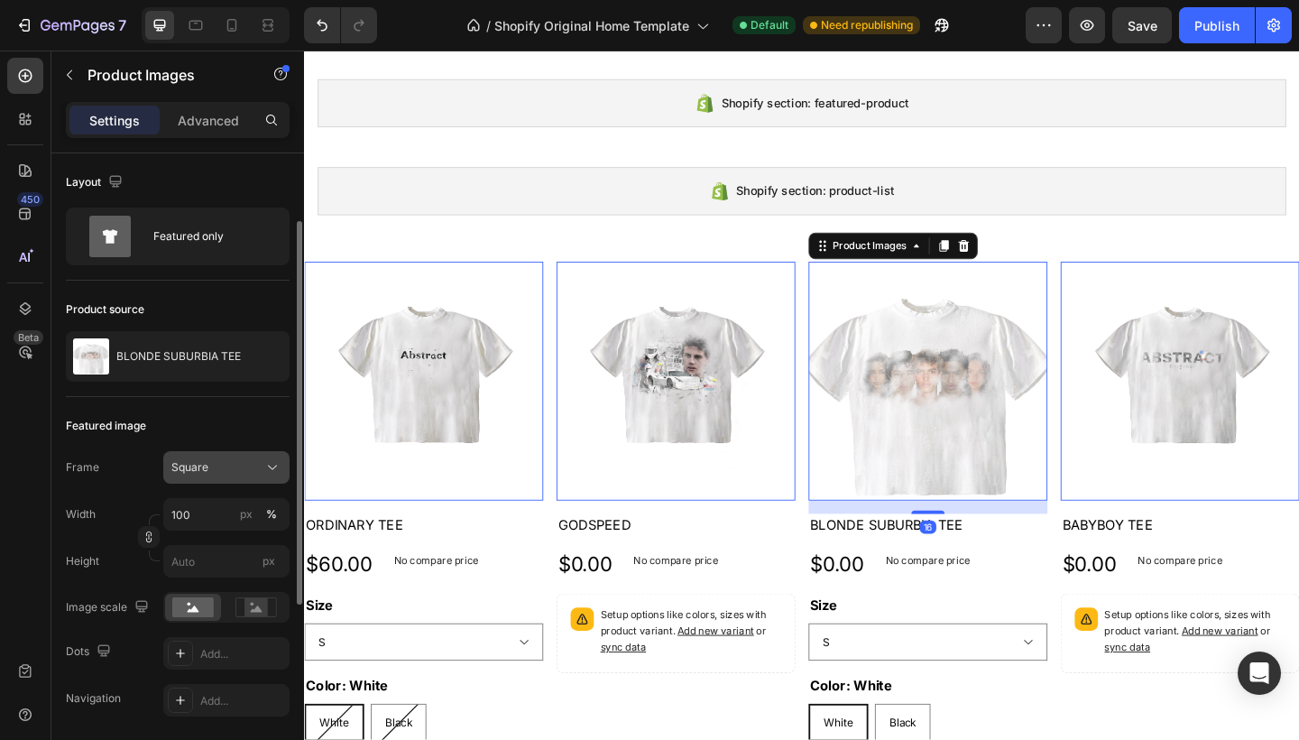
scroll to position [161, 0]
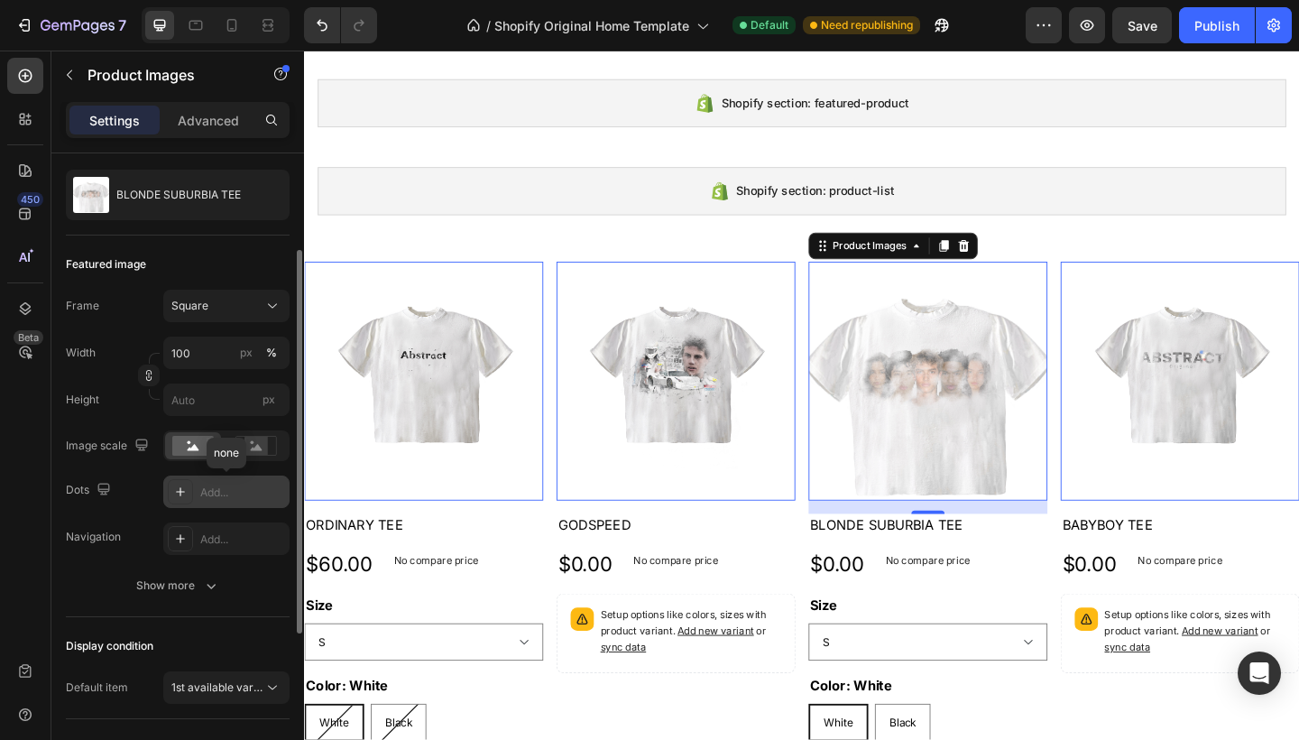
click at [194, 501] on div "Add..." at bounding box center [226, 491] width 126 height 32
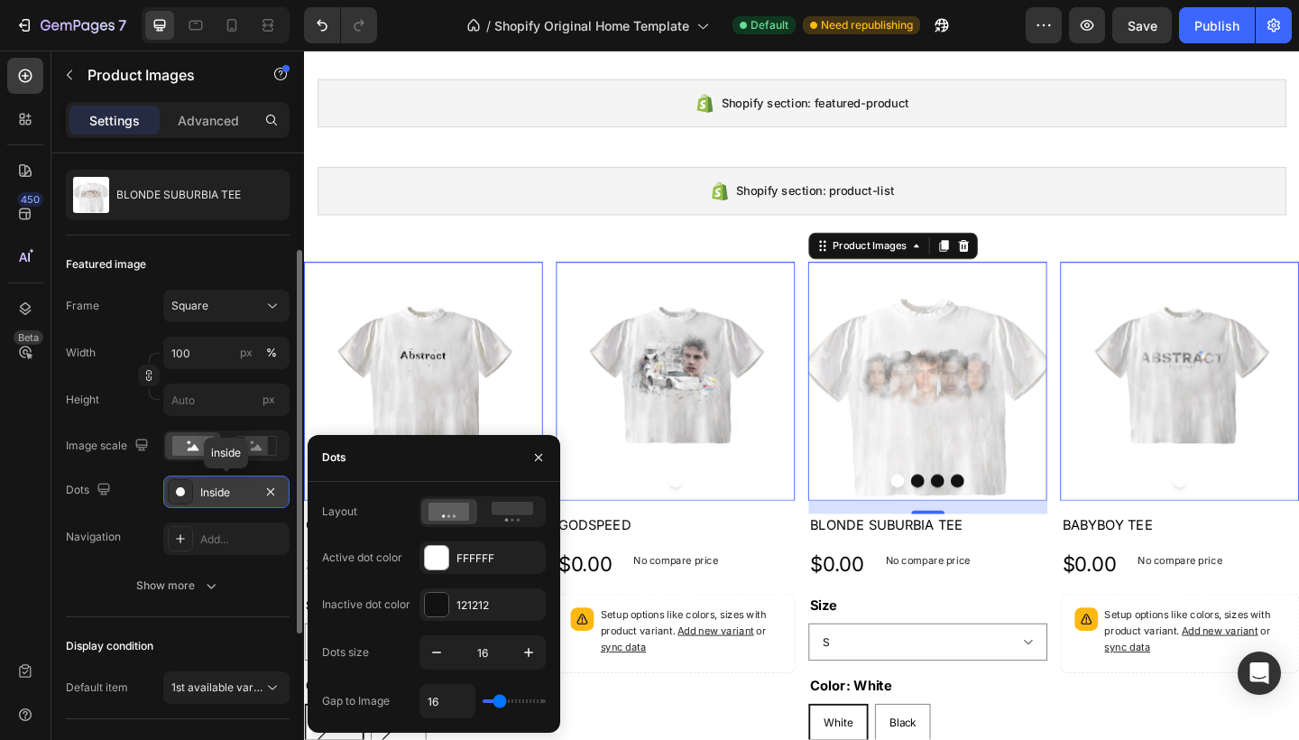
click at [186, 500] on div at bounding box center [180, 491] width 25 height 25
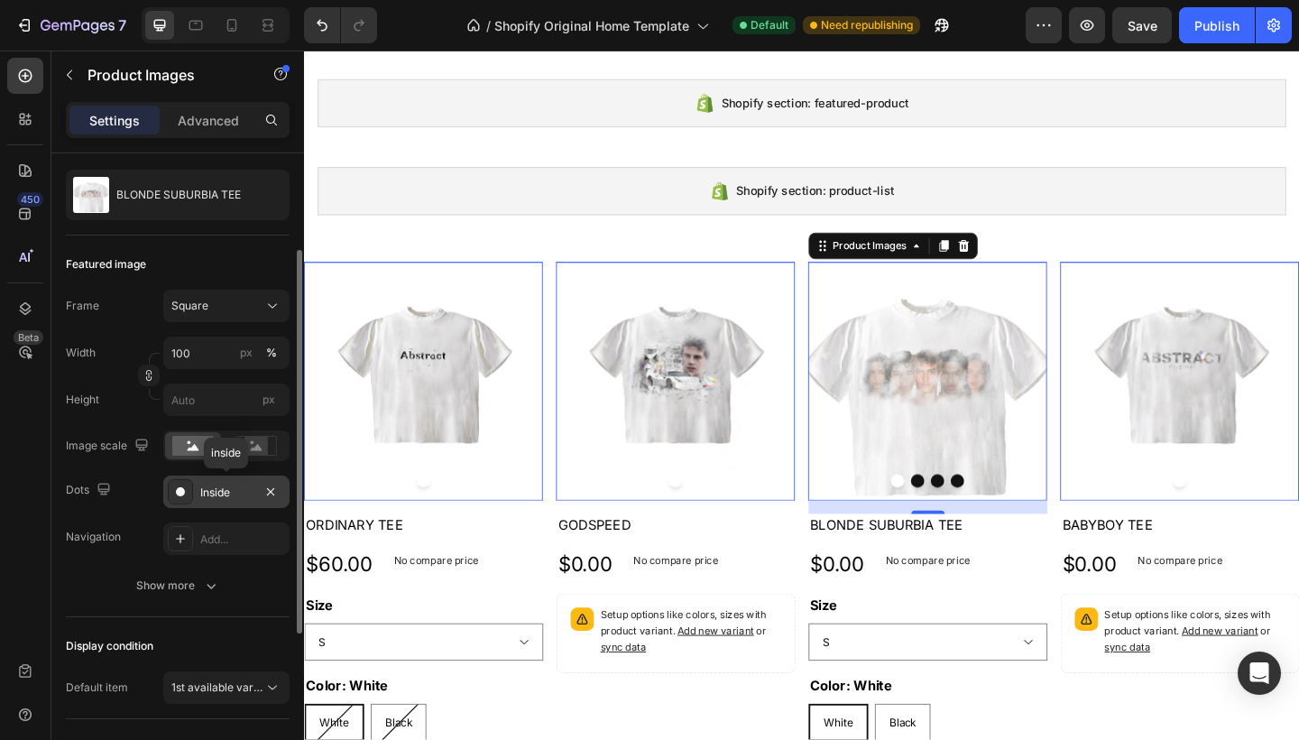
click at [186, 500] on div at bounding box center [180, 491] width 25 height 25
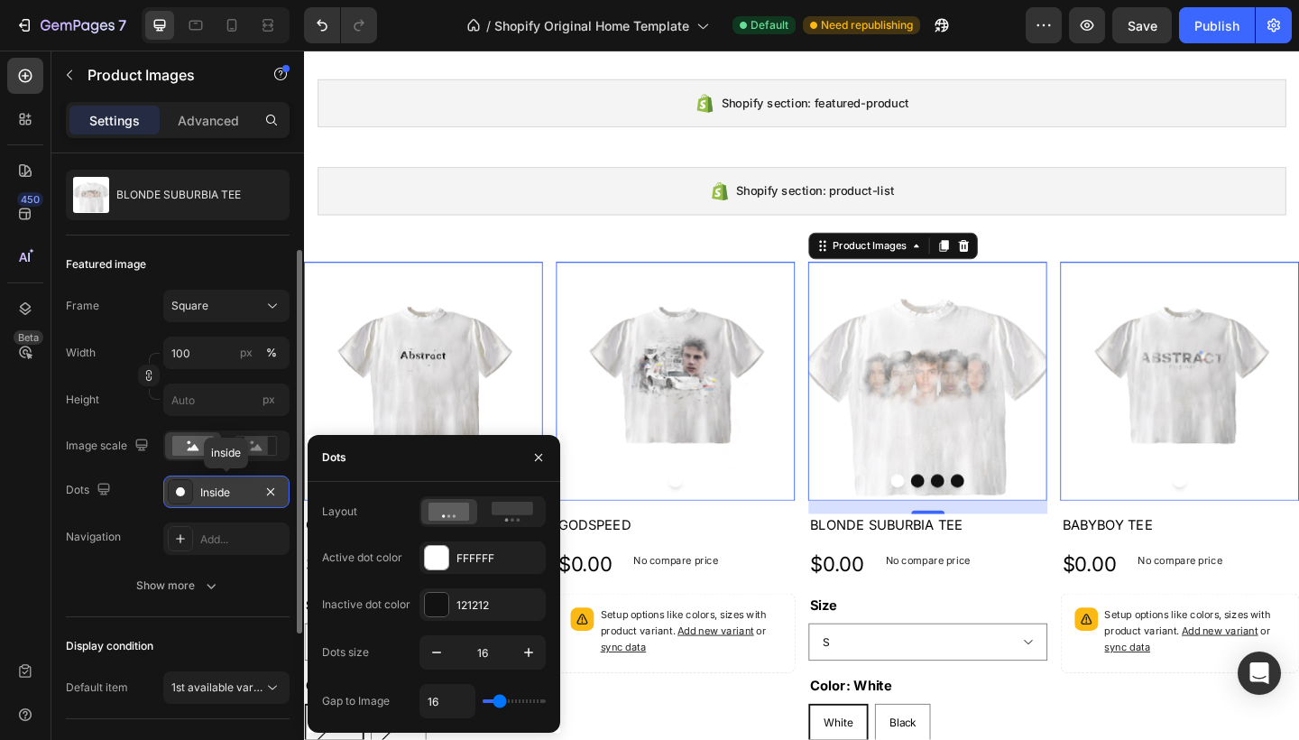
click at [186, 500] on div at bounding box center [180, 491] width 25 height 25
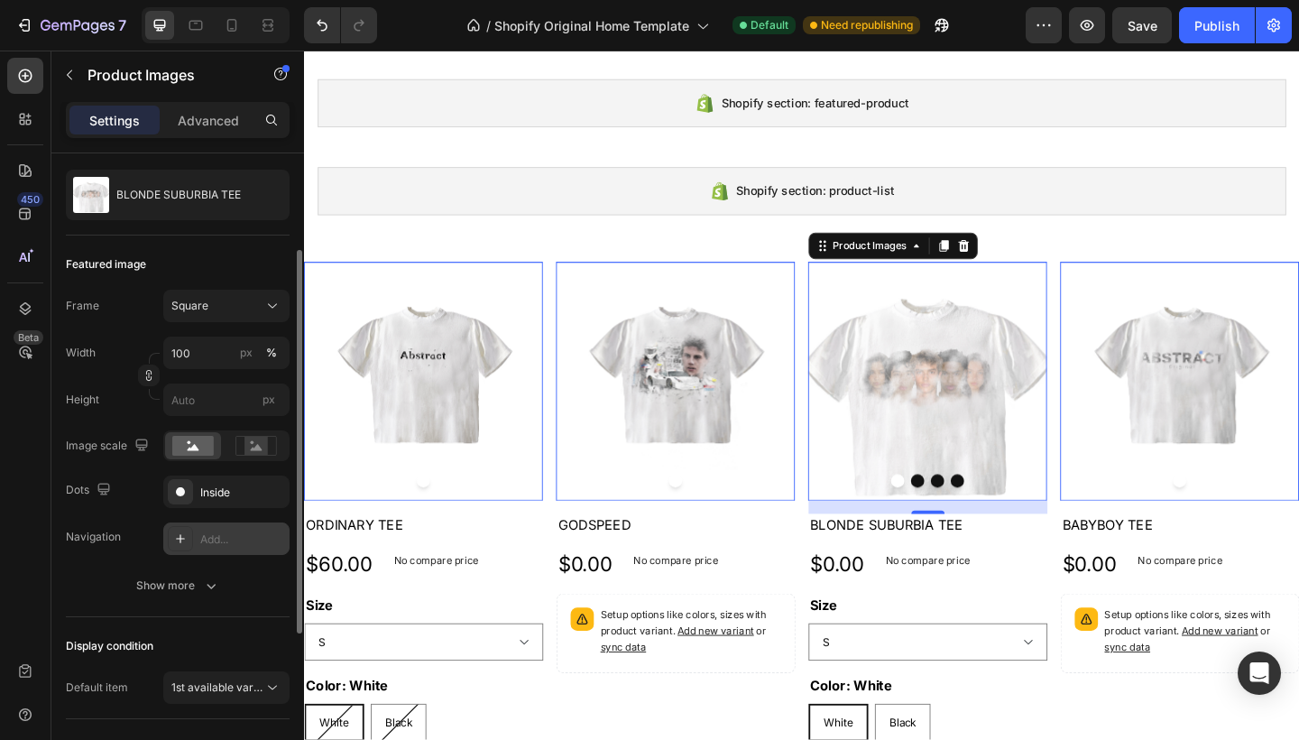
click at [196, 534] on div "Add..." at bounding box center [226, 538] width 126 height 32
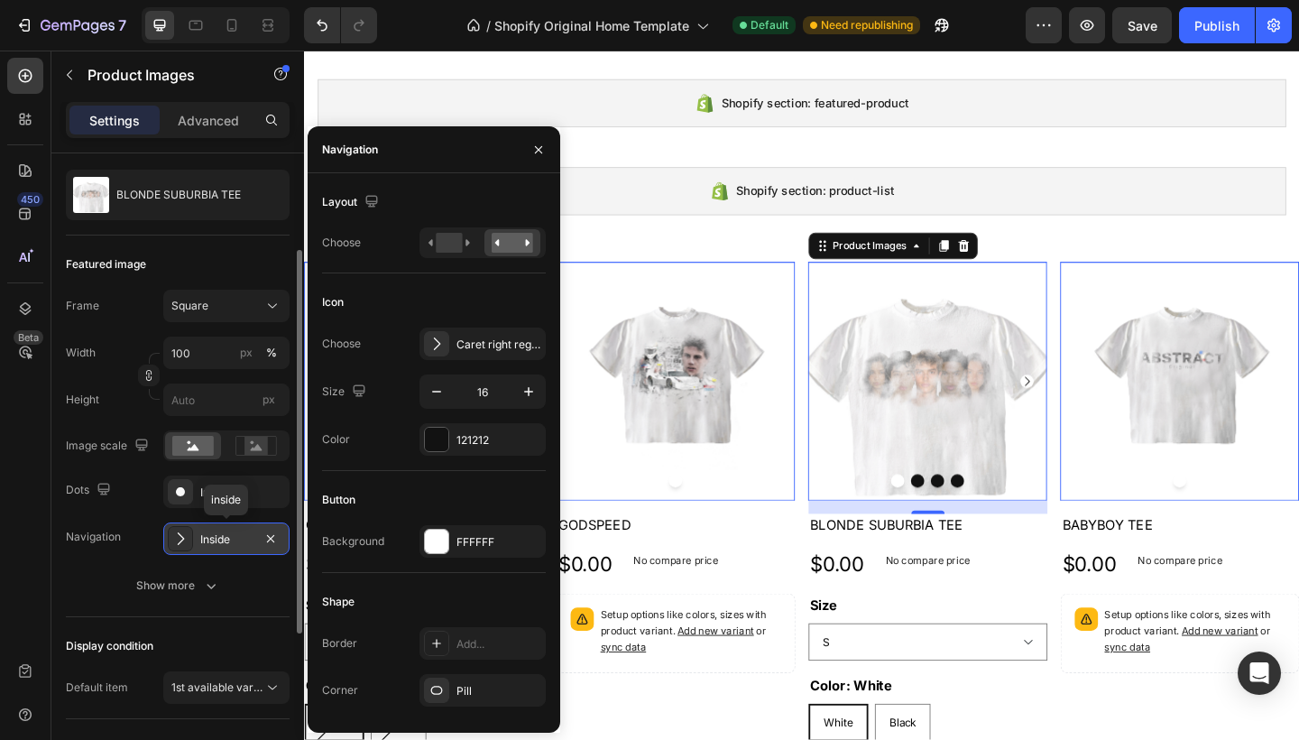
click at [196, 534] on div "Inside" at bounding box center [226, 538] width 126 height 32
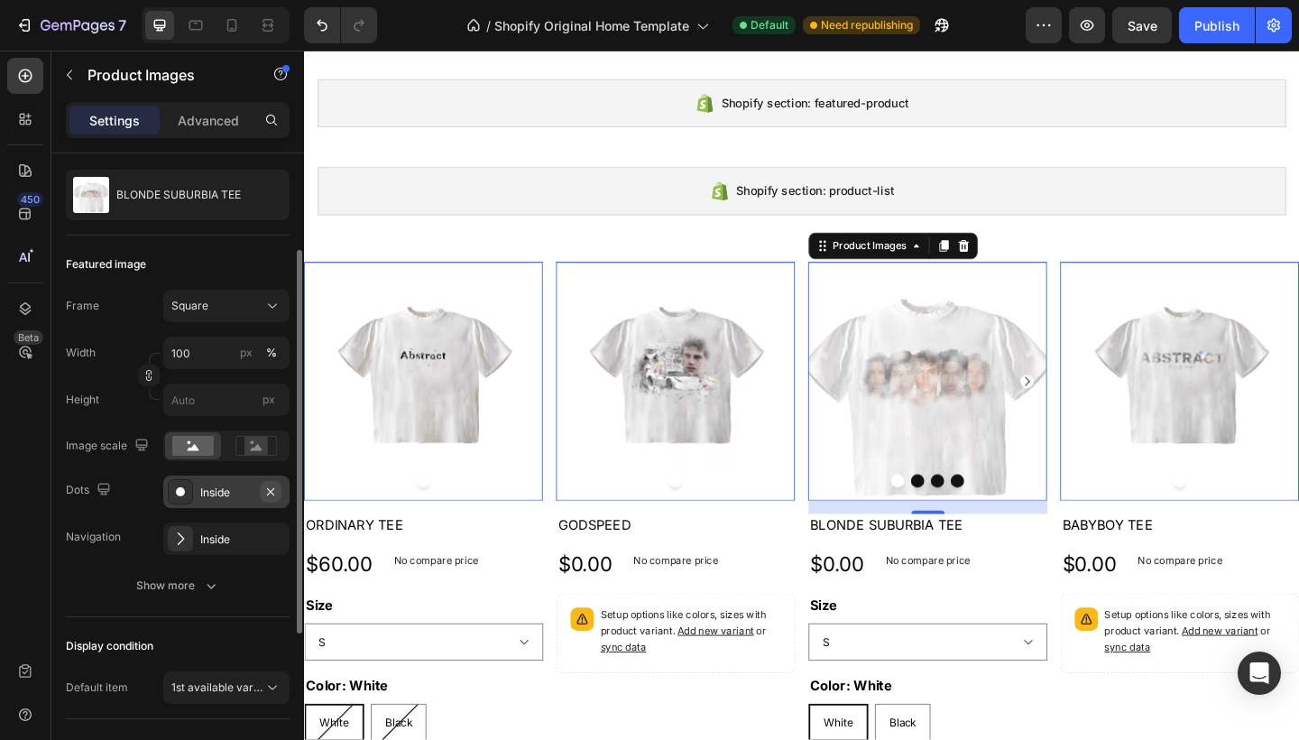
click at [272, 492] on icon "button" at bounding box center [270, 491] width 14 height 14
click at [190, 536] on div at bounding box center [180, 538] width 25 height 25
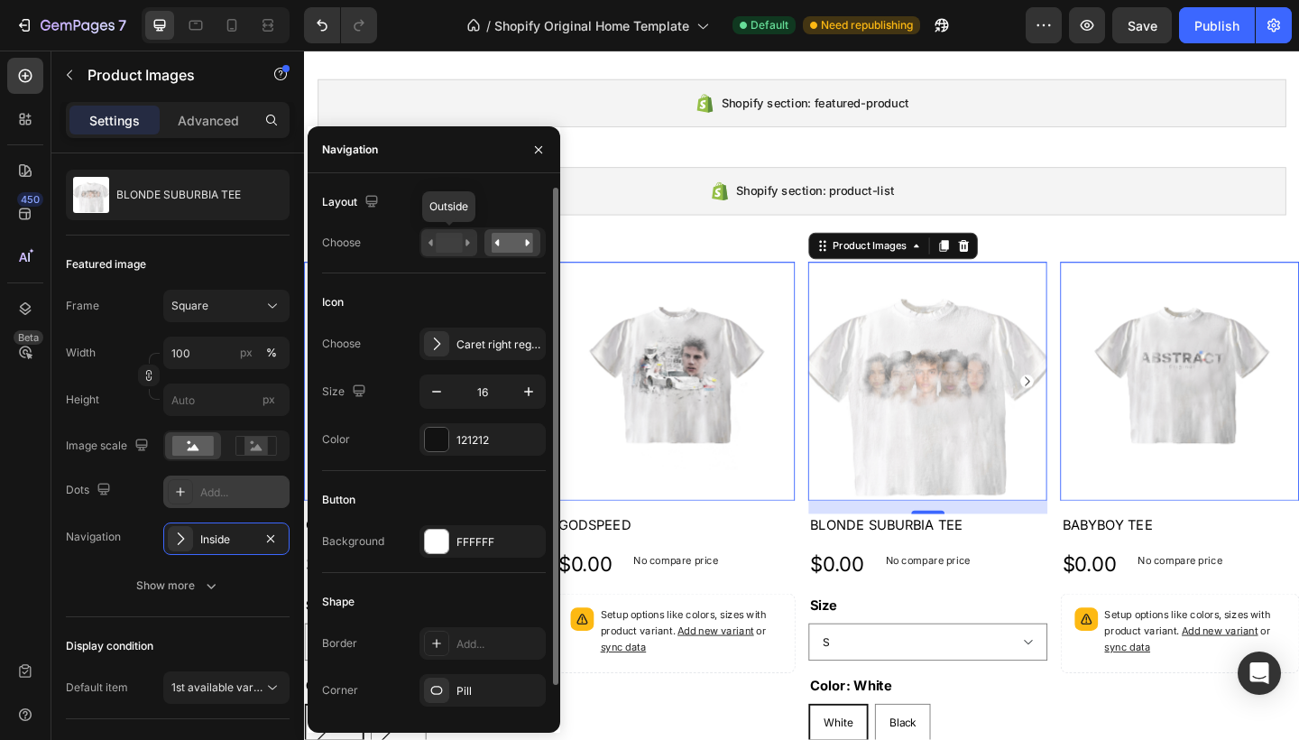
click at [442, 234] on rect at bounding box center [449, 243] width 26 height 20
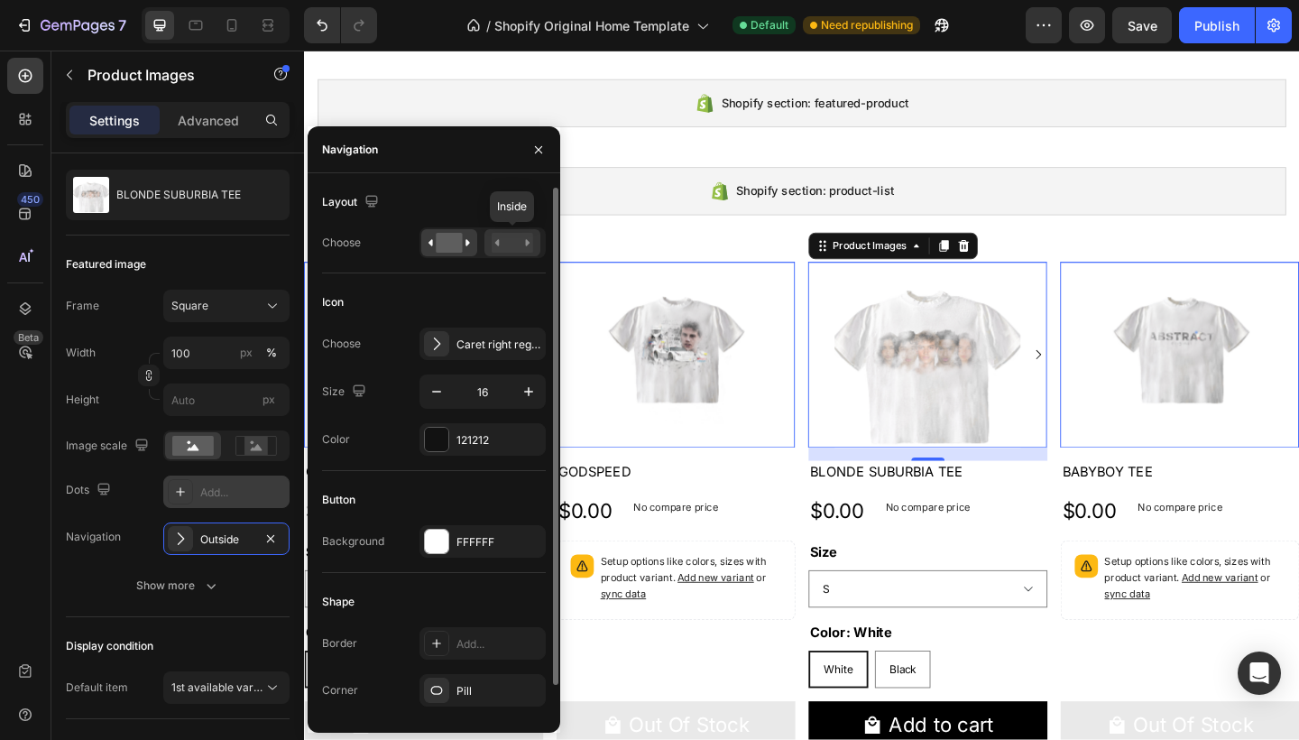
click at [493, 238] on rect at bounding box center [512, 243] width 41 height 20
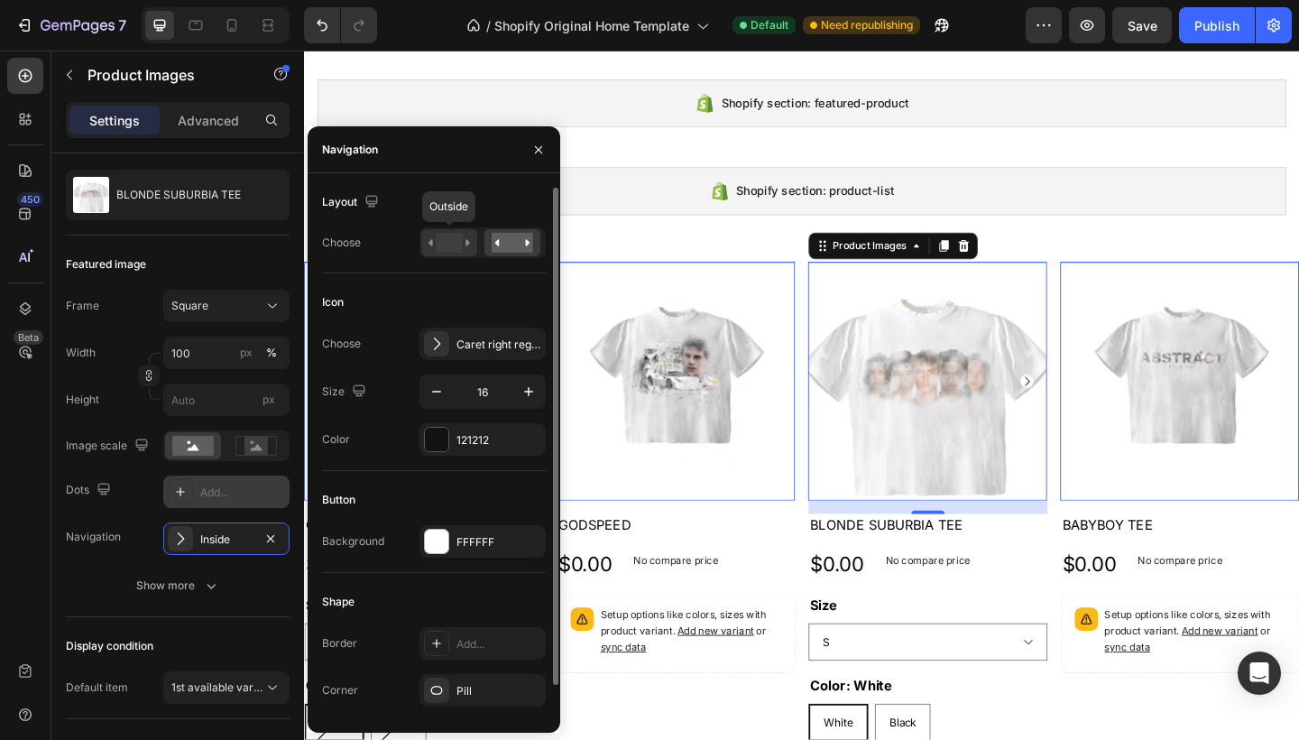
click at [438, 250] on rect at bounding box center [449, 243] width 26 height 20
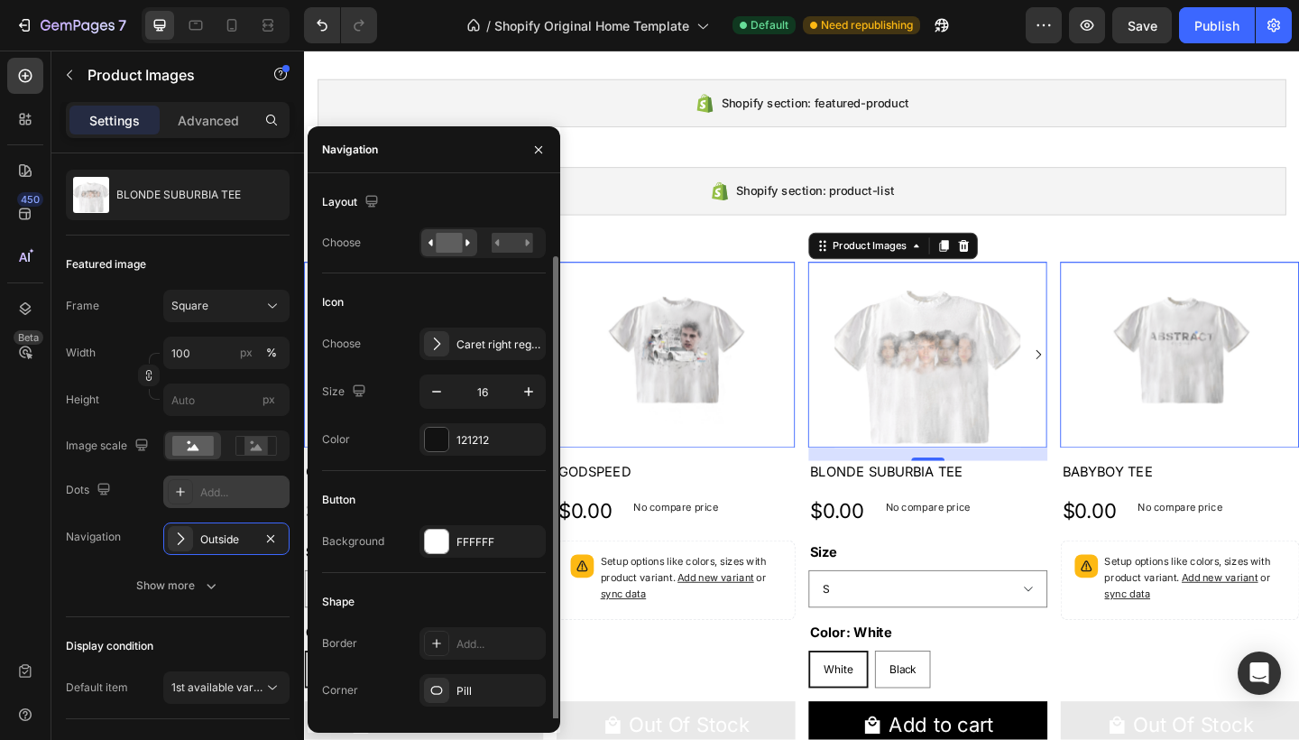
scroll to position [35, 0]
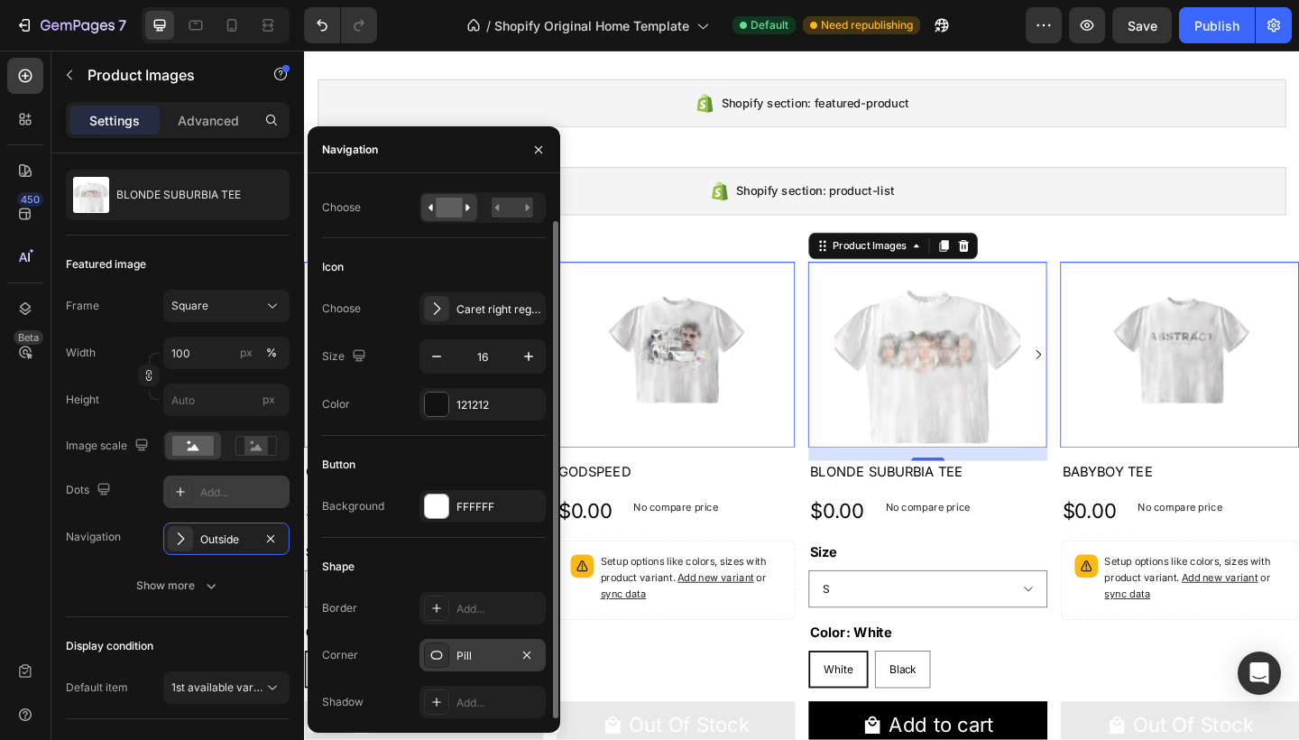
click at [432, 645] on div at bounding box center [436, 654] width 25 height 25
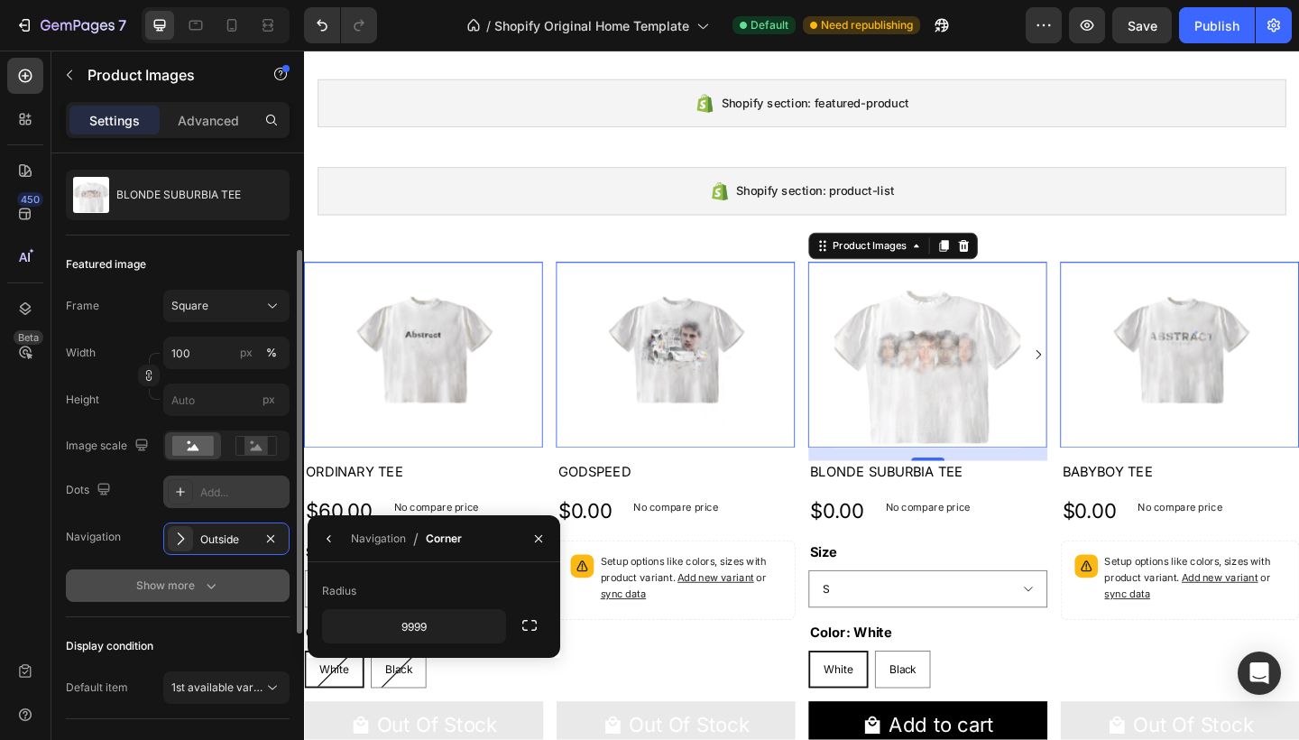
click at [279, 602] on button "Show more" at bounding box center [178, 585] width 224 height 32
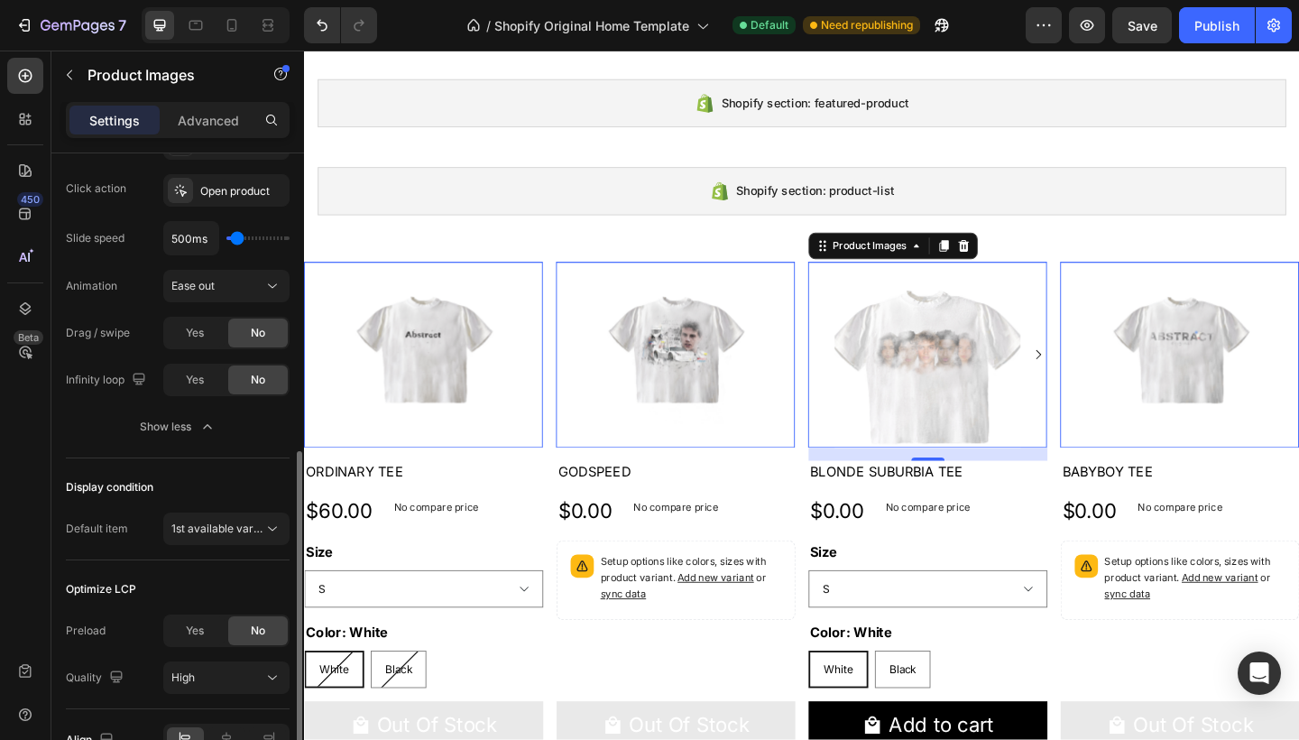
scroll to position [753, 0]
